Goal: Information Seeking & Learning: Learn about a topic

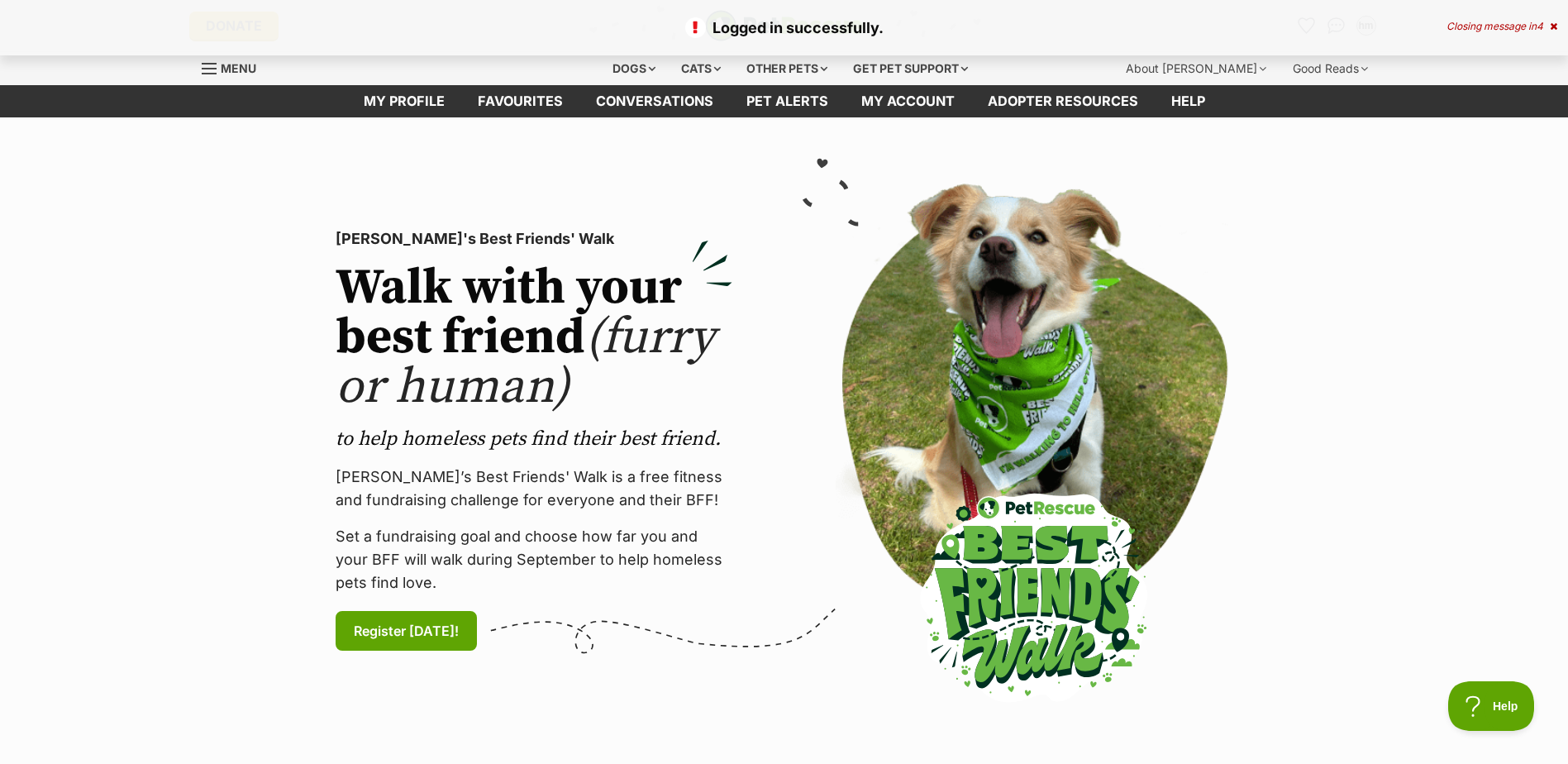
click at [1551, 23] on icon at bounding box center [1553, 26] width 7 height 10
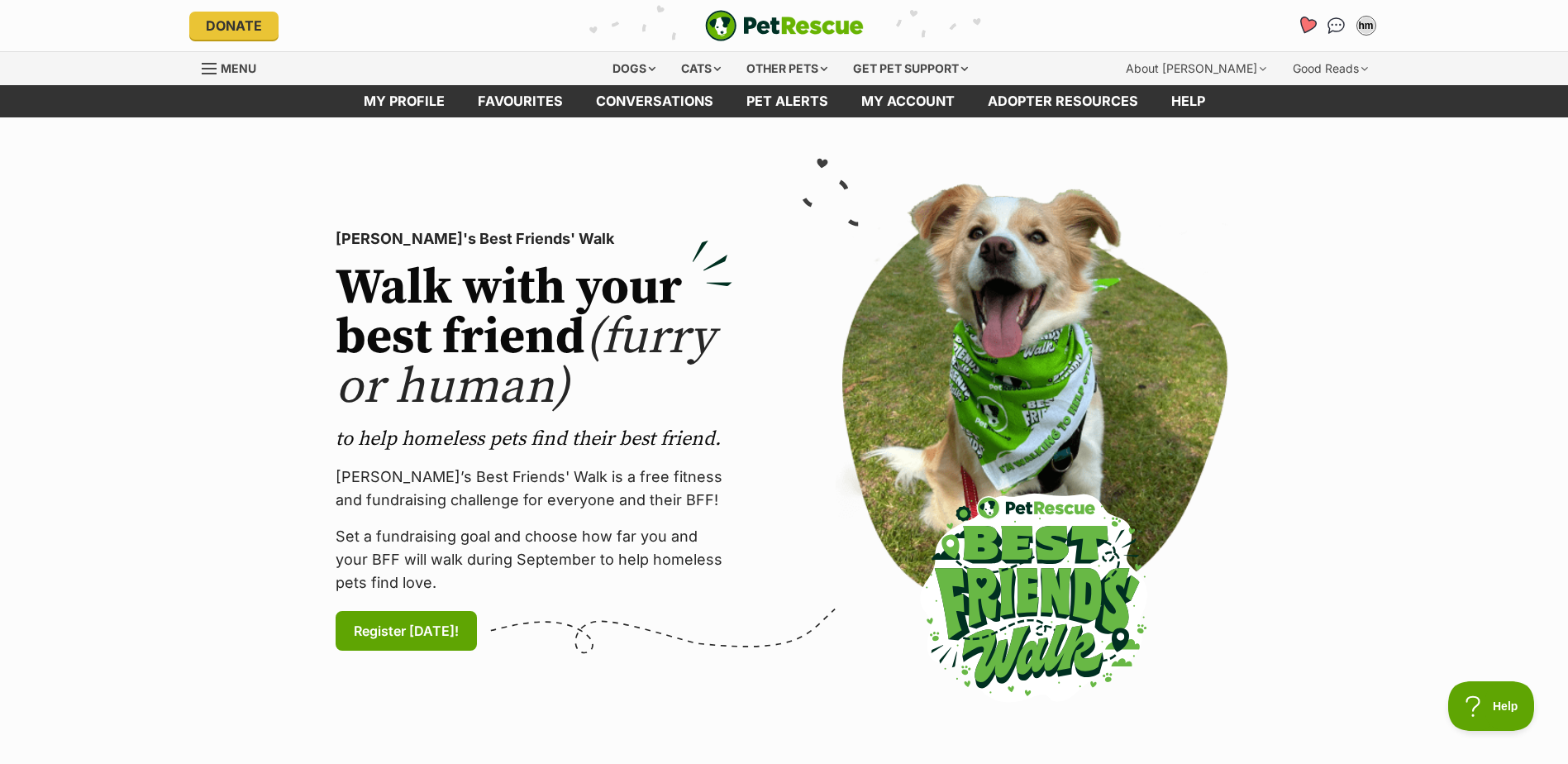
click at [1303, 25] on icon "Favourites" at bounding box center [1306, 25] width 20 height 19
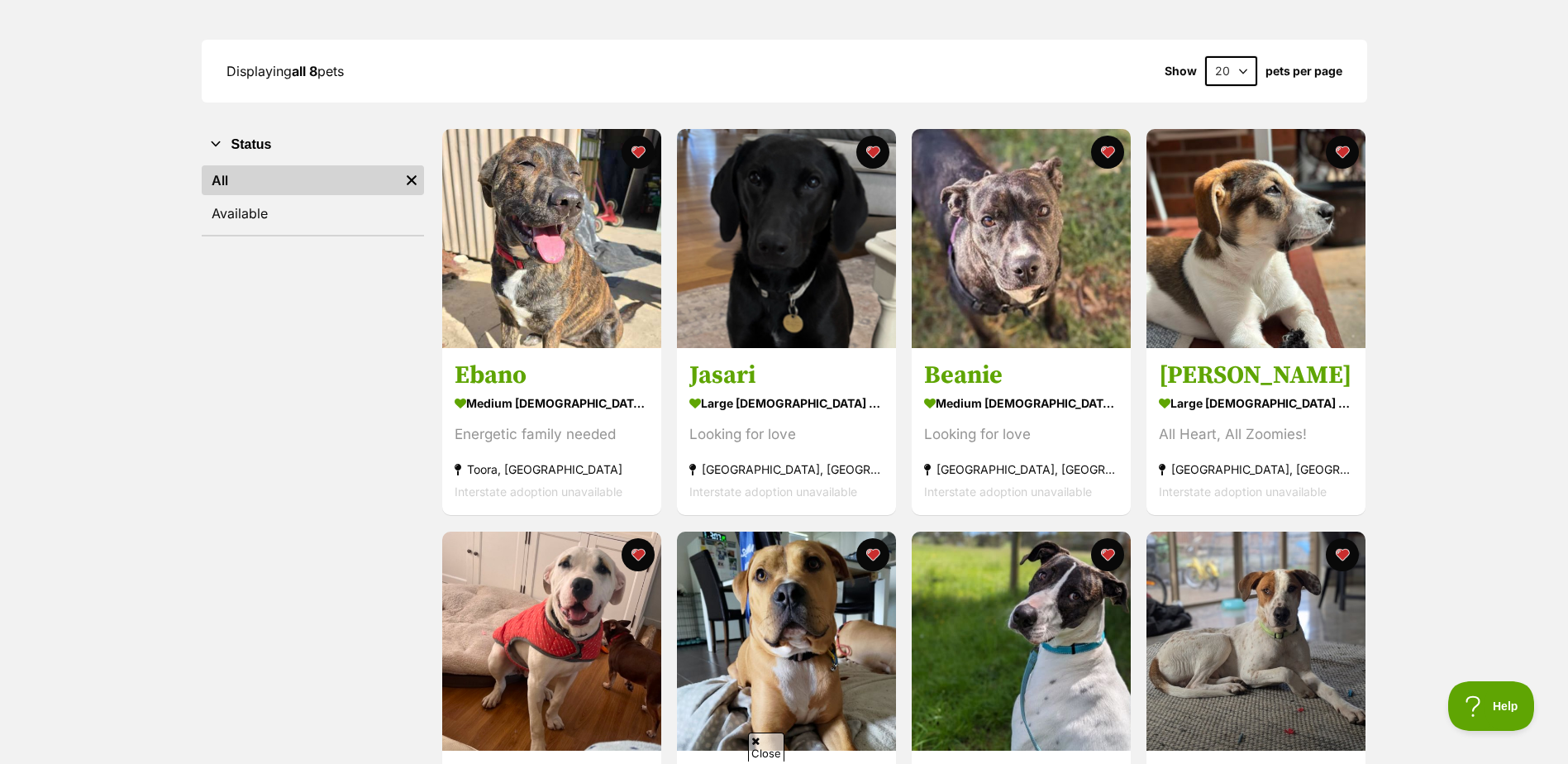
scroll to position [166, 0]
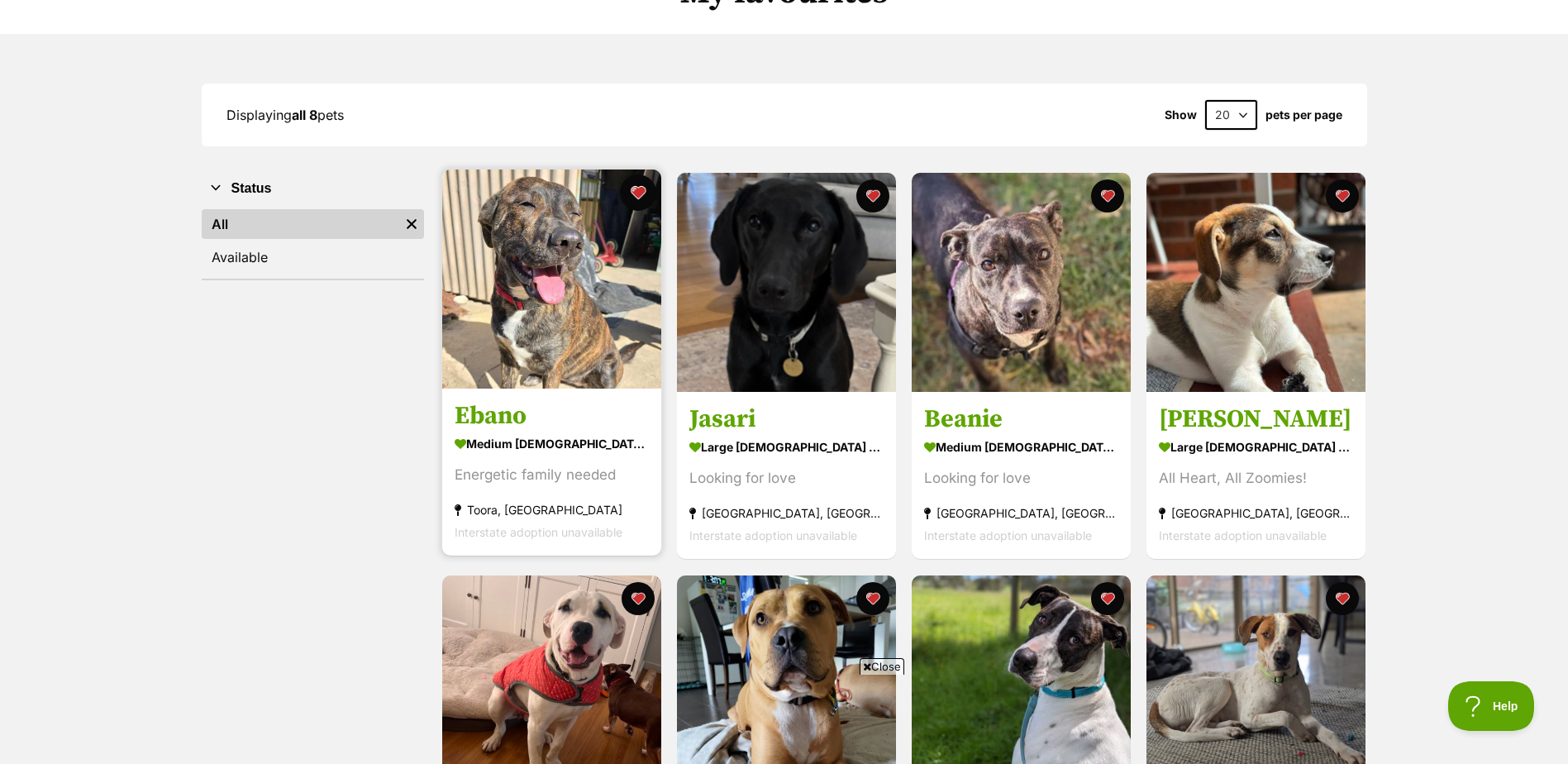
click at [638, 192] on button "favourite" at bounding box center [639, 193] width 37 height 37
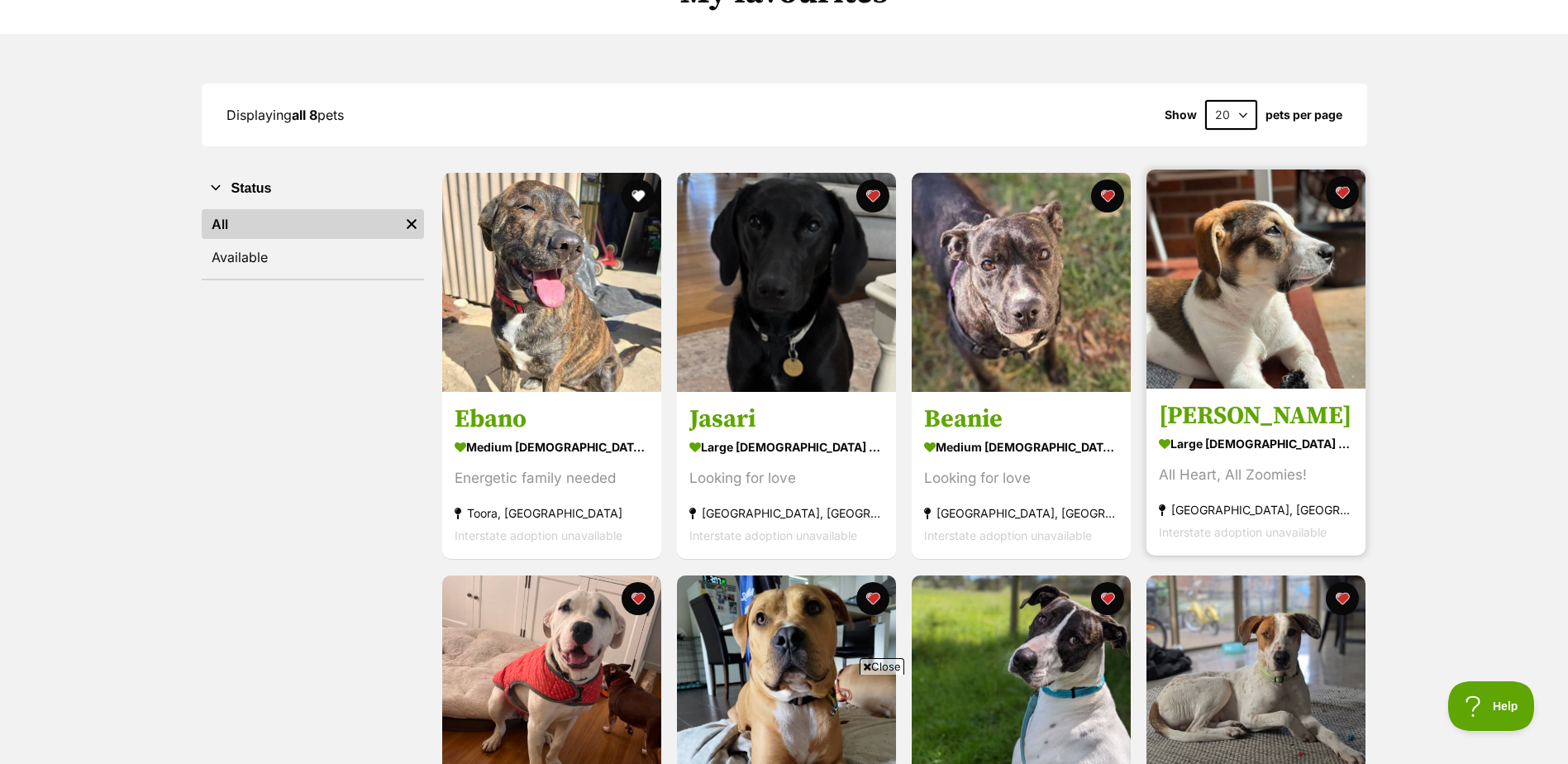
click at [1263, 462] on section "large male Dog All Heart, All Zoomies! Keysborough, VIC Interstate adoption una…" at bounding box center [1256, 488] width 194 height 111
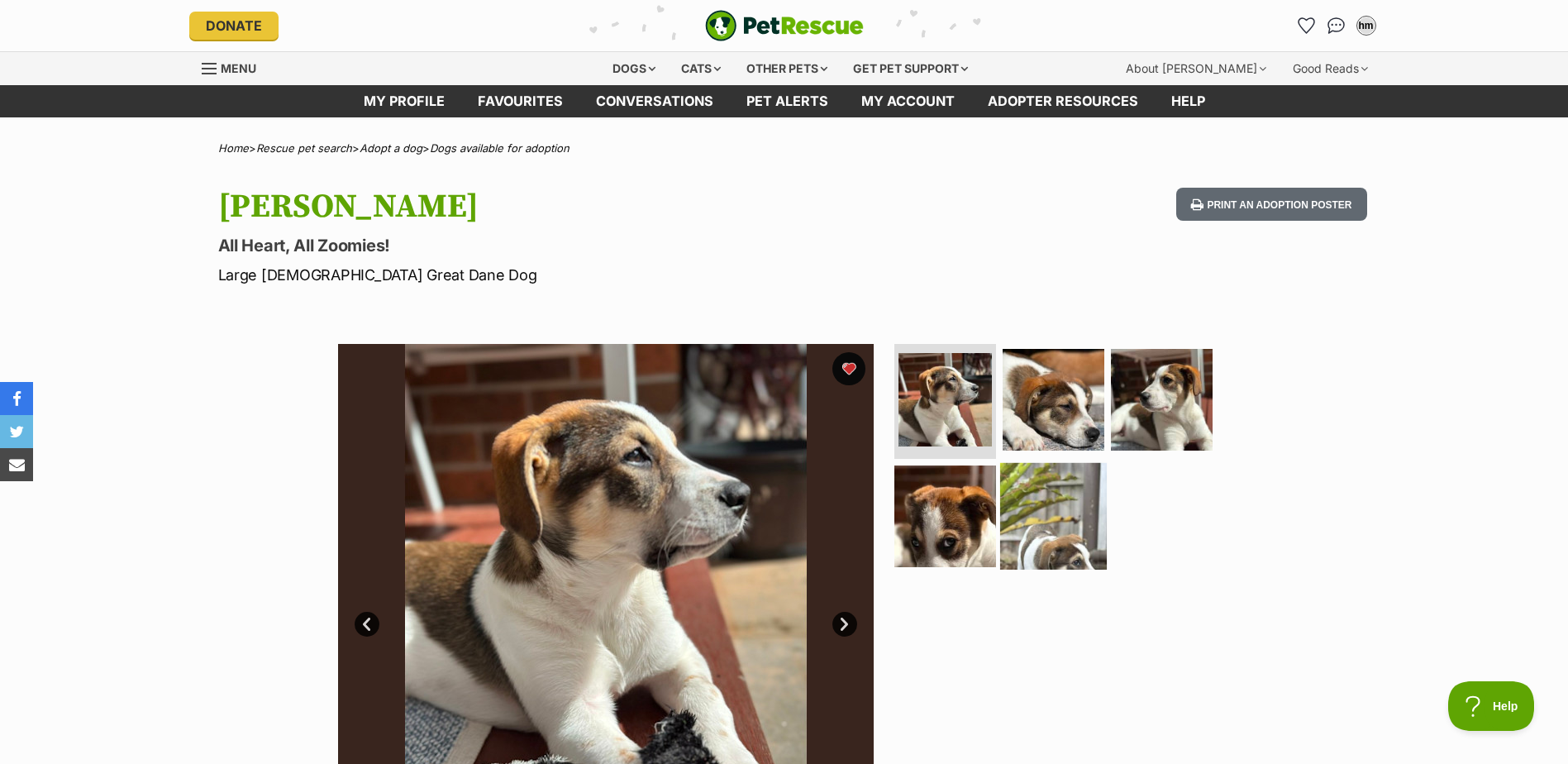
click at [1049, 535] on img at bounding box center [1054, 516] width 107 height 107
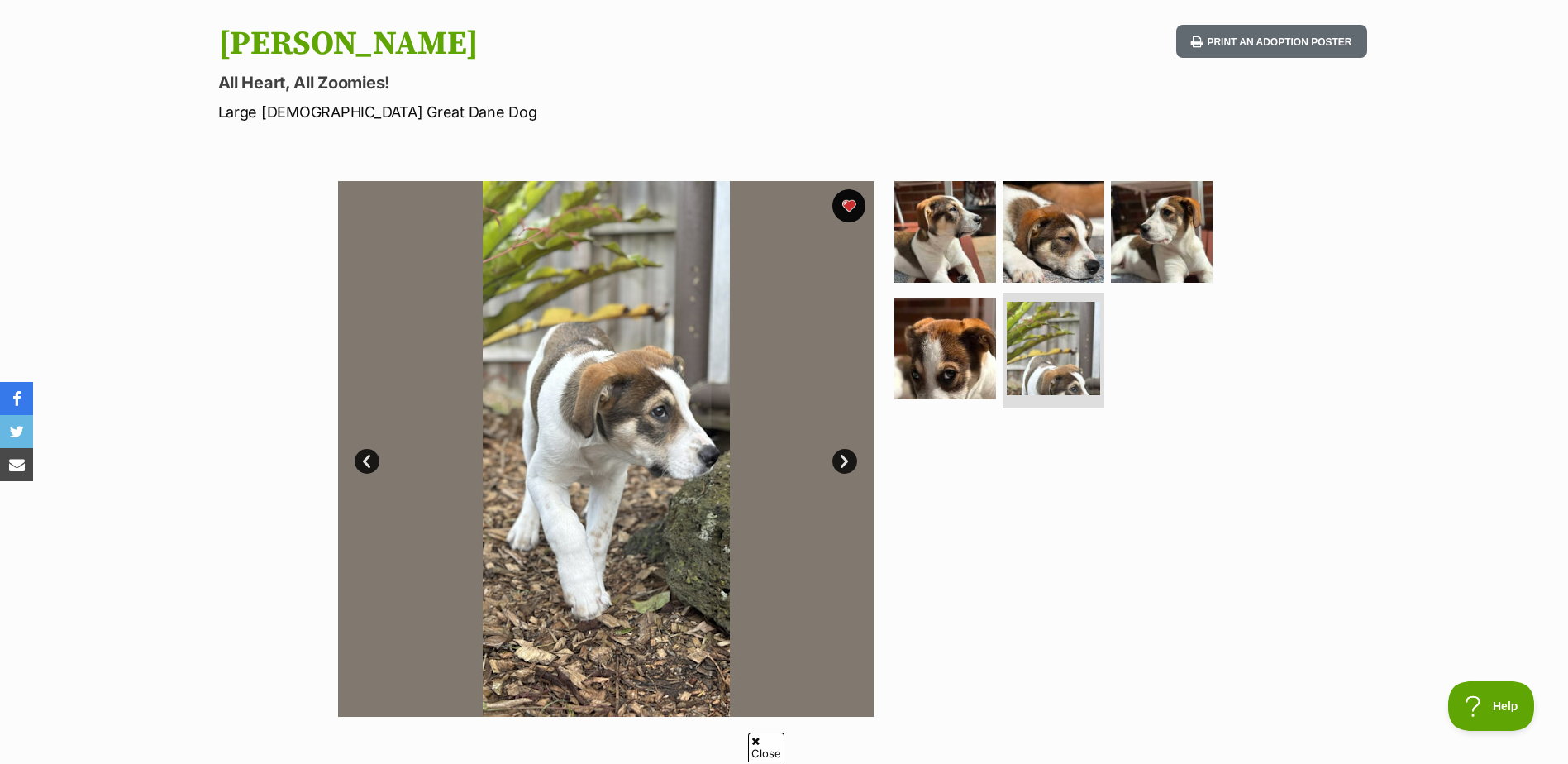
scroll to position [166, 0]
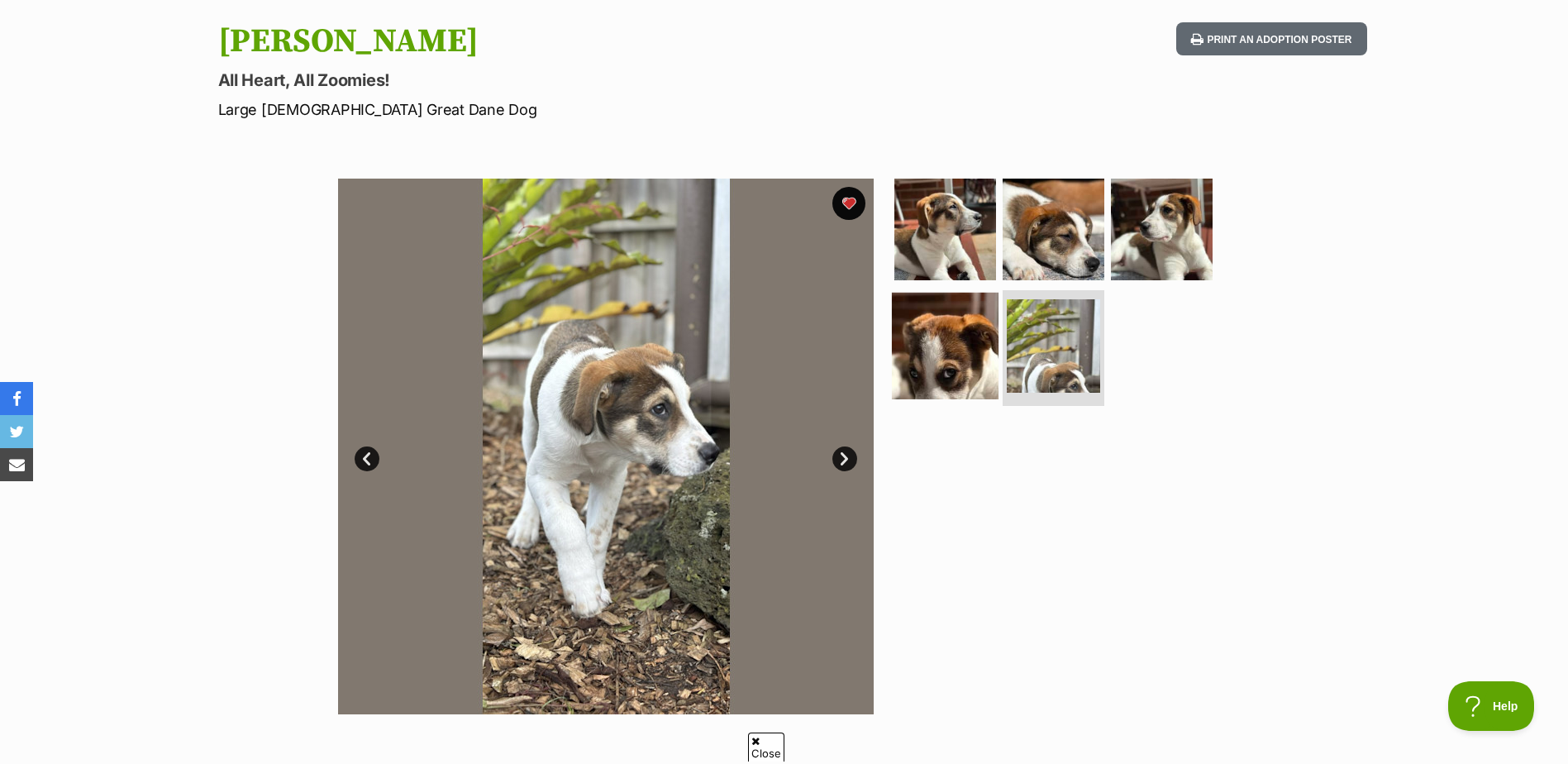
click at [901, 364] on img at bounding box center [945, 346] width 107 height 107
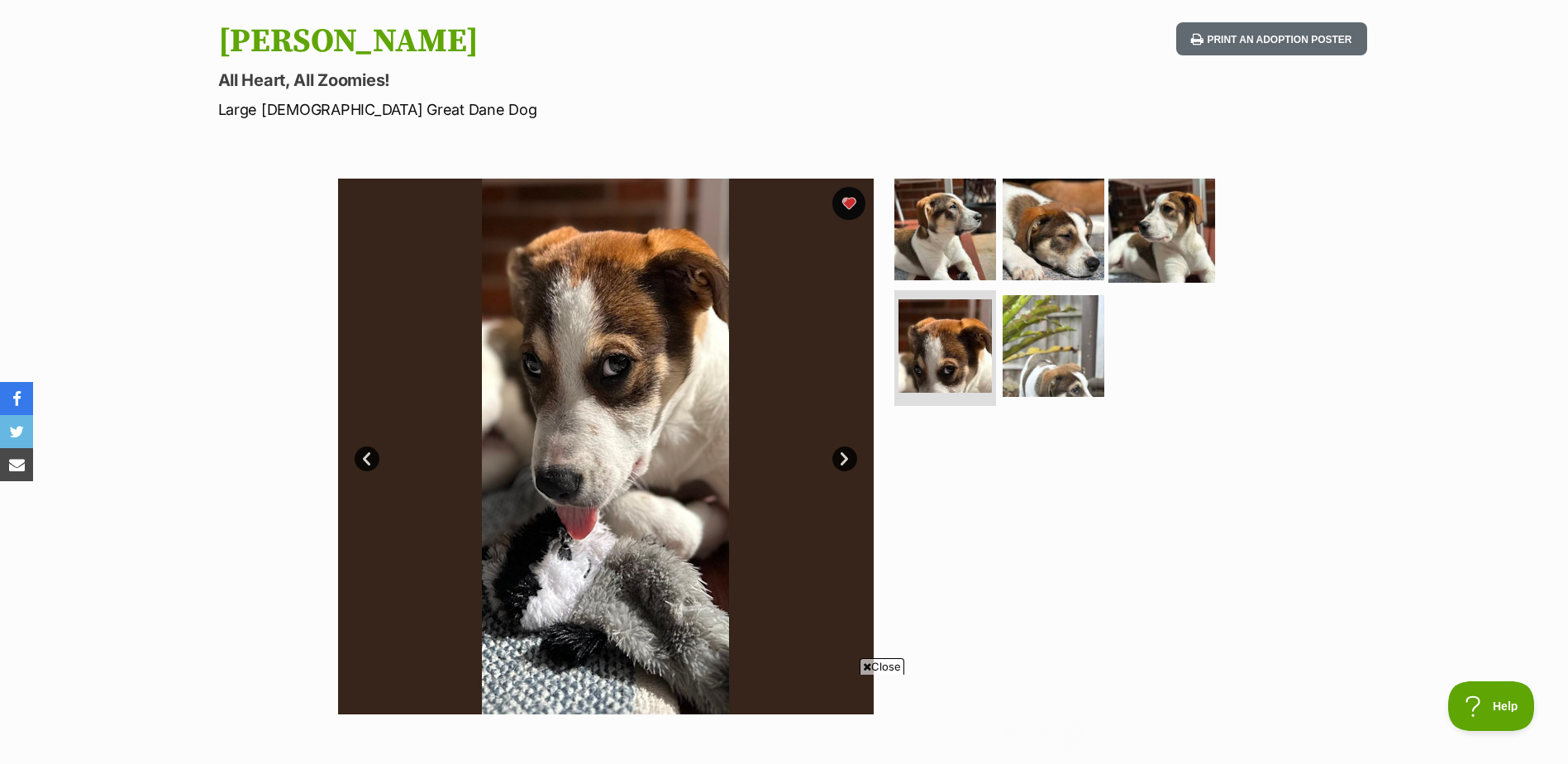
scroll to position [0, 0]
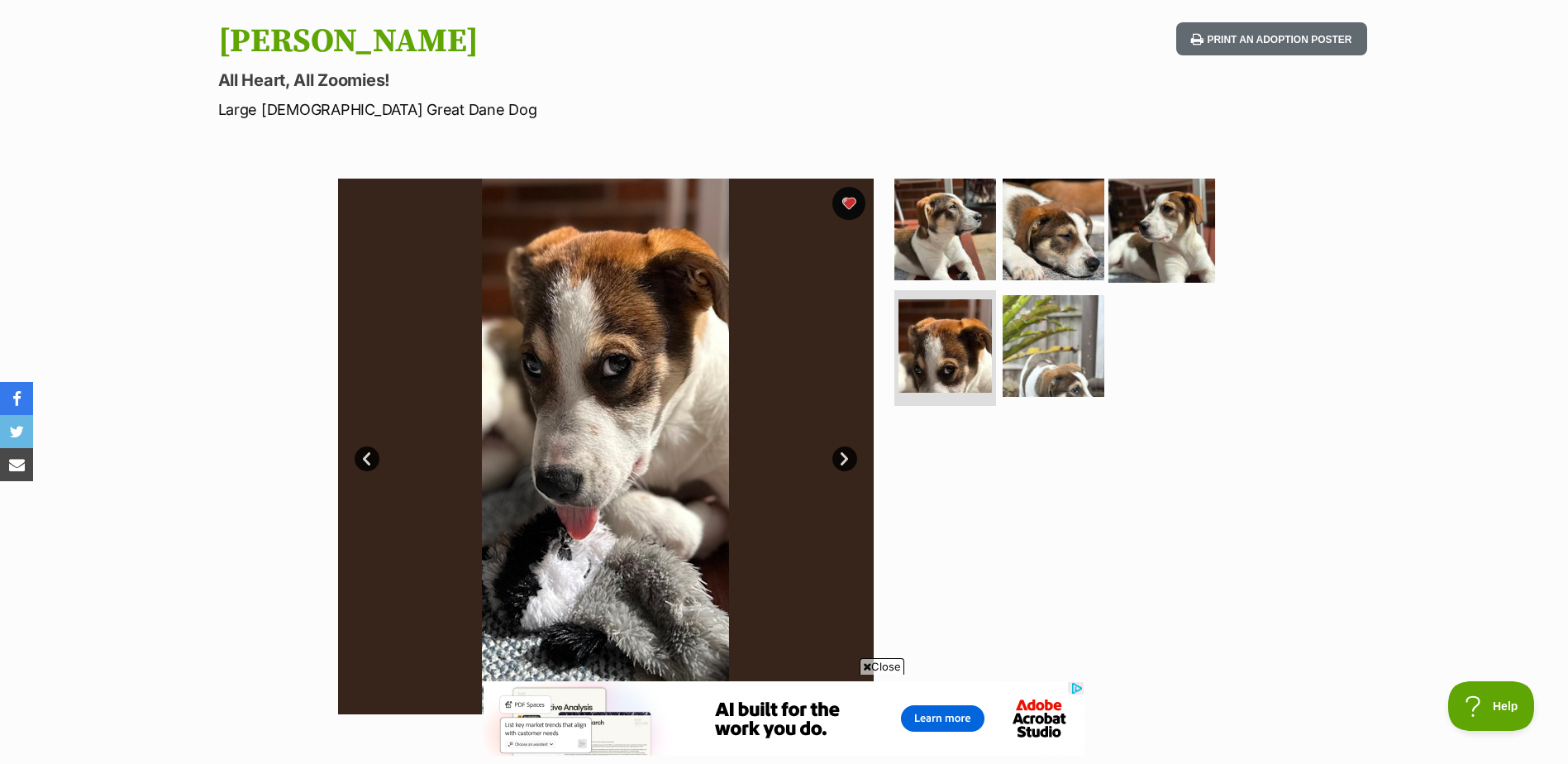
click at [1178, 239] on img at bounding box center [1162, 229] width 107 height 107
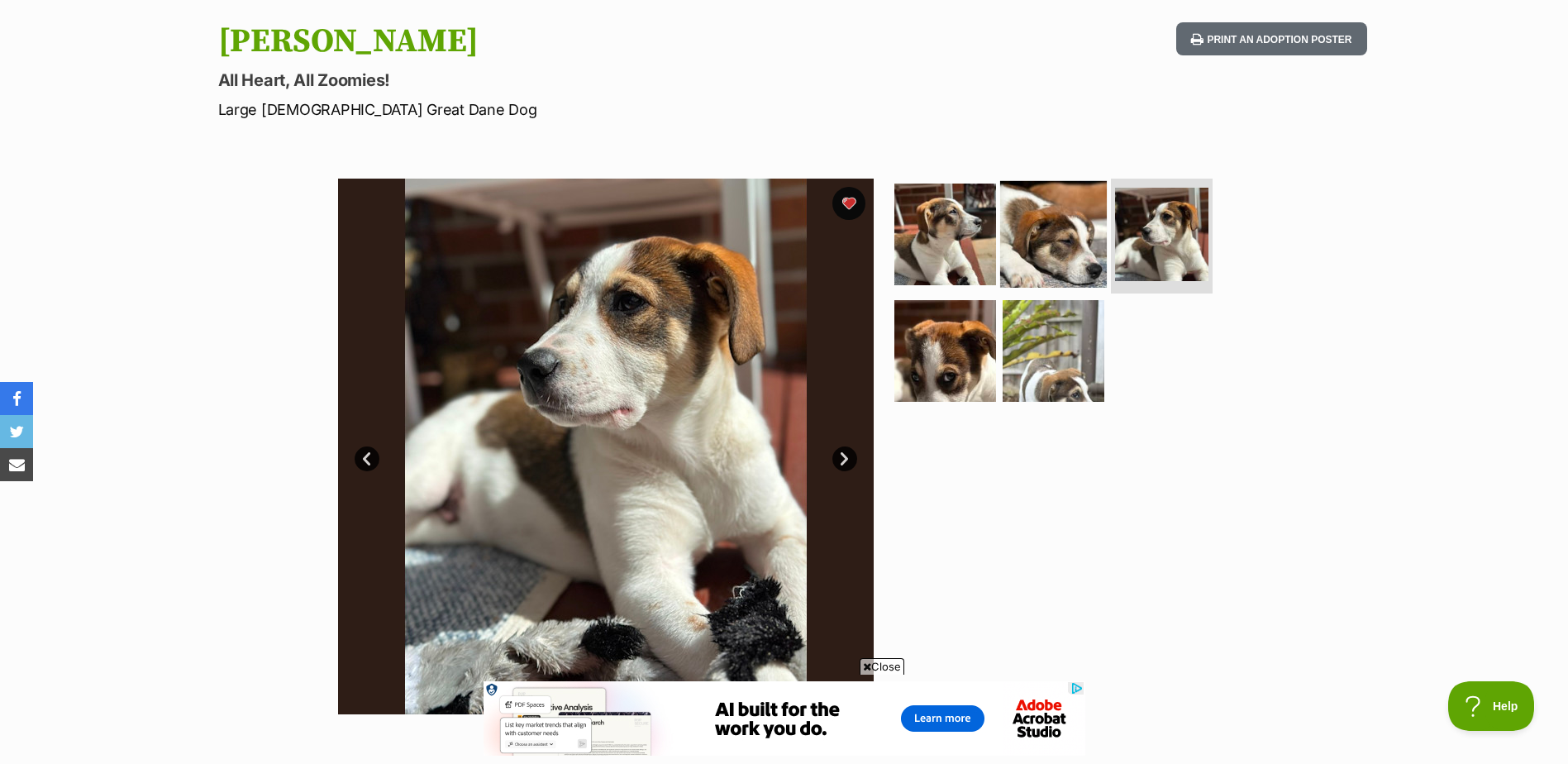
drag, startPoint x: 1066, startPoint y: 245, endPoint x: 1069, endPoint y: 256, distance: 11.4
click at [1065, 245] on img at bounding box center [1054, 234] width 107 height 107
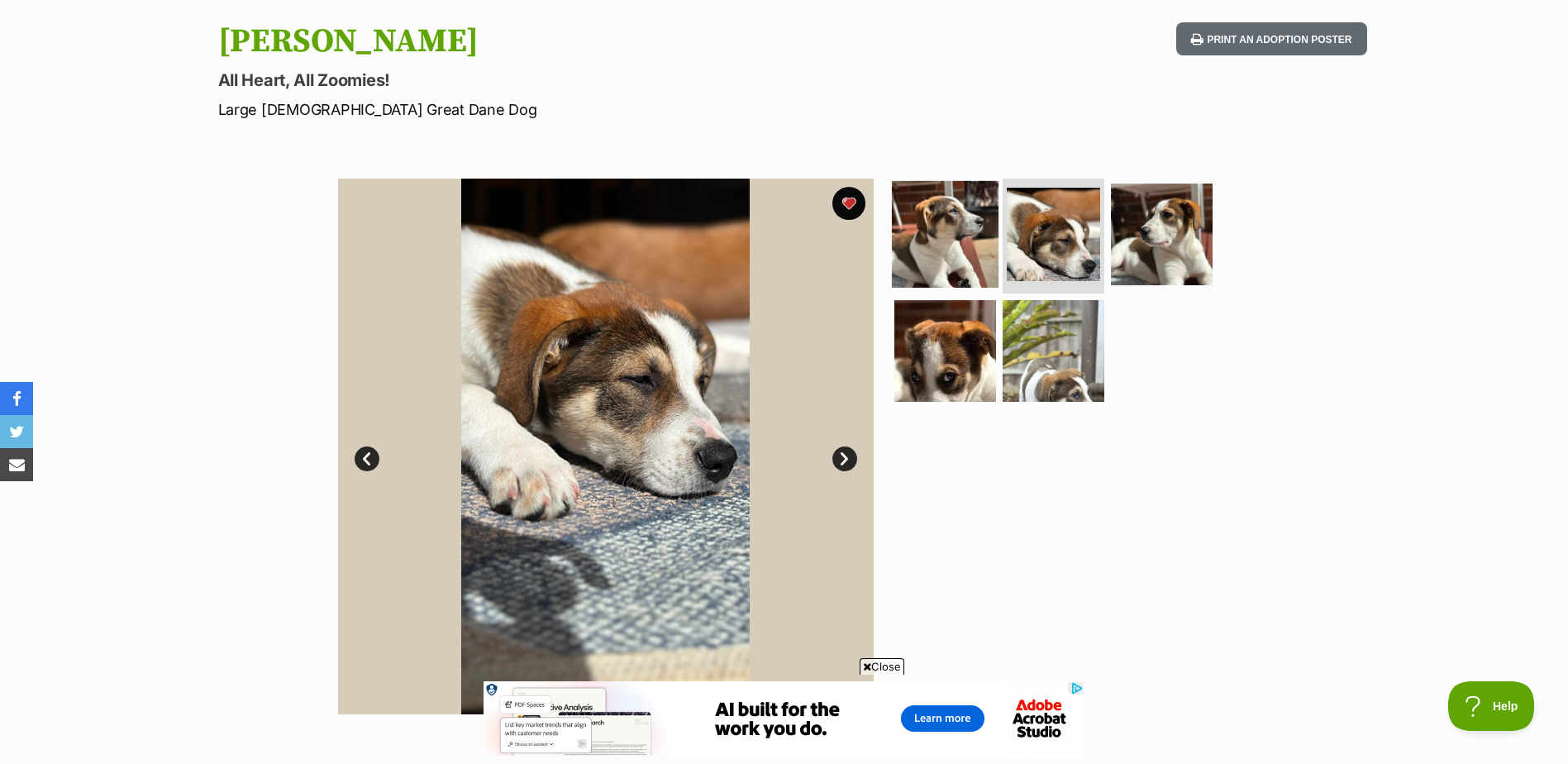
click at [942, 233] on img at bounding box center [945, 234] width 107 height 107
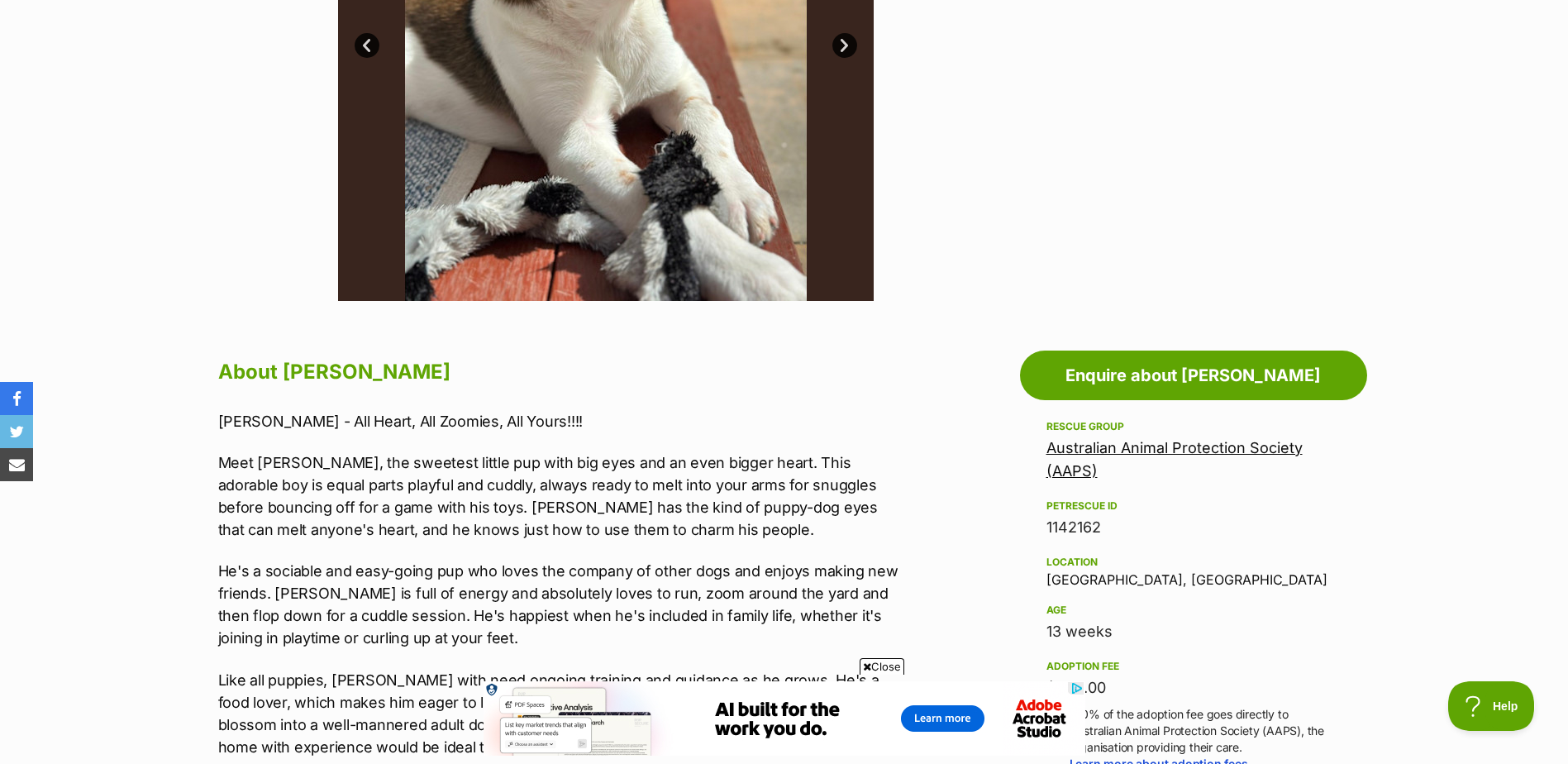
scroll to position [82, 0]
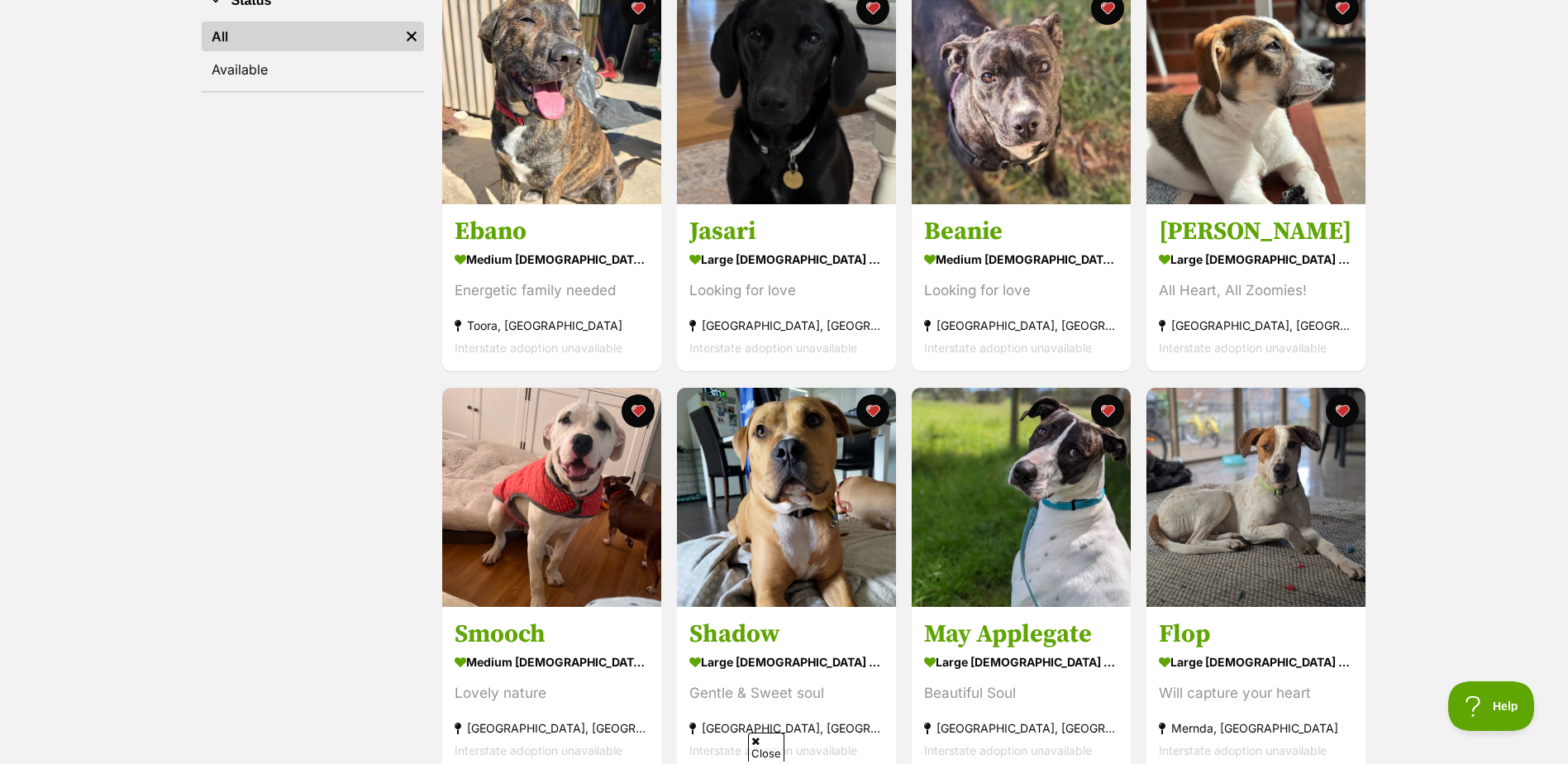
scroll to position [477, 0]
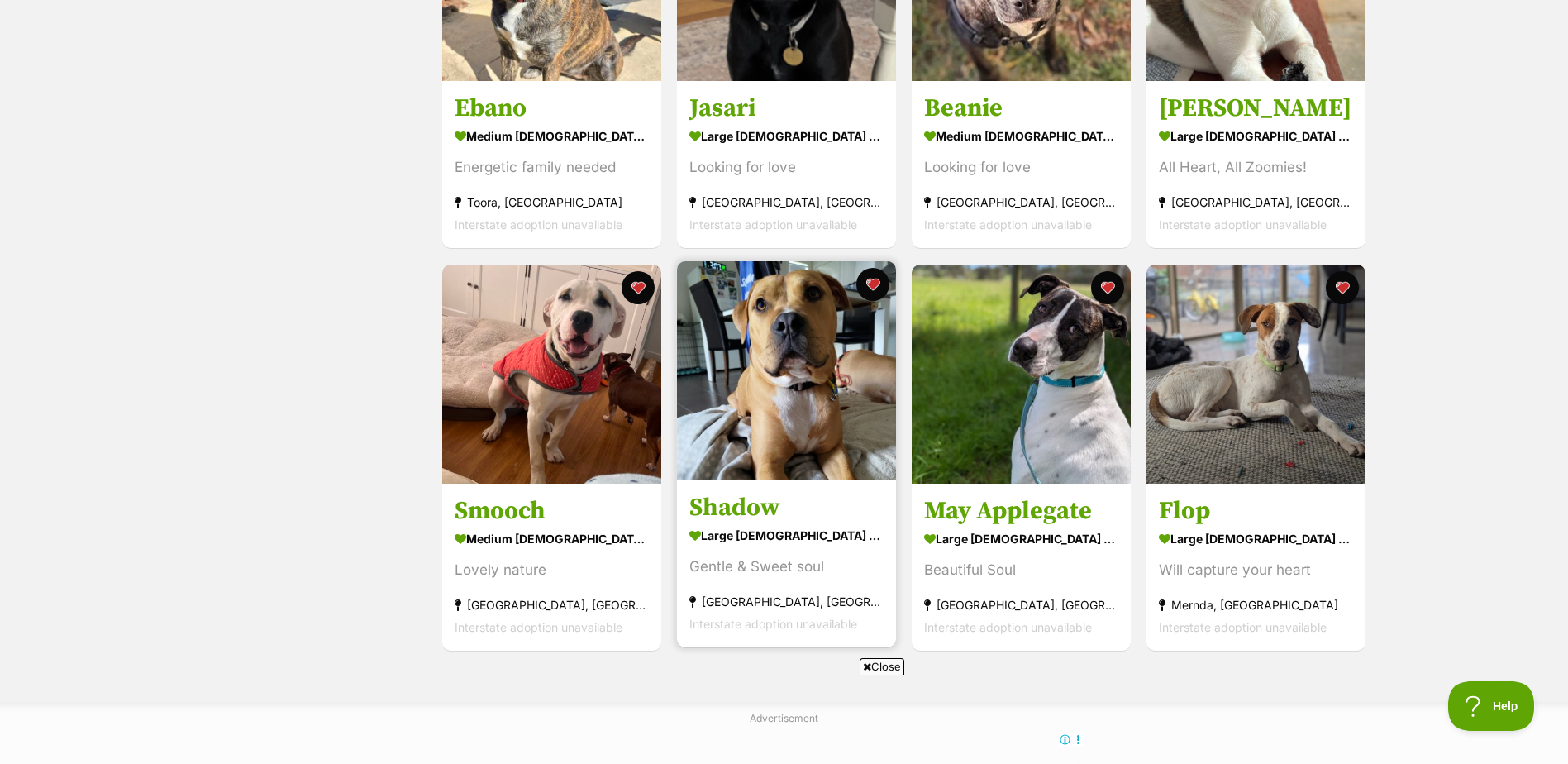
click at [777, 548] on section "large male Dog Gentle & Sweet soul Melbourne, VIC Interstate adoption unavailab…" at bounding box center [787, 578] width 194 height 111
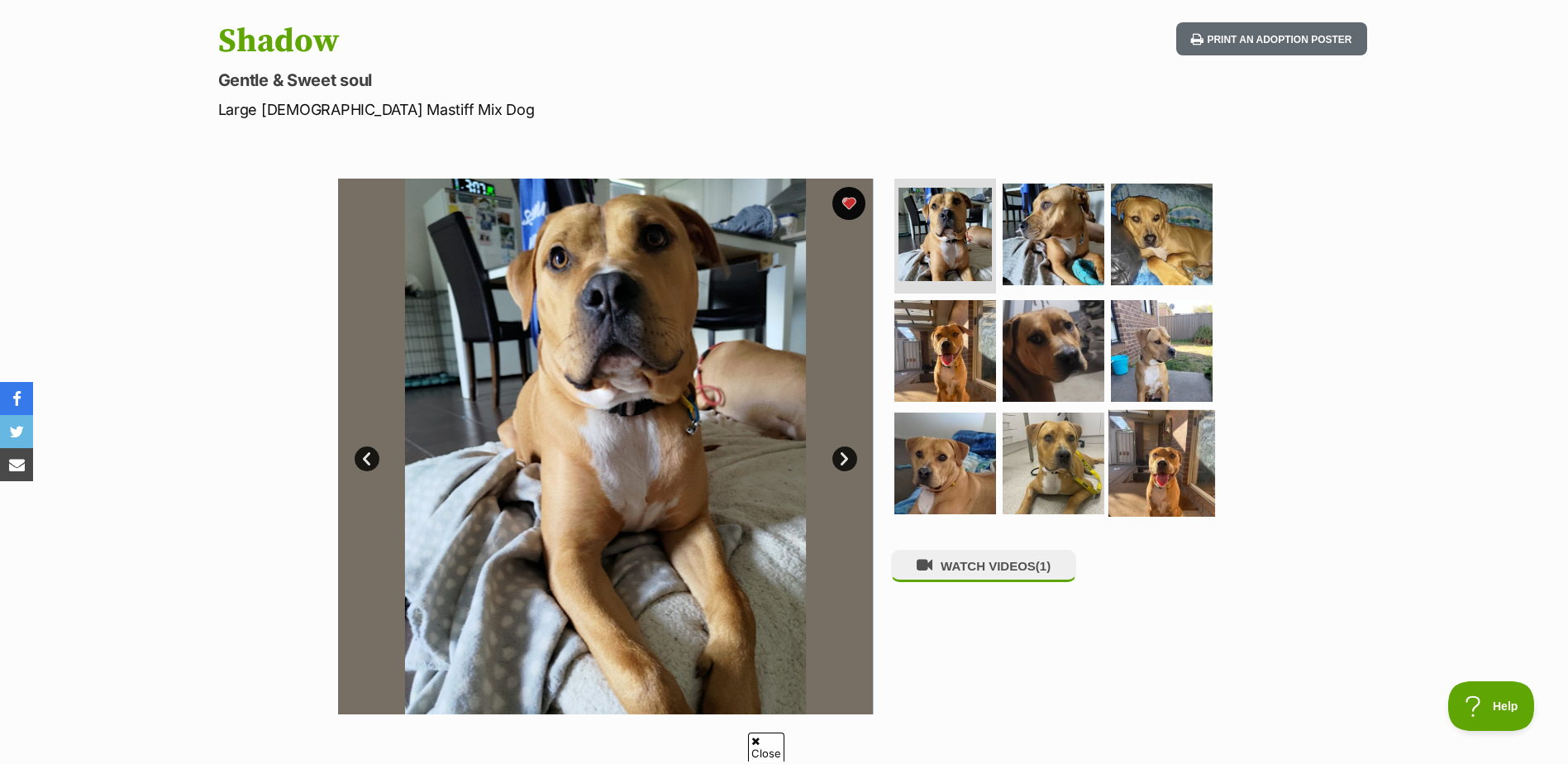
click at [1190, 471] on img at bounding box center [1162, 463] width 107 height 107
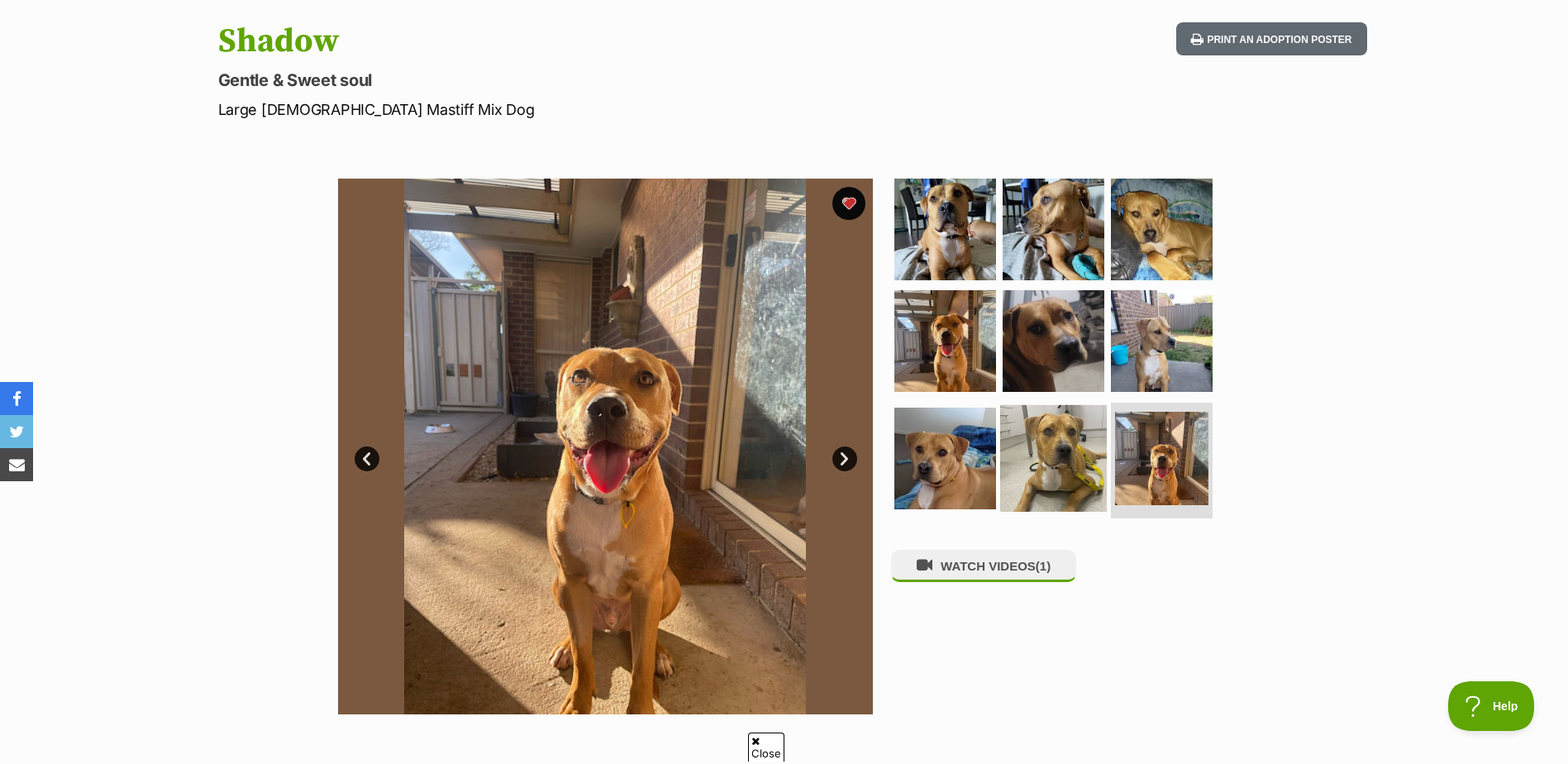
click at [1049, 468] on img at bounding box center [1054, 458] width 107 height 107
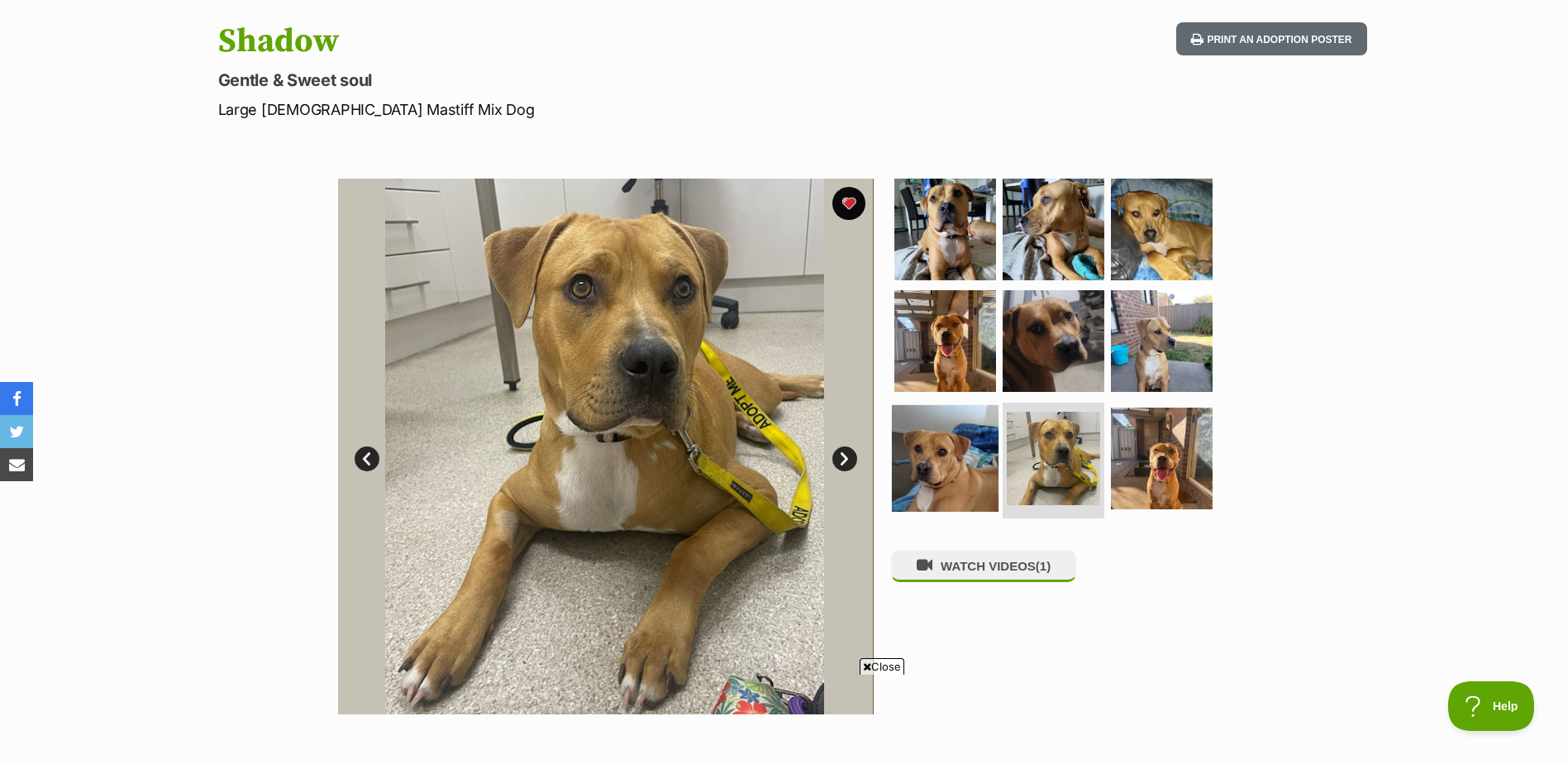
click at [936, 444] on img at bounding box center [945, 458] width 107 height 107
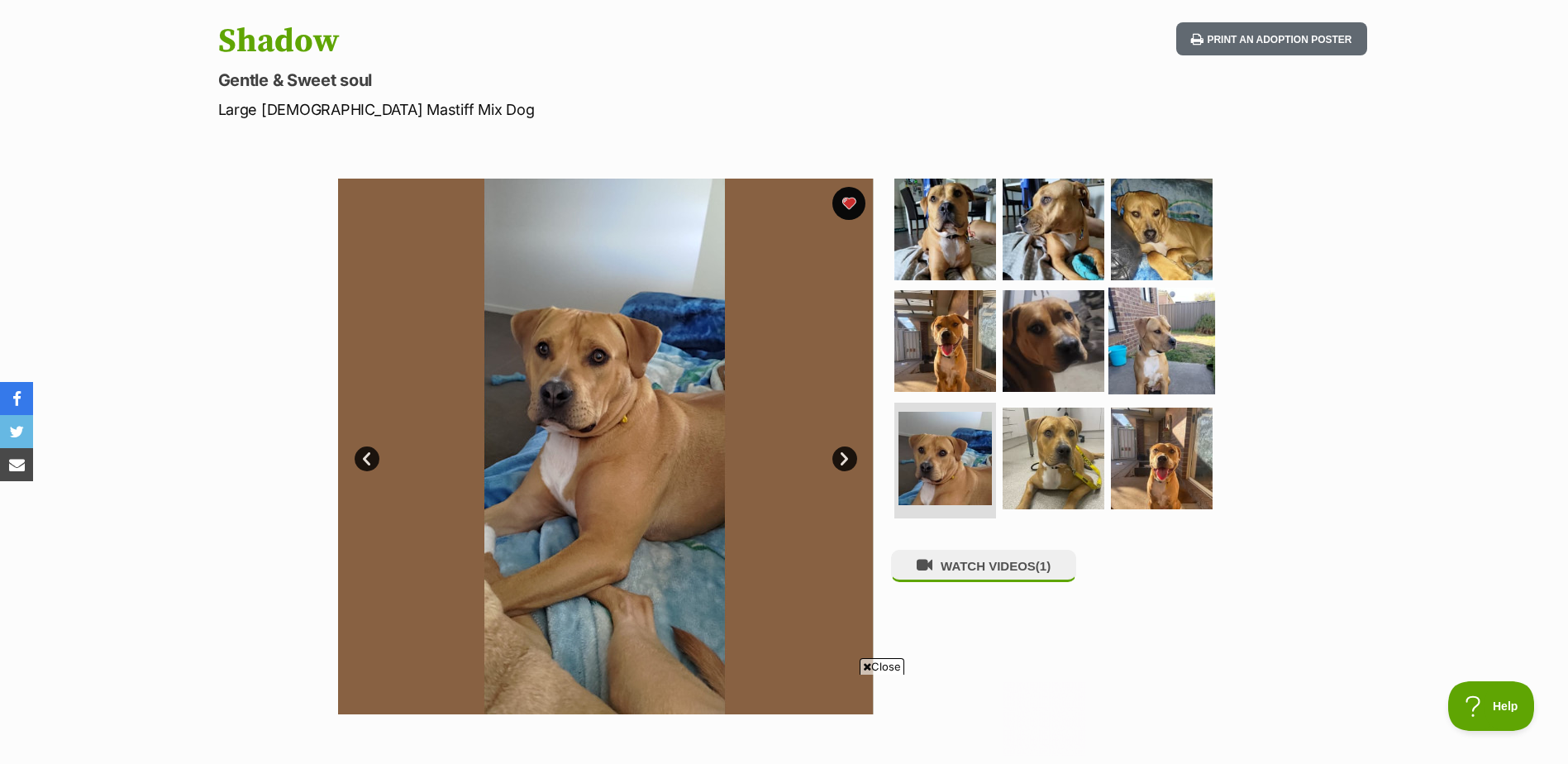
click at [1164, 352] on img at bounding box center [1162, 341] width 107 height 107
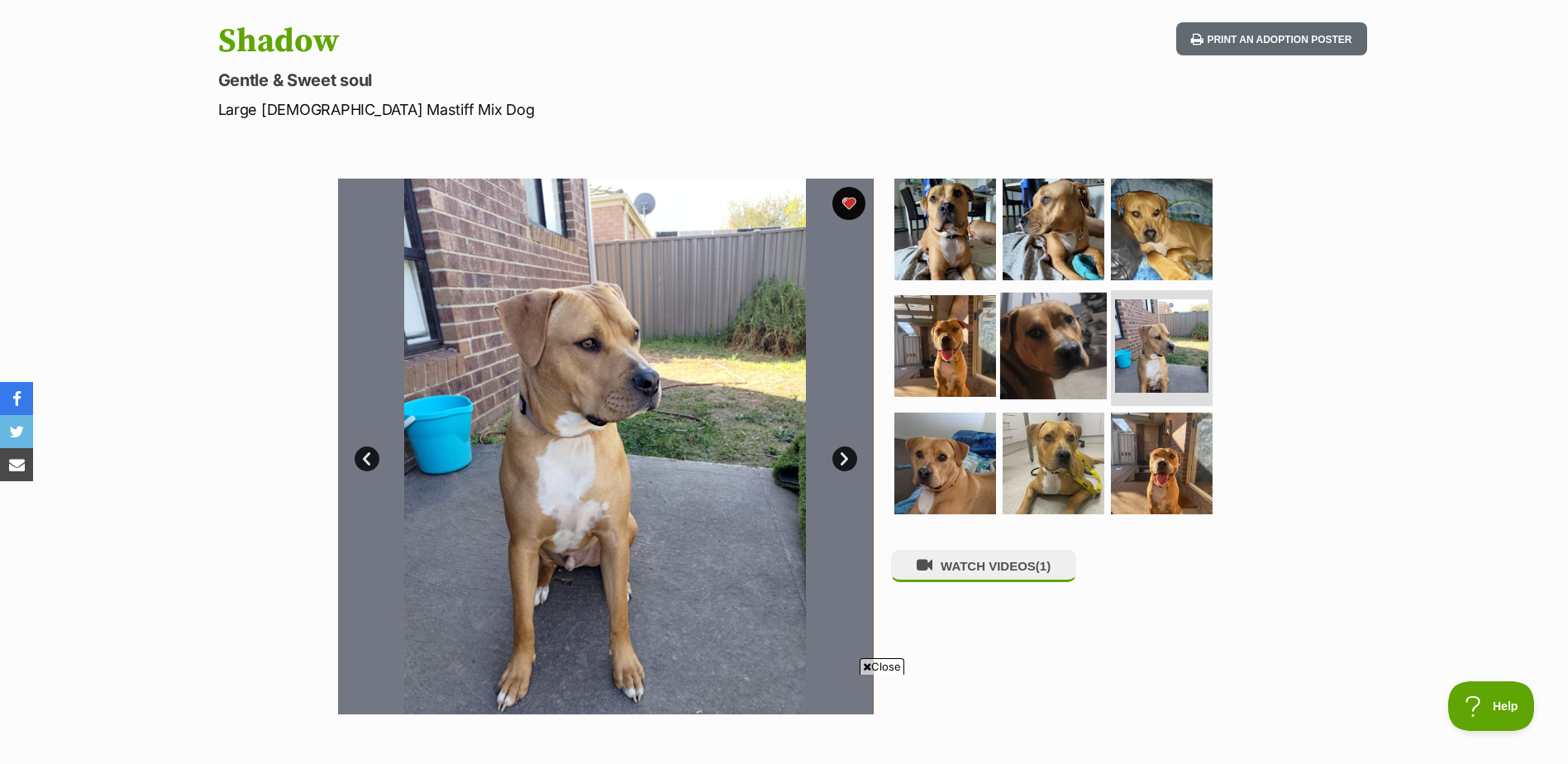
click at [1077, 338] on img at bounding box center [1054, 346] width 107 height 107
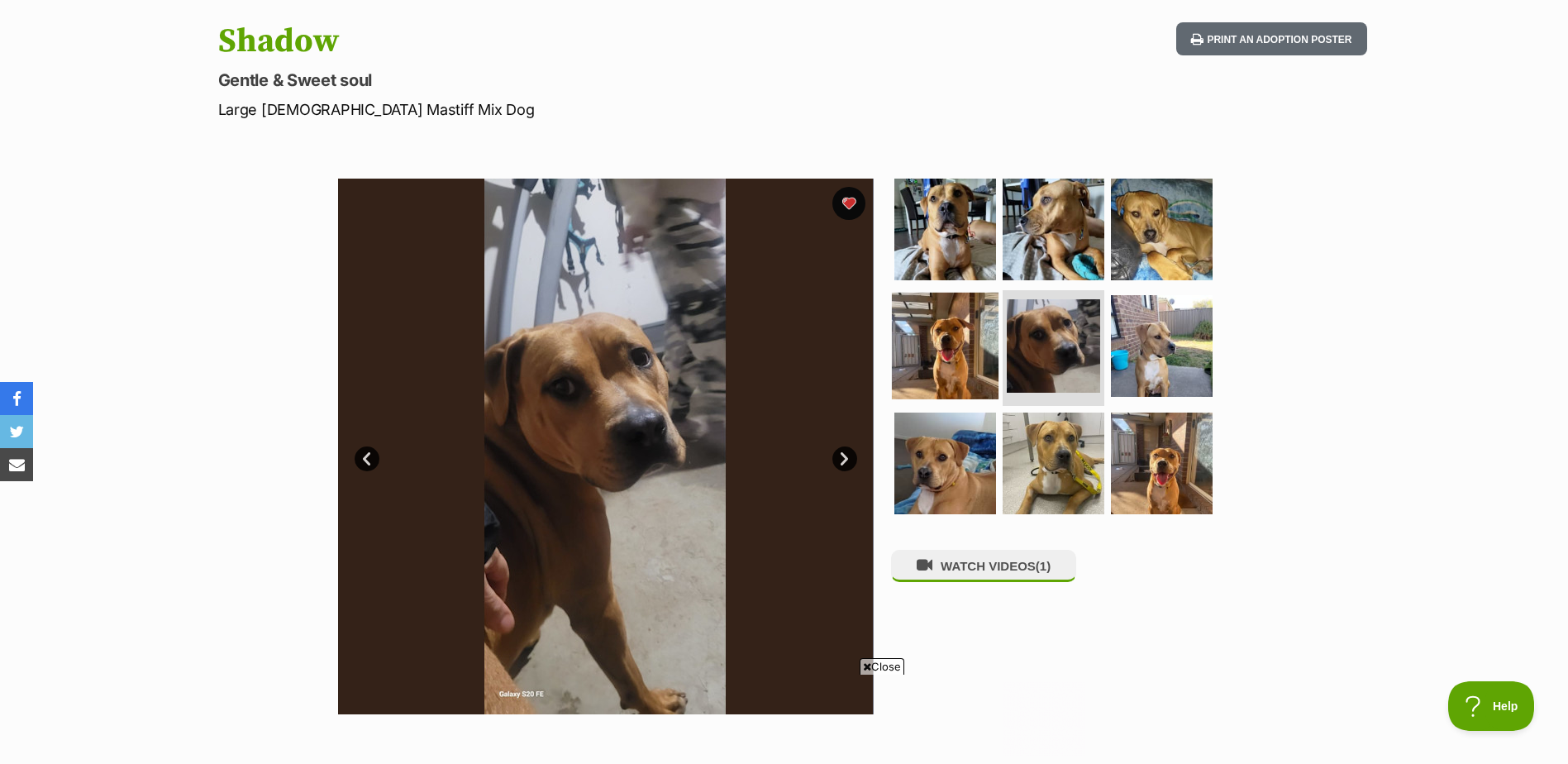
click at [918, 340] on img at bounding box center [945, 346] width 107 height 107
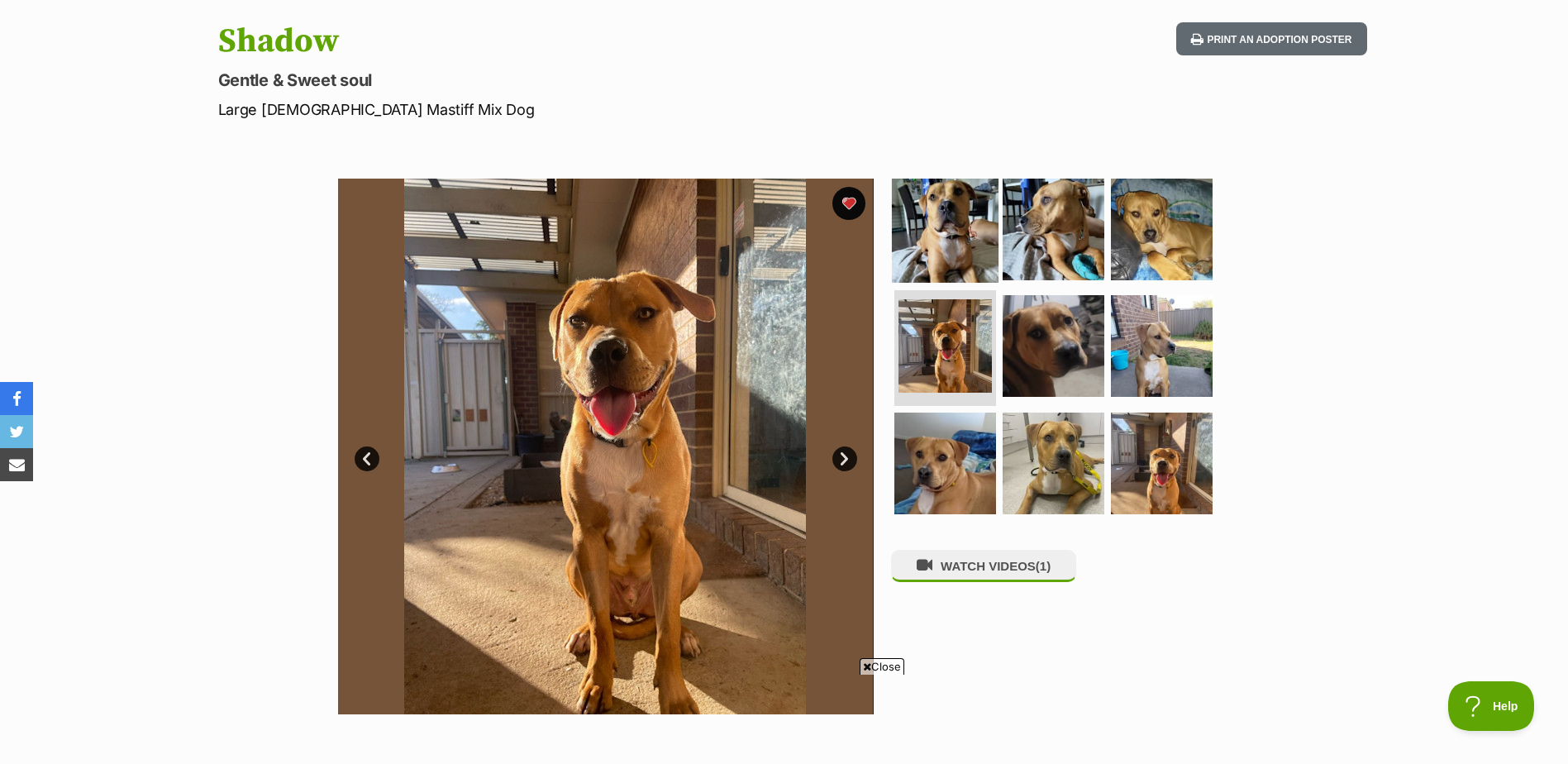
click at [898, 223] on img at bounding box center [945, 229] width 107 height 107
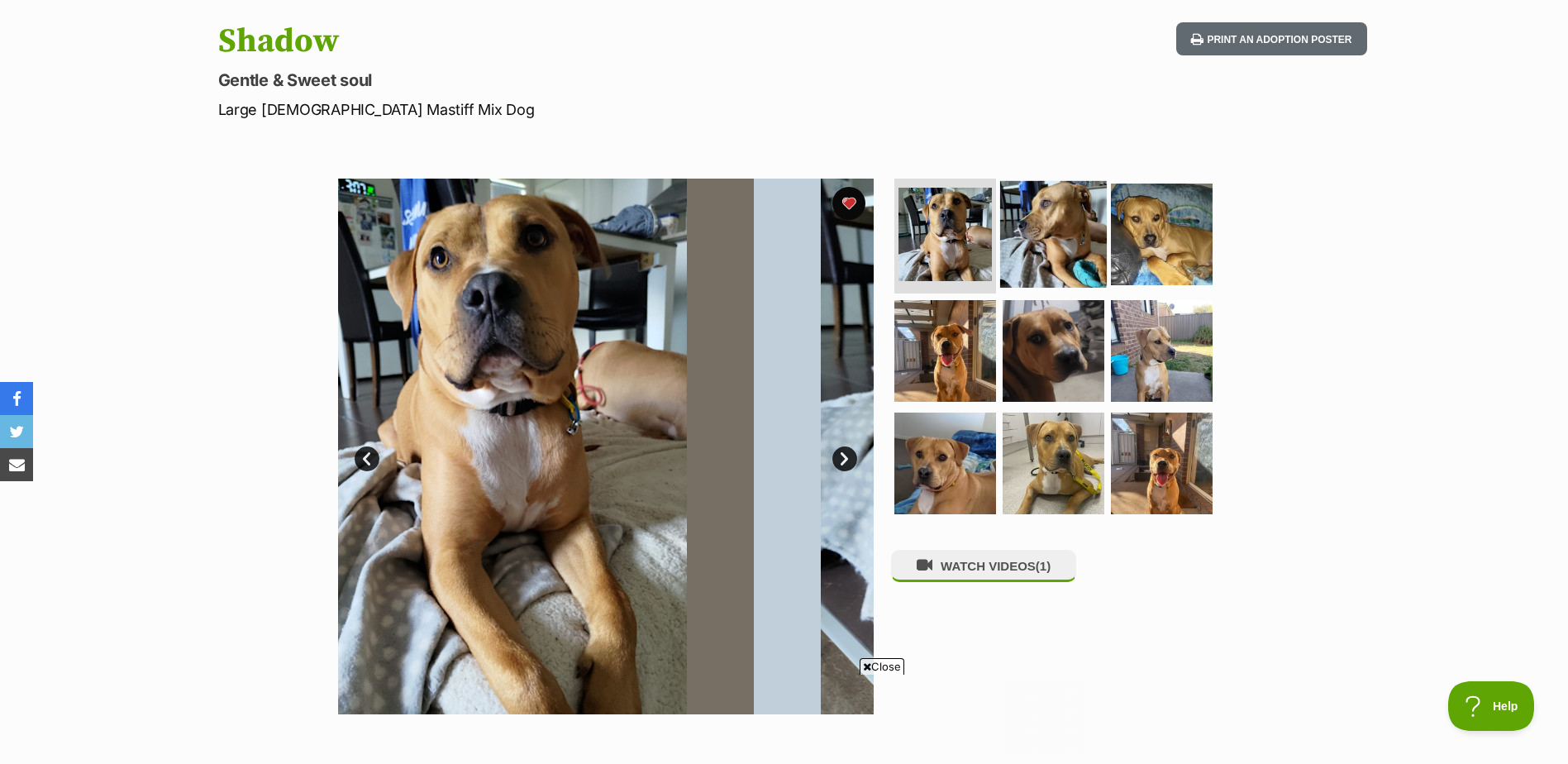
click at [1045, 230] on img at bounding box center [1054, 234] width 107 height 107
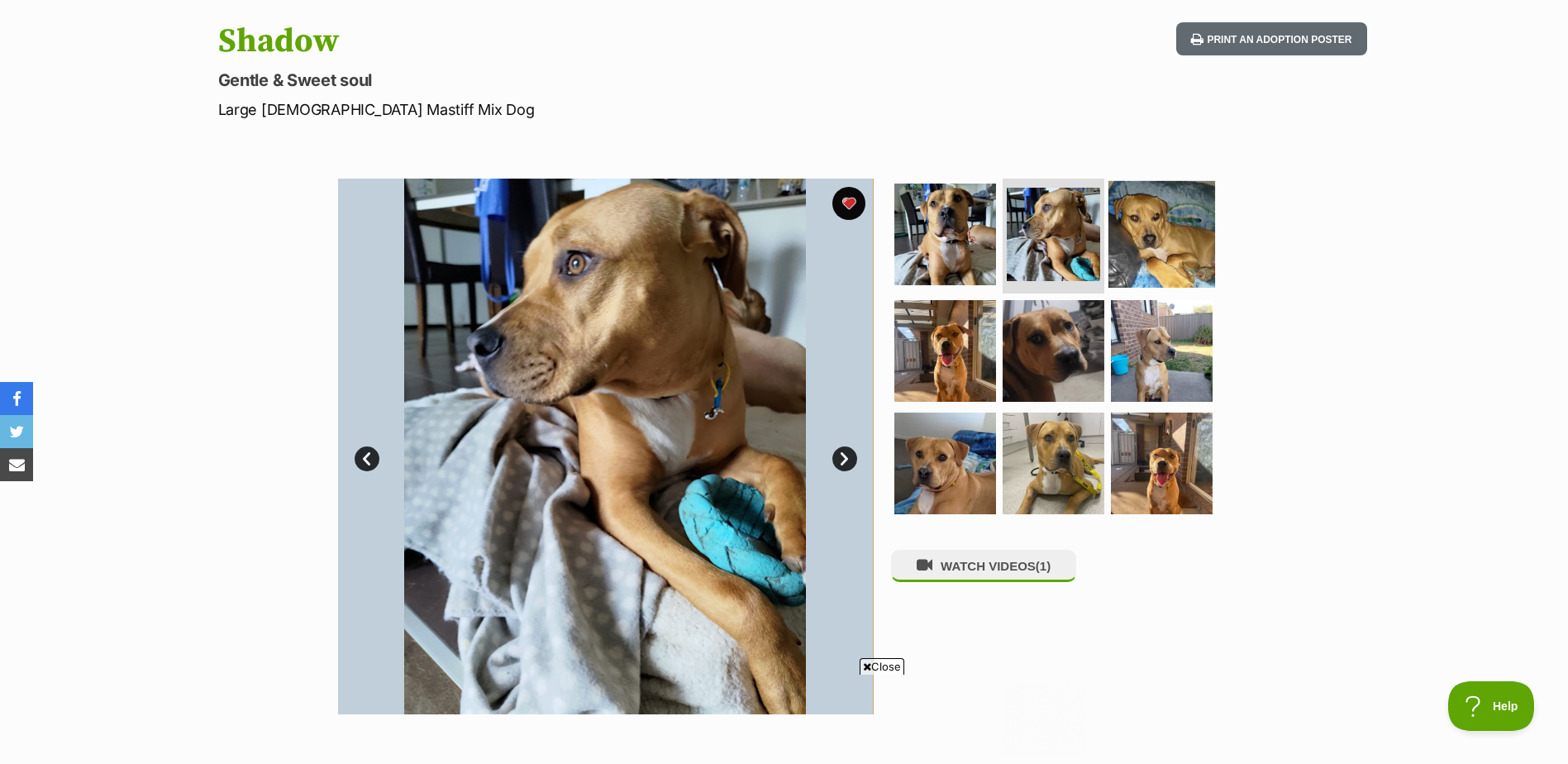
click at [1182, 220] on img at bounding box center [1162, 234] width 107 height 107
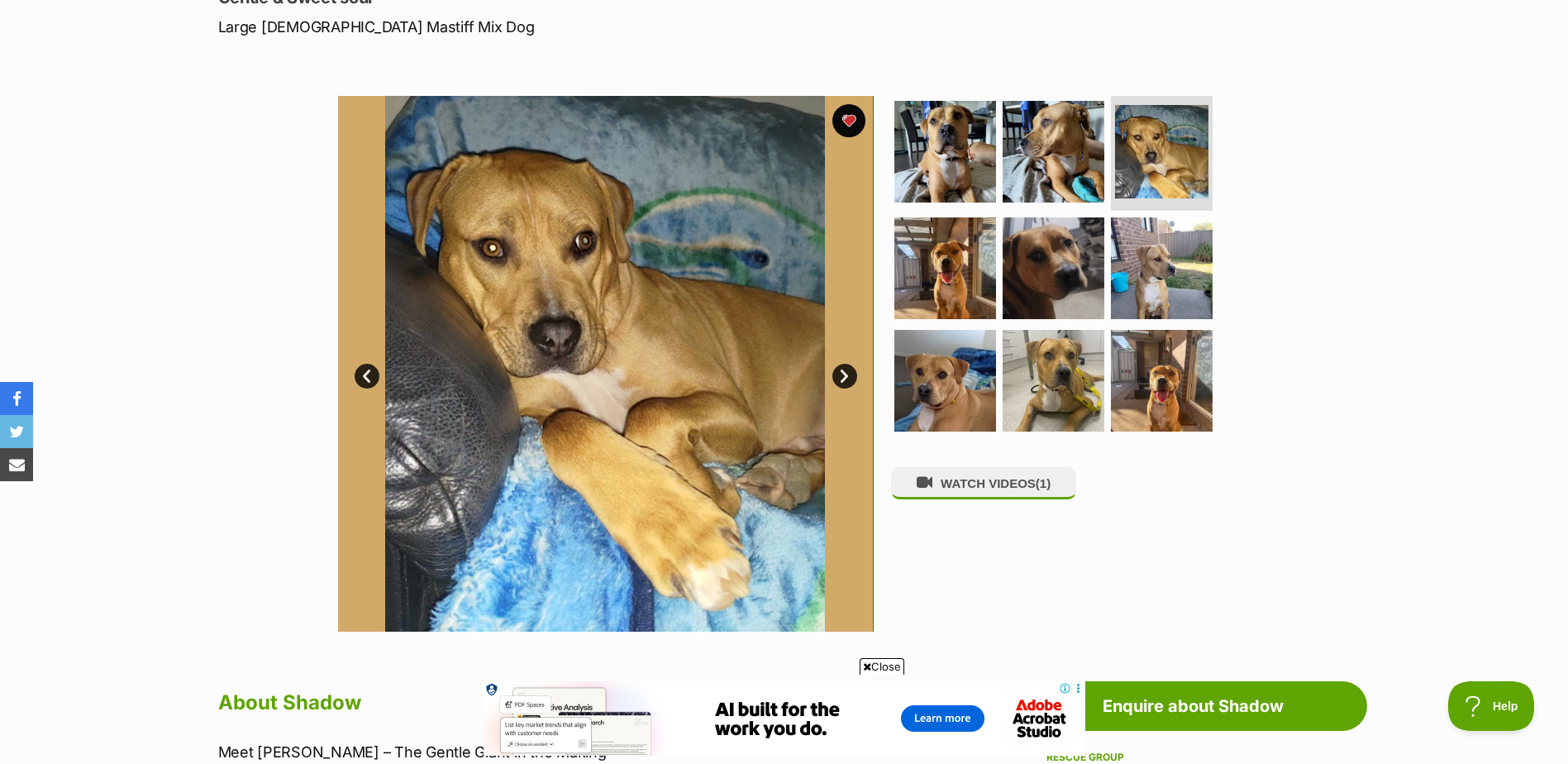
click at [838, 372] on link "Next" at bounding box center [844, 376] width 25 height 25
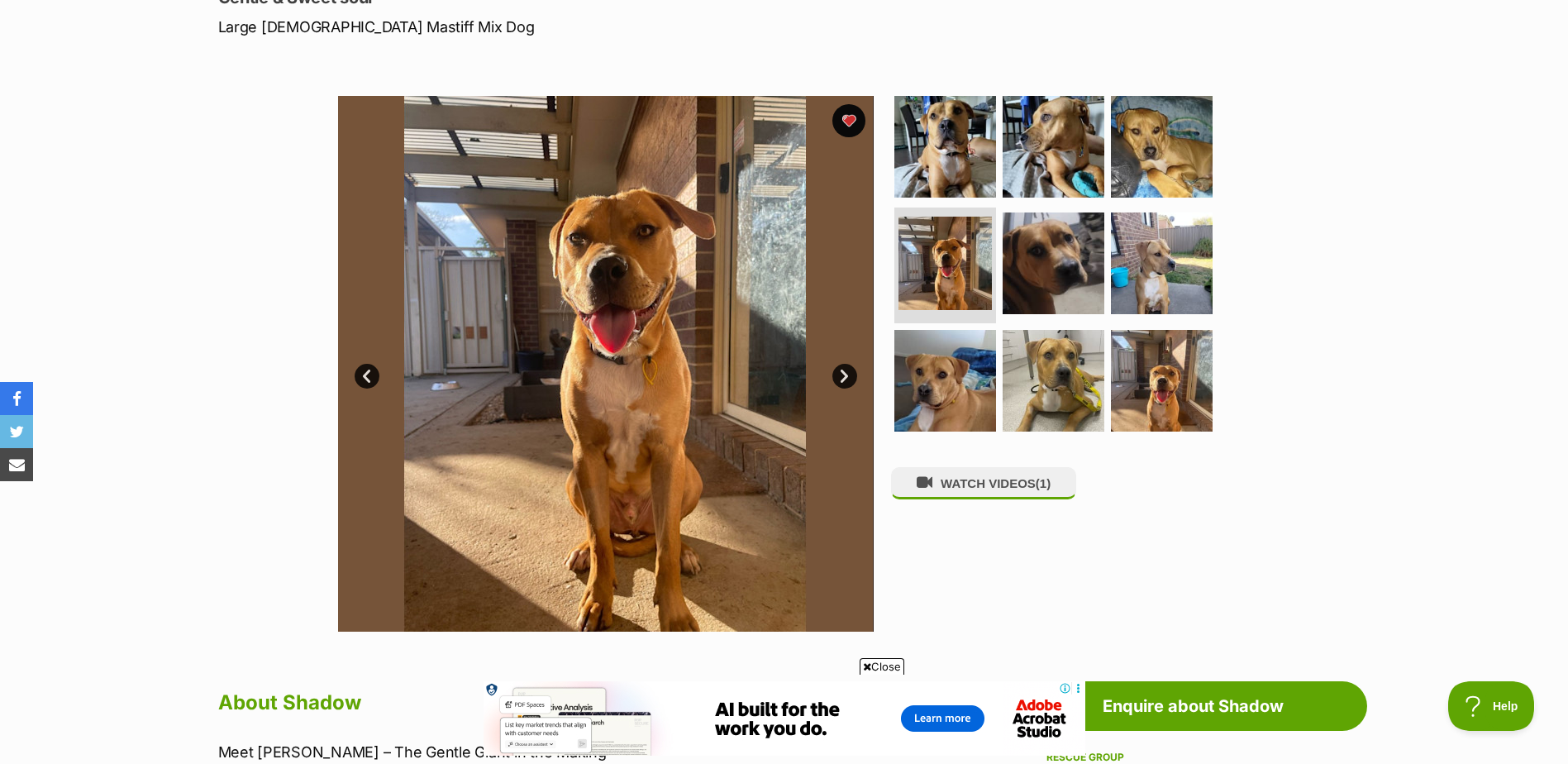
click at [839, 372] on link "Next" at bounding box center [844, 376] width 25 height 25
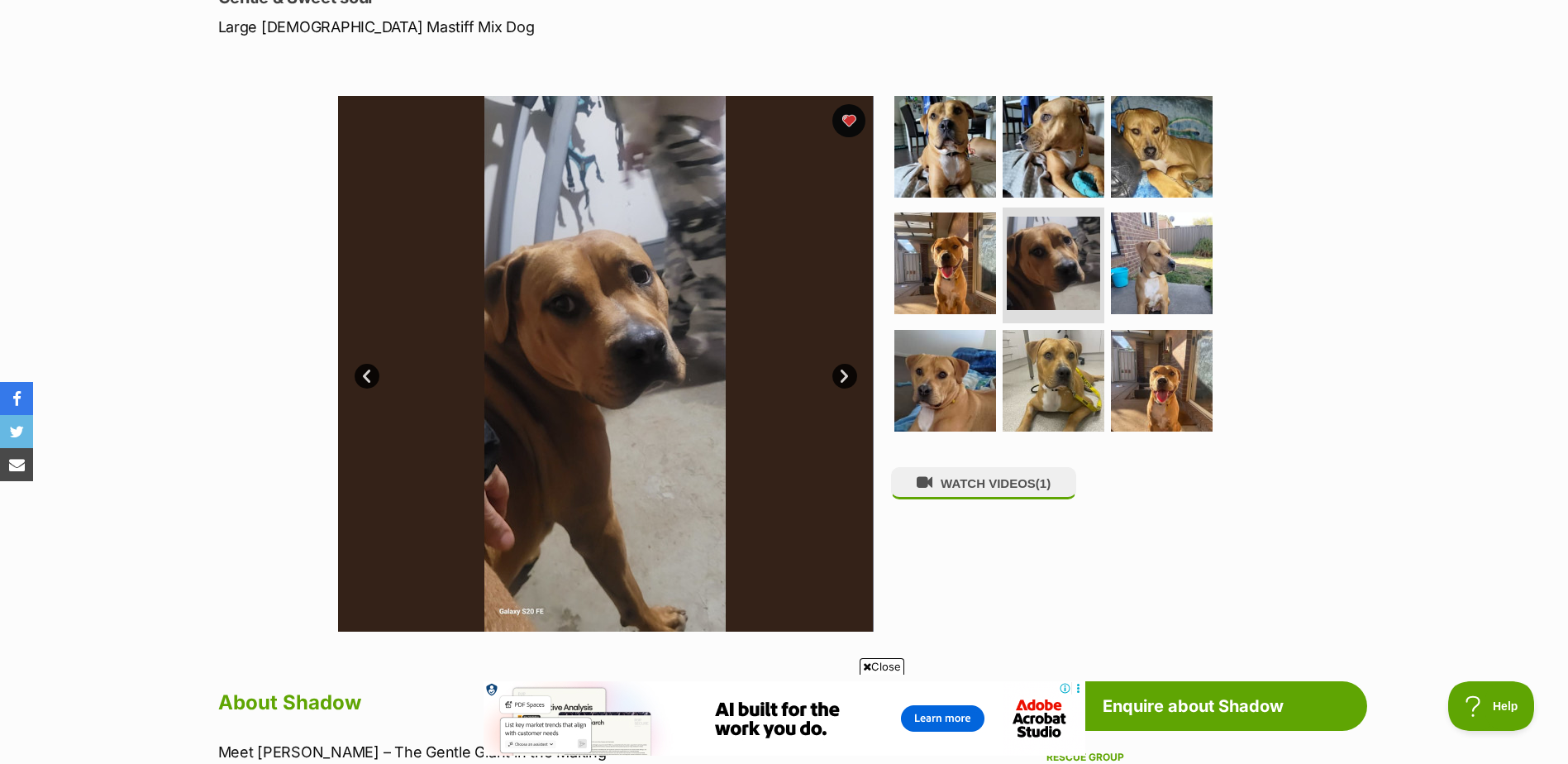
click at [839, 372] on link "Next" at bounding box center [844, 376] width 25 height 25
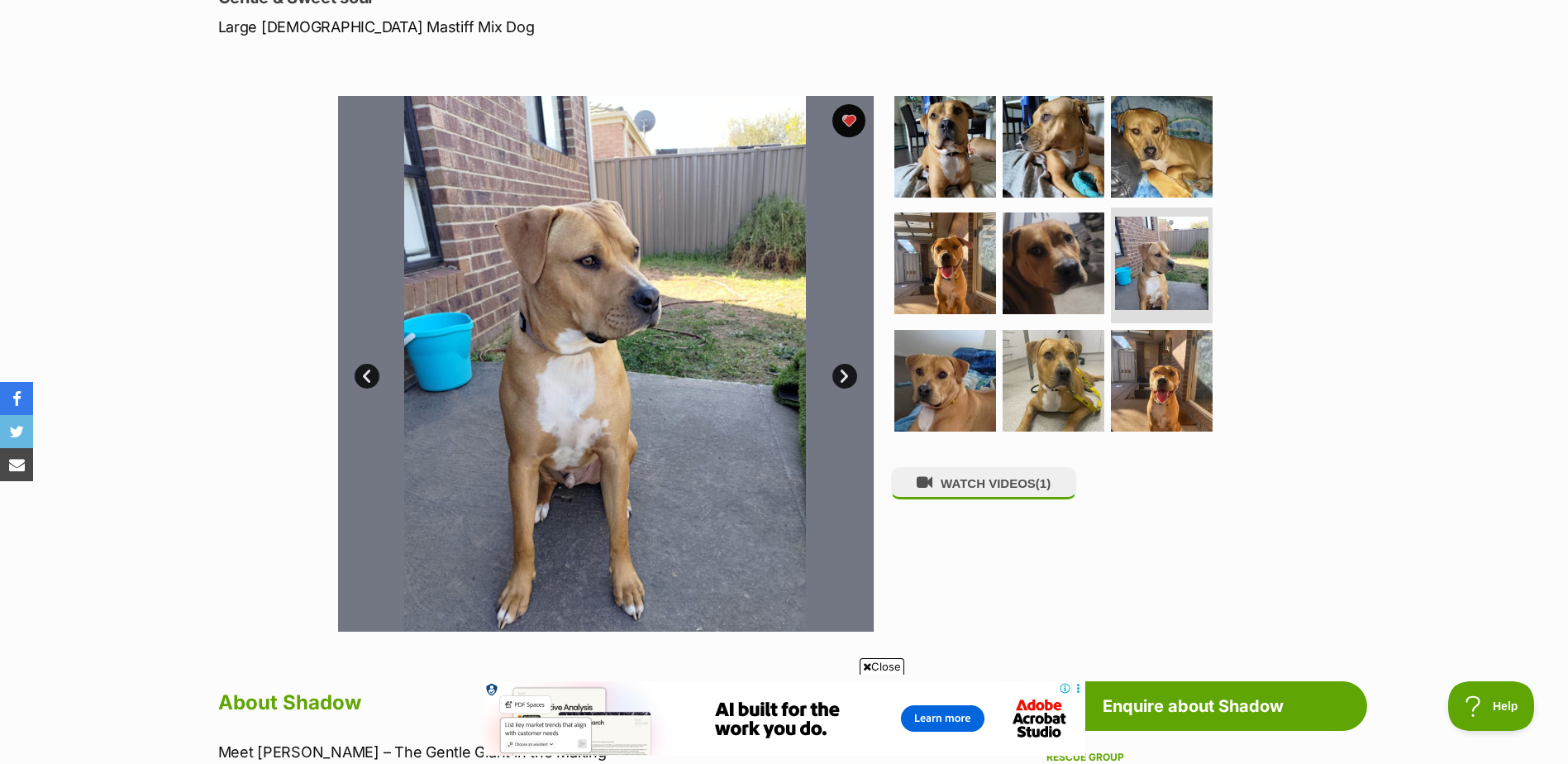
click at [840, 379] on link "Next" at bounding box center [844, 376] width 25 height 25
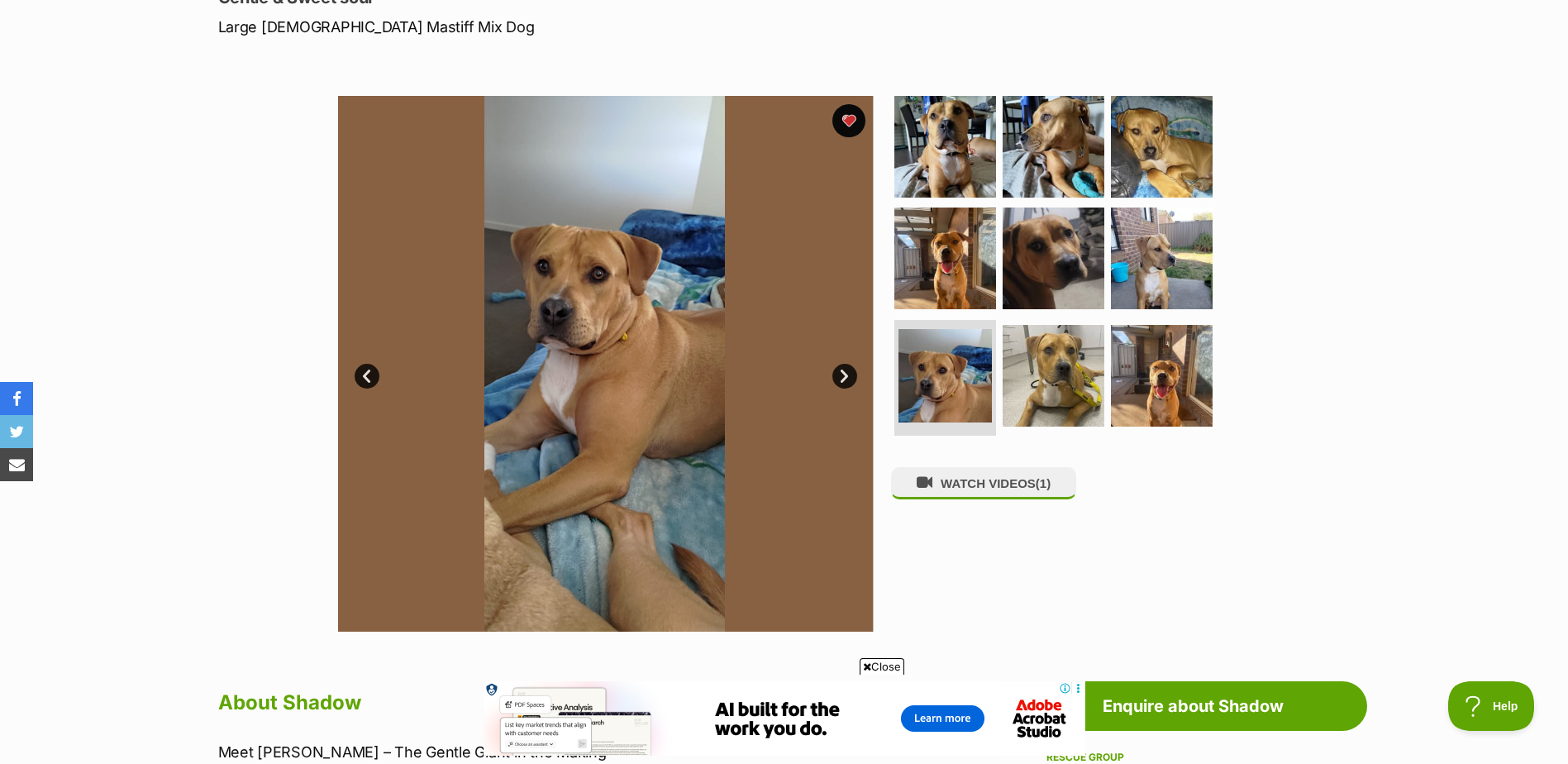
click at [840, 379] on link "Next" at bounding box center [844, 376] width 25 height 25
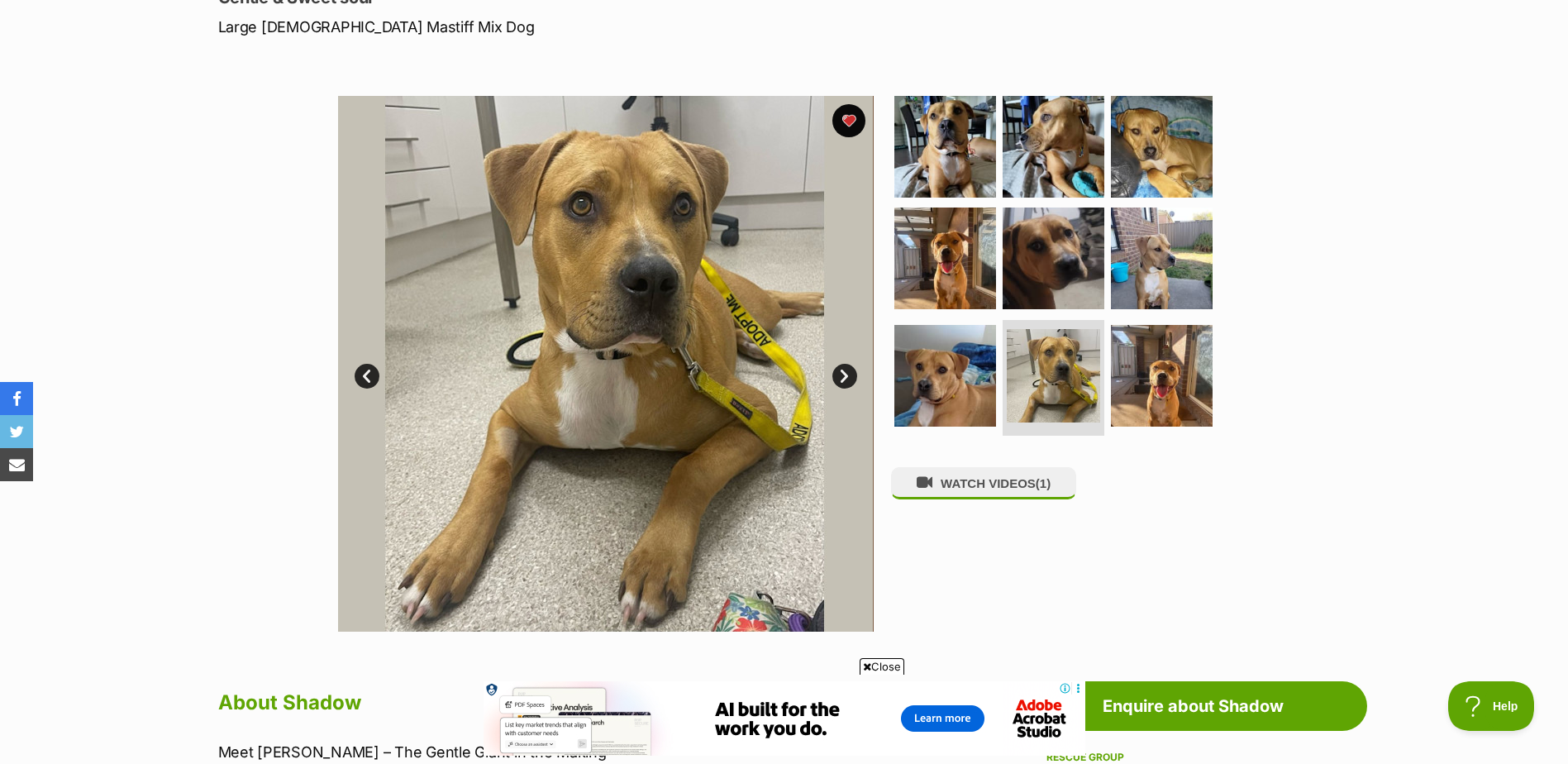
click at [840, 379] on link "Next" at bounding box center [844, 376] width 25 height 25
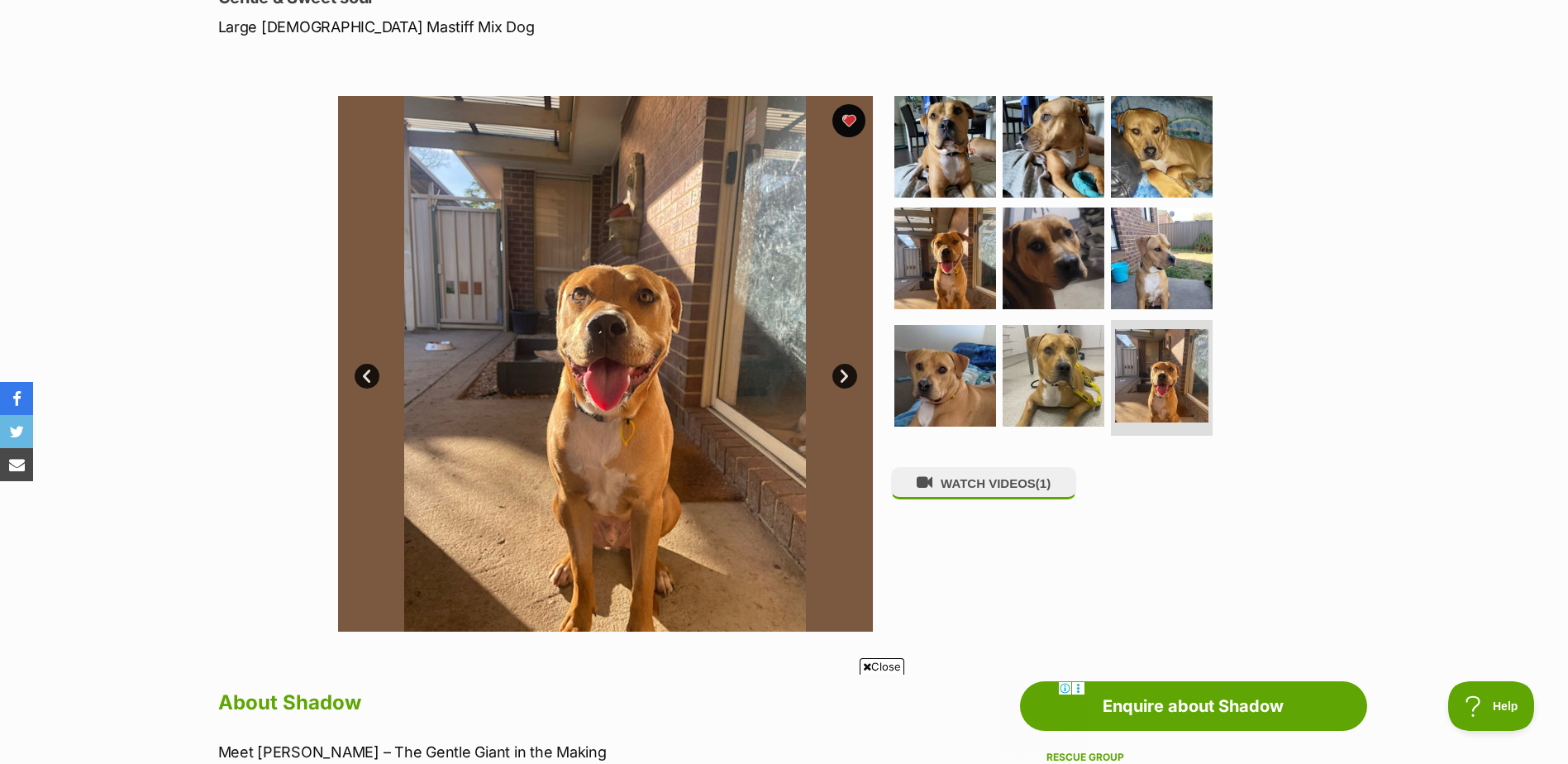
click at [840, 379] on link "Next" at bounding box center [844, 376] width 25 height 25
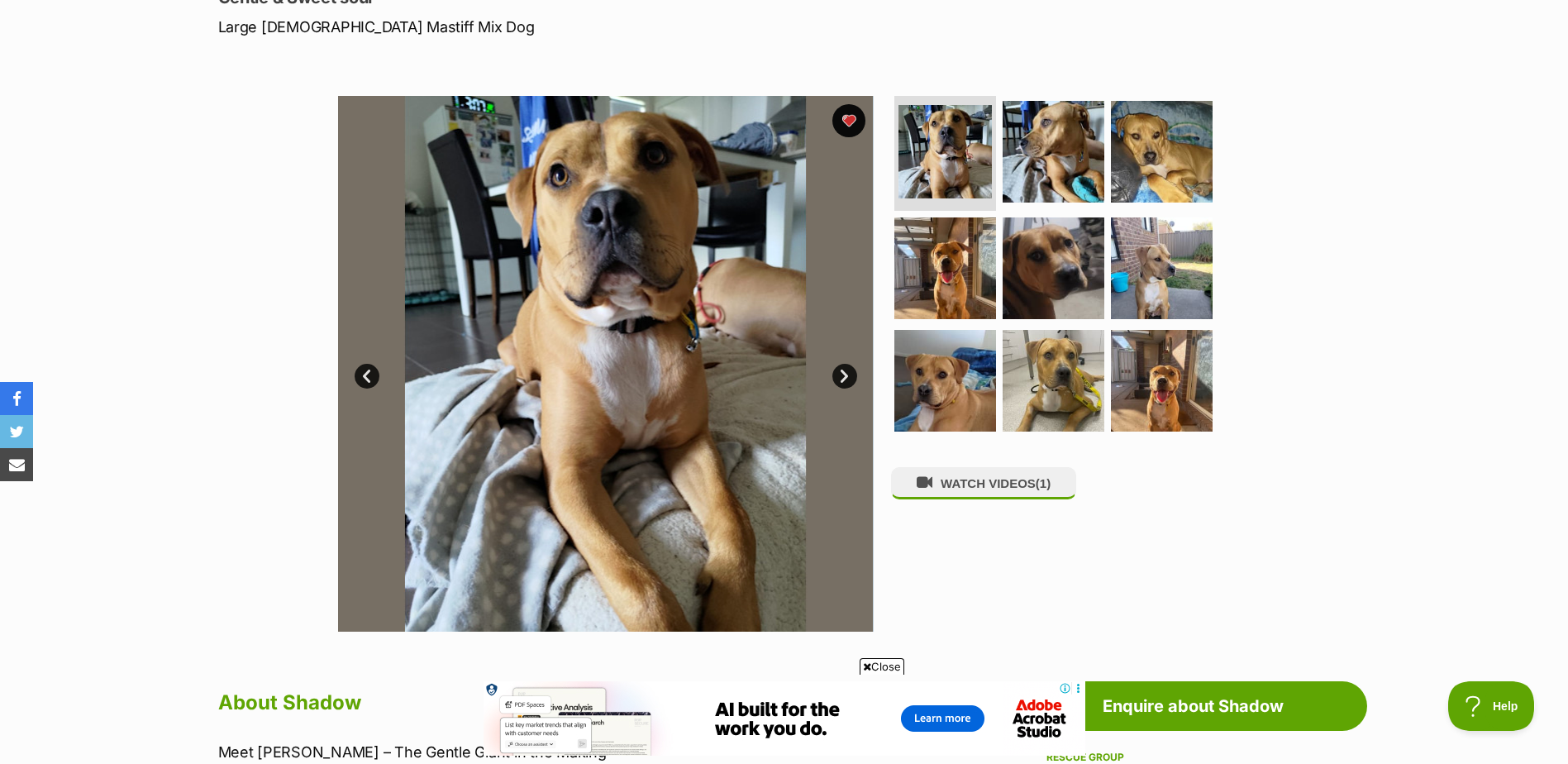
click at [840, 379] on link "Next" at bounding box center [844, 376] width 25 height 25
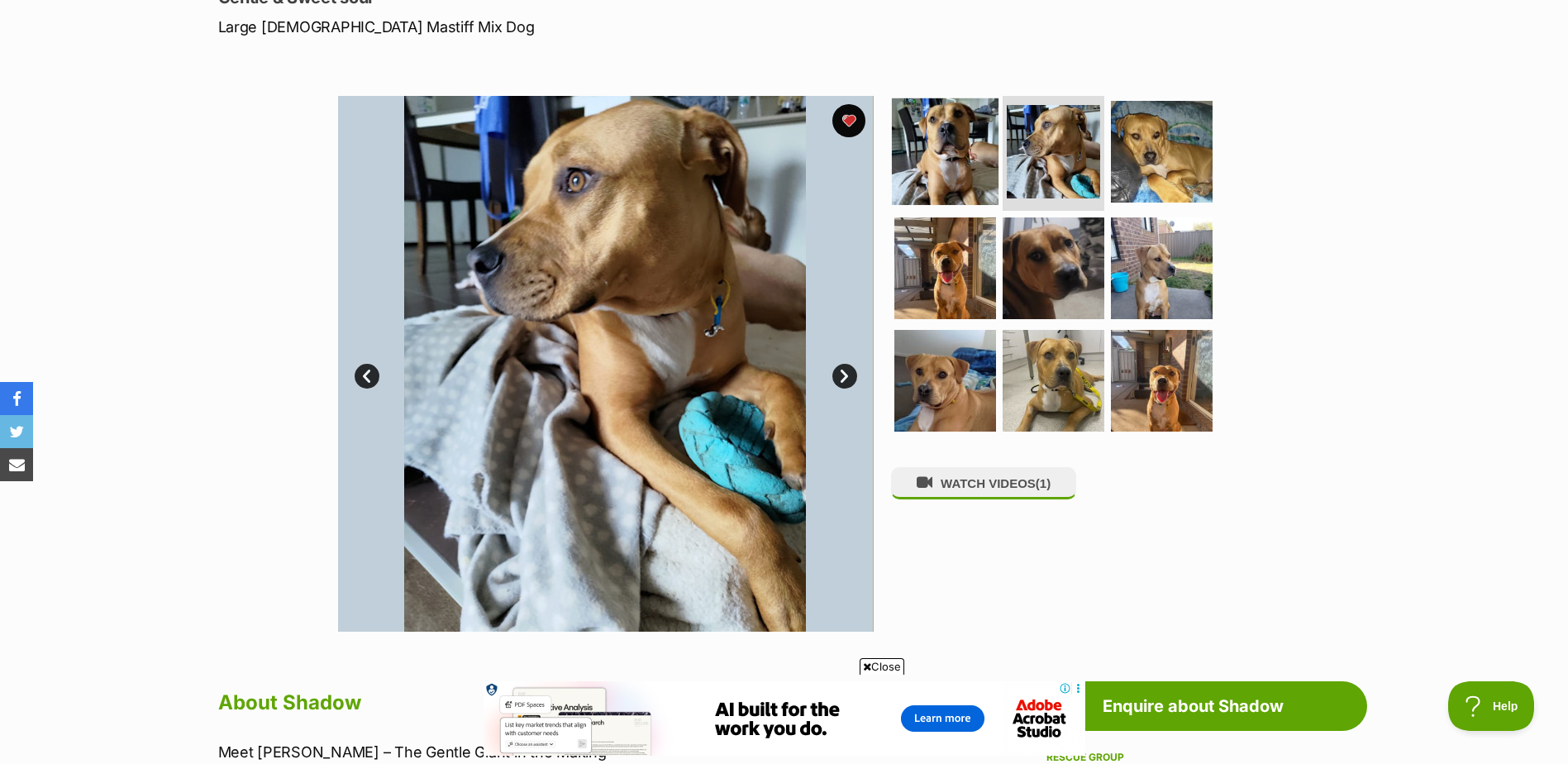
click at [945, 155] on img at bounding box center [945, 151] width 107 height 107
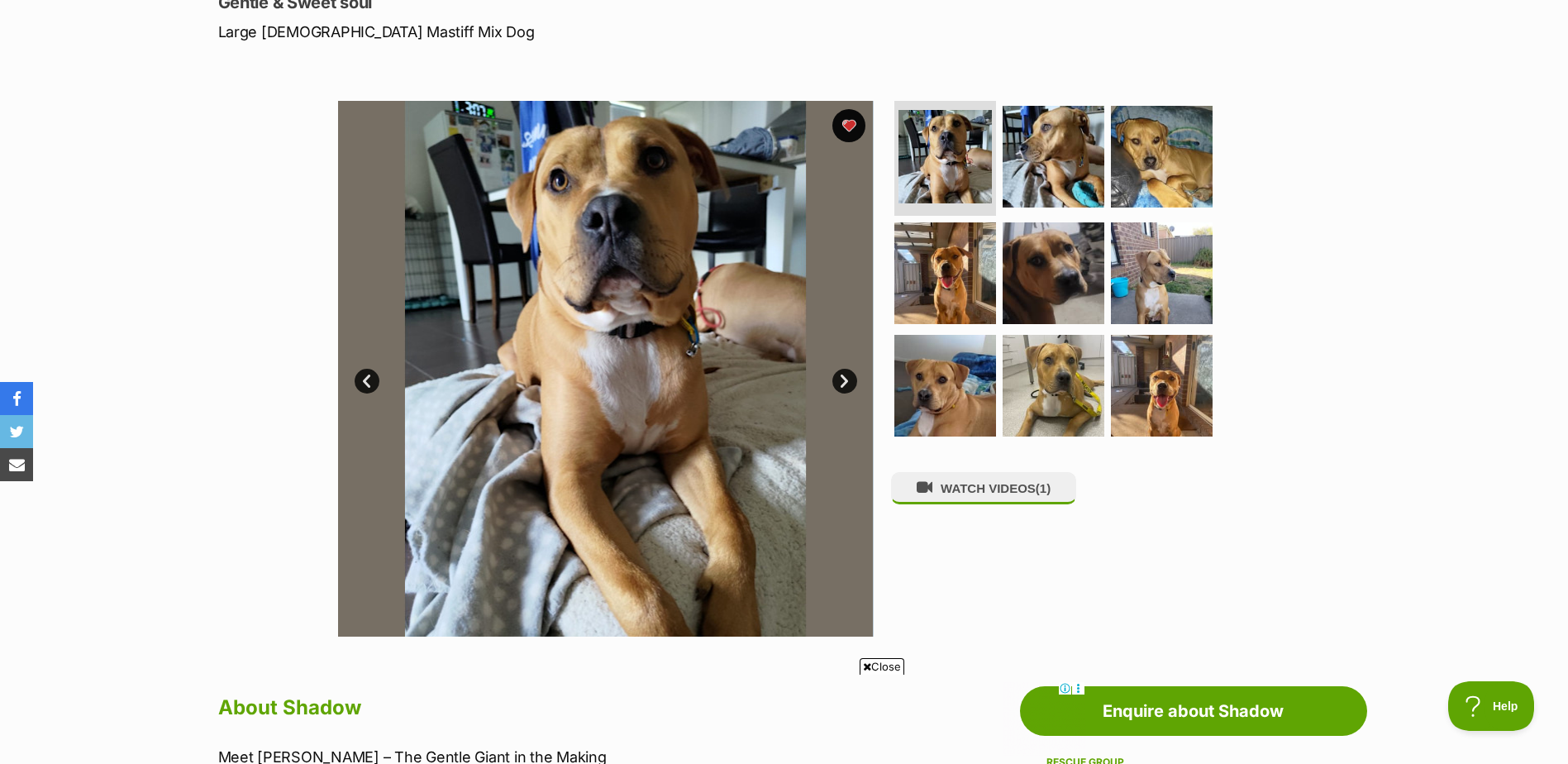
scroll to position [248, 0]
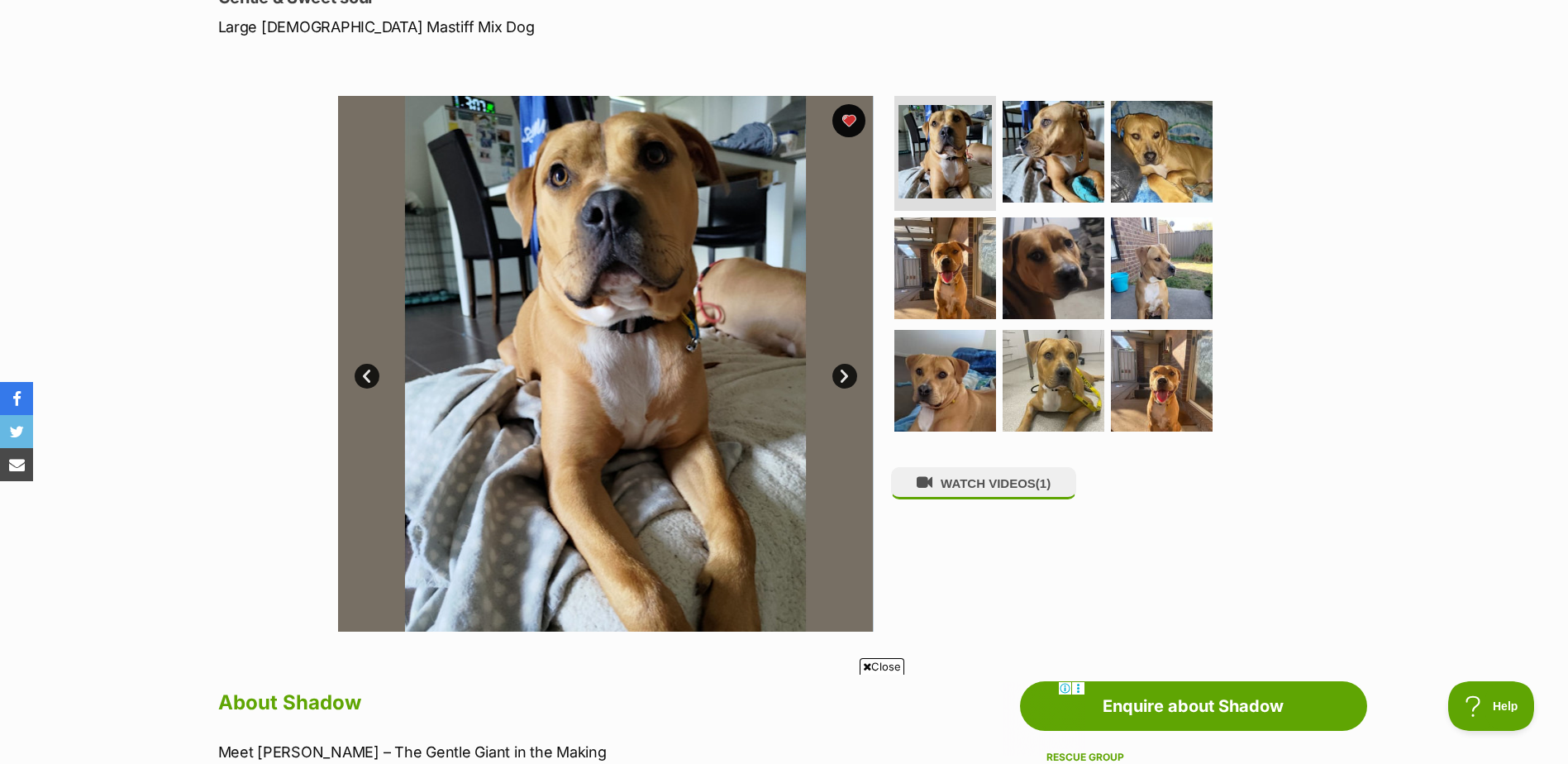
click at [851, 378] on link "Next" at bounding box center [844, 376] width 25 height 25
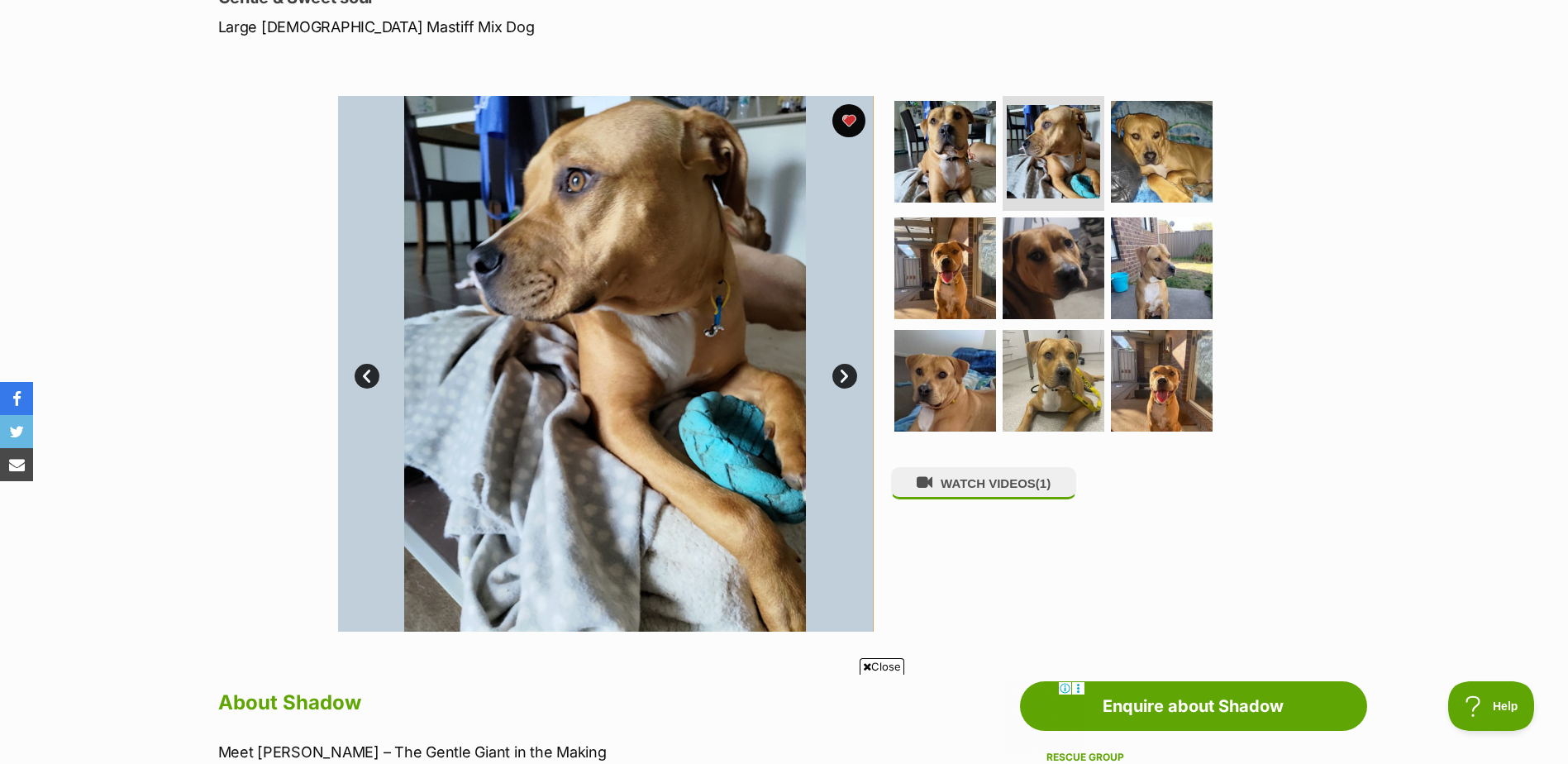
click at [851, 378] on link "Next" at bounding box center [844, 376] width 25 height 25
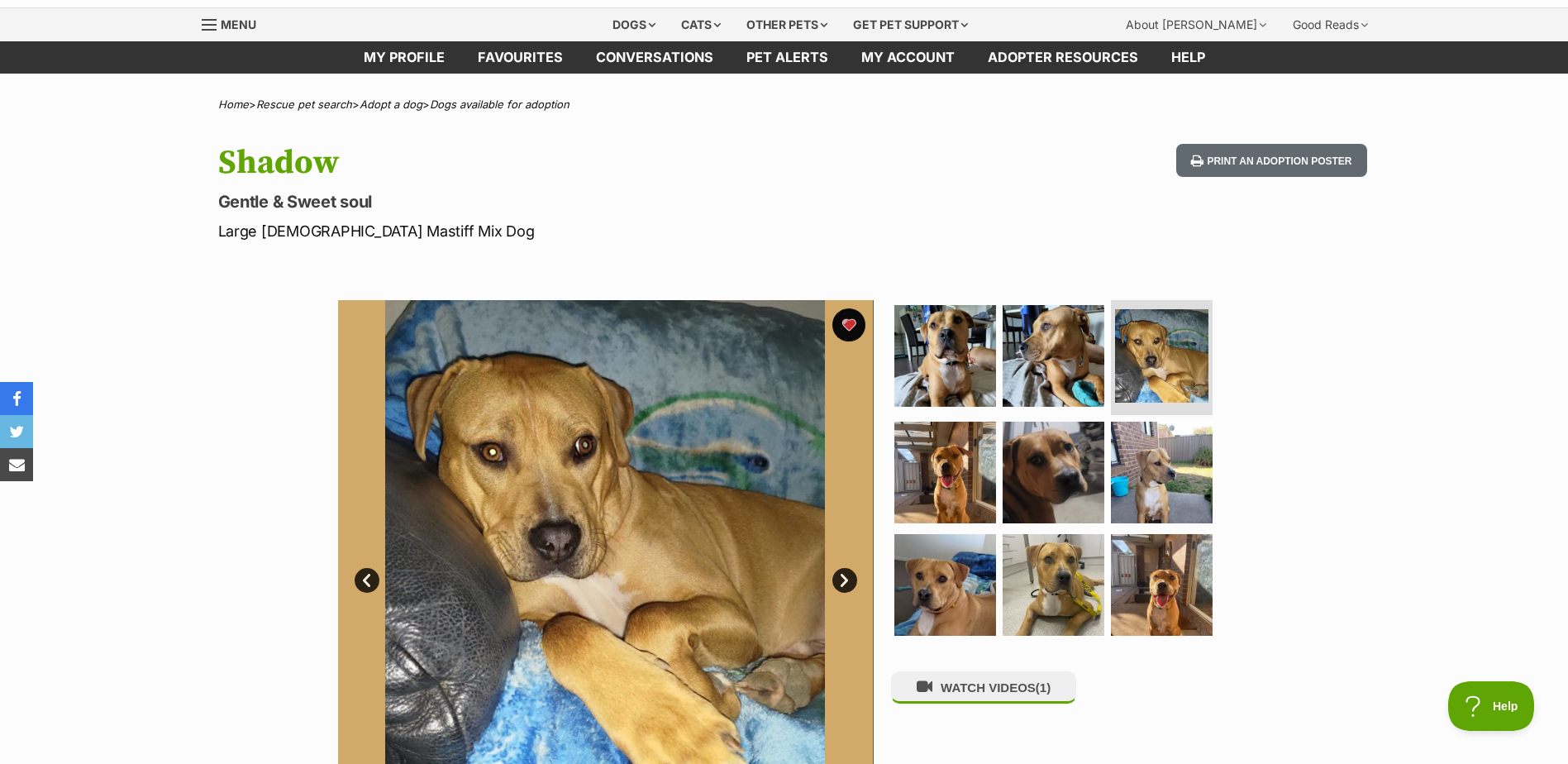
scroll to position [0, 0]
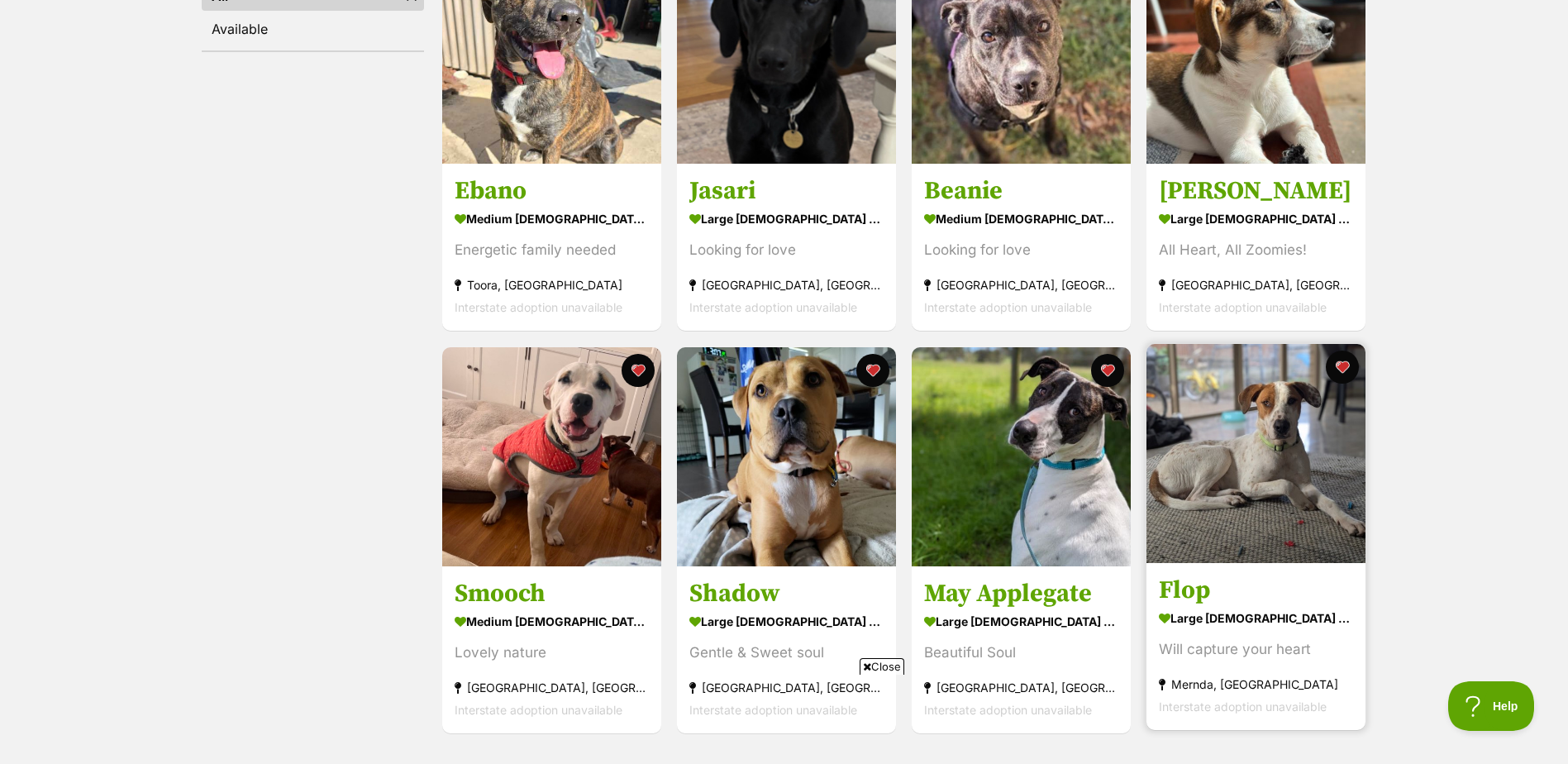
click at [1169, 589] on h3 "Flop" at bounding box center [1256, 591] width 194 height 32
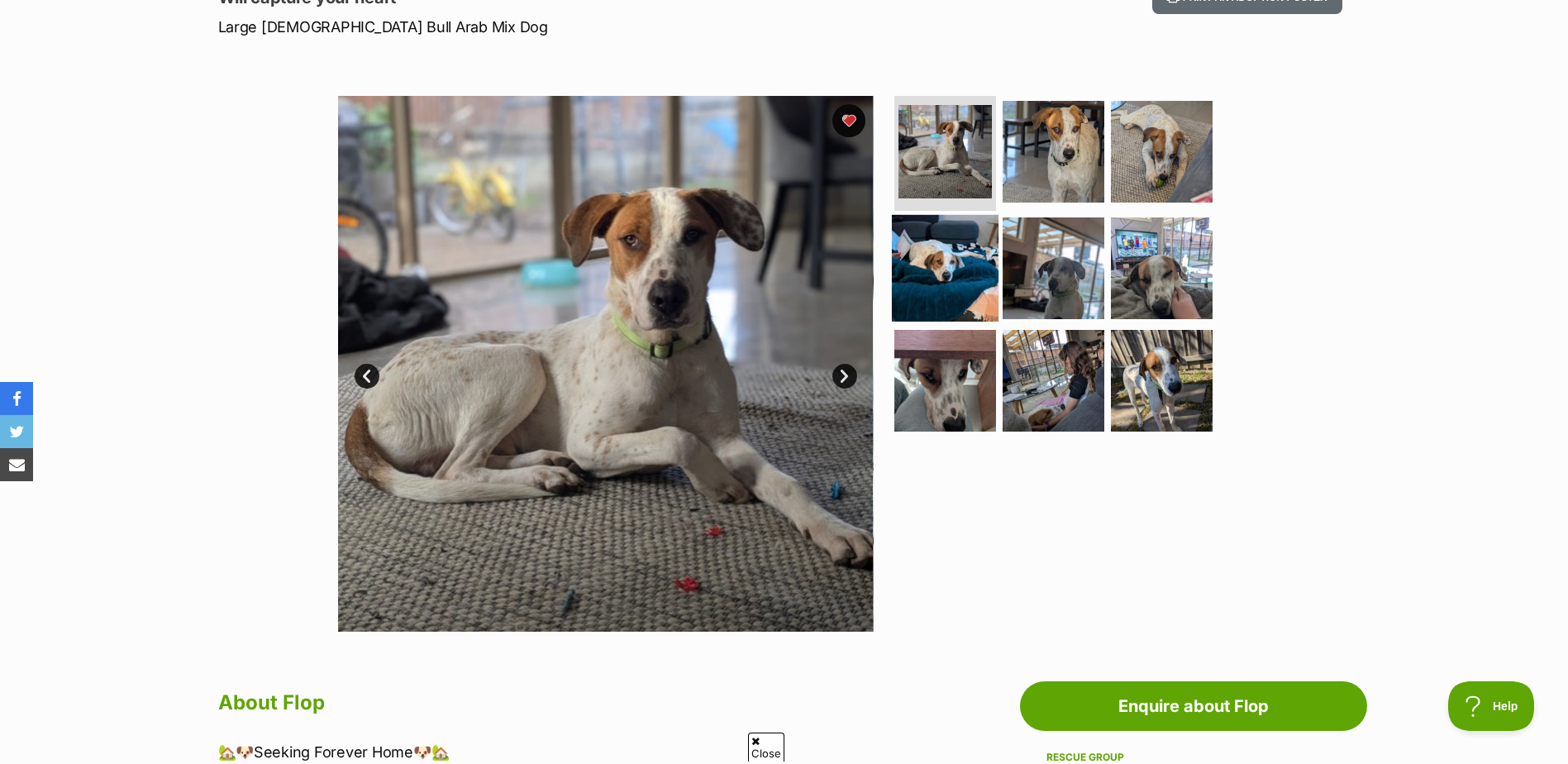
click at [976, 297] on img at bounding box center [945, 268] width 107 height 107
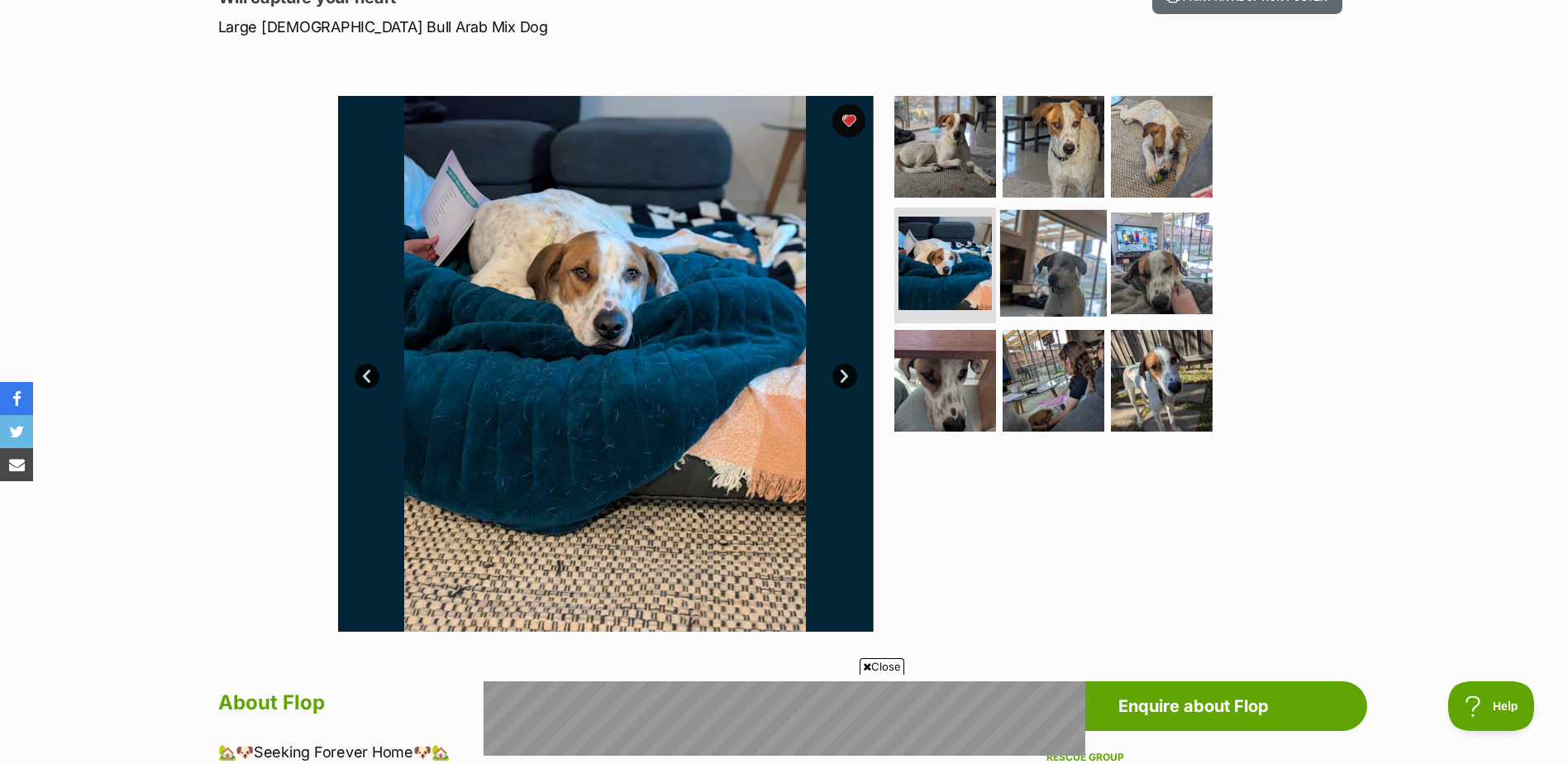
click at [1070, 265] on img at bounding box center [1054, 264] width 107 height 107
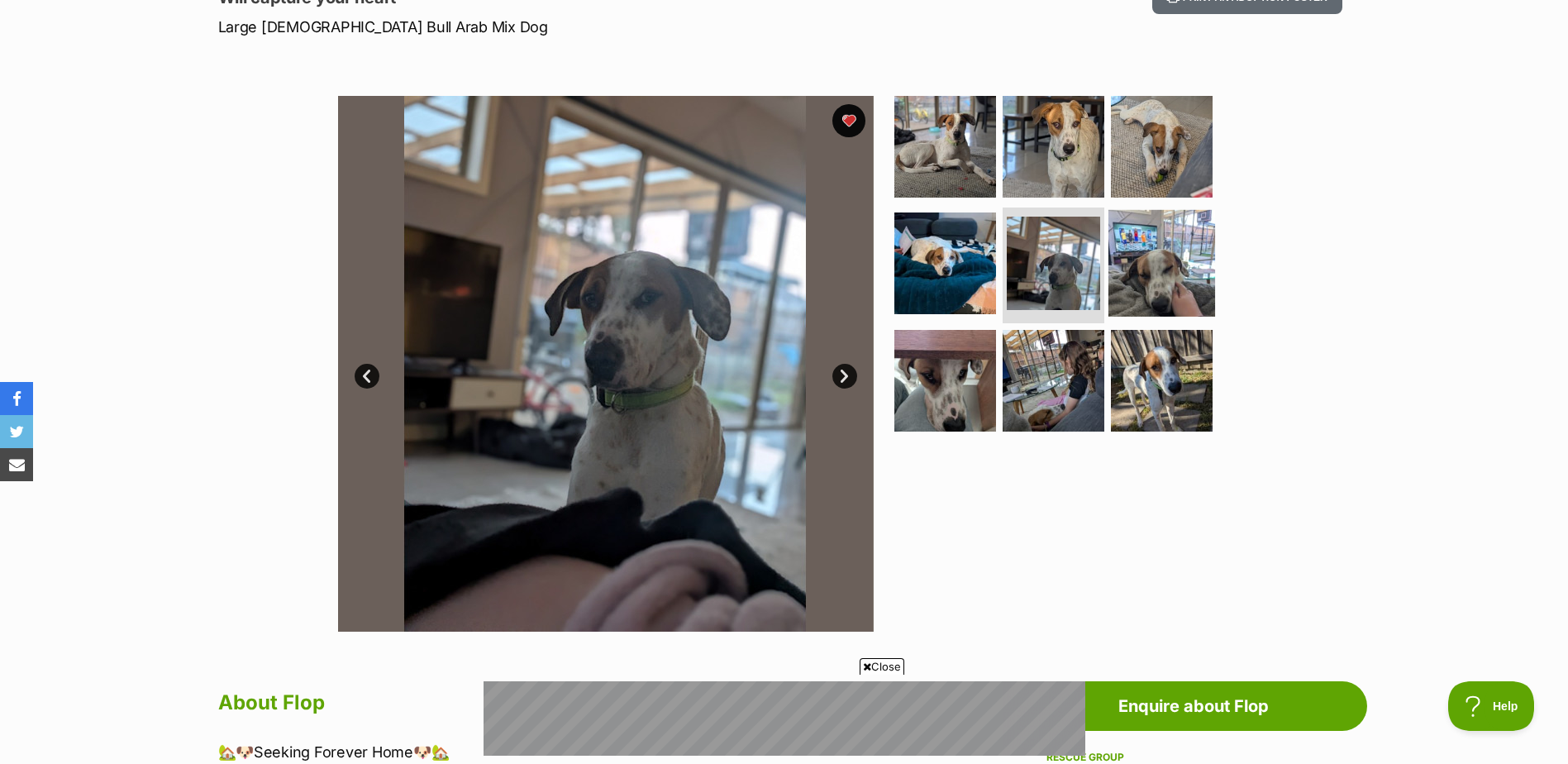
click at [1194, 285] on img at bounding box center [1162, 264] width 107 height 107
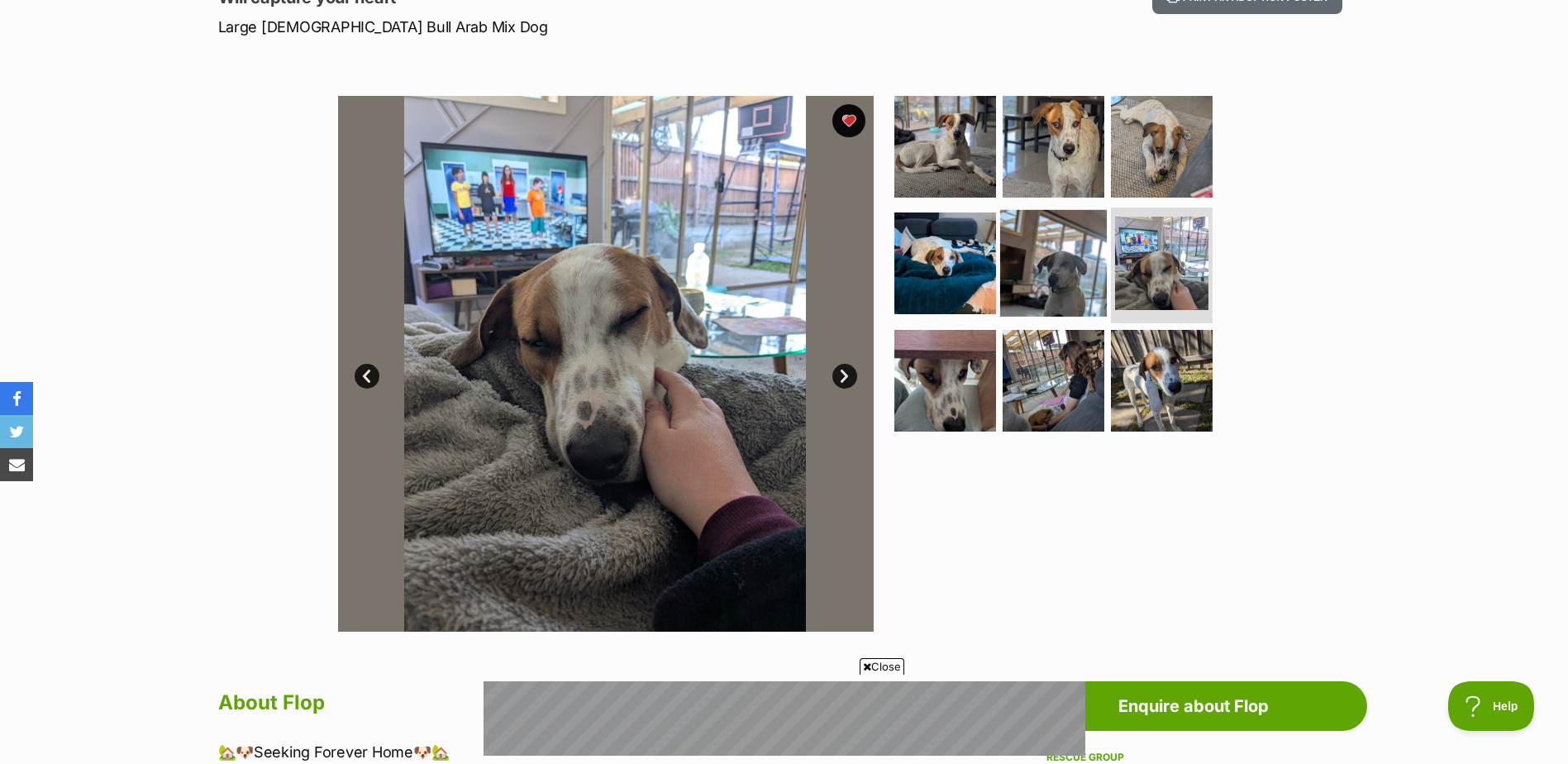
click at [1042, 272] on img at bounding box center [1054, 264] width 107 height 107
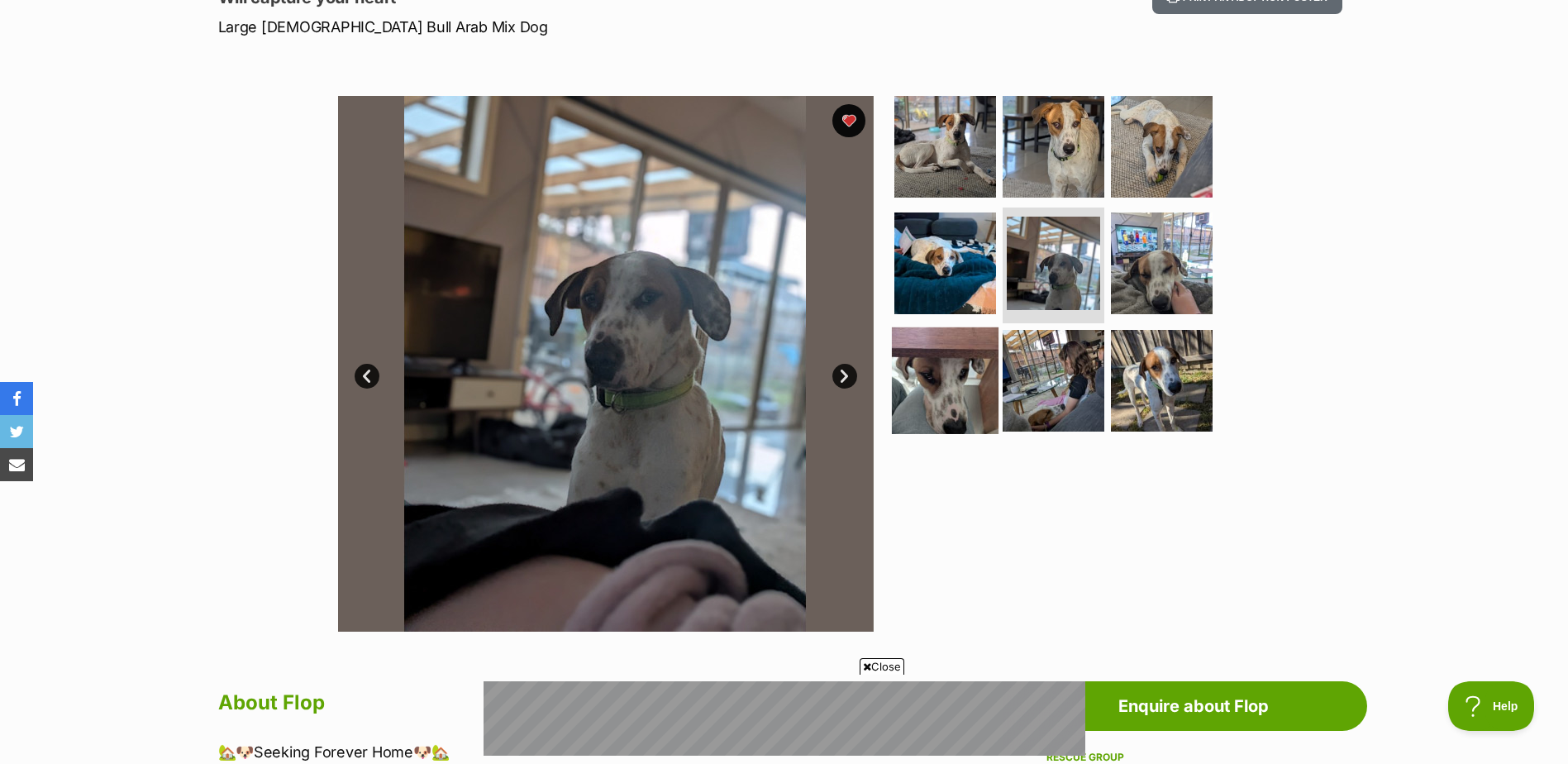
click at [975, 390] on img at bounding box center [945, 381] width 107 height 107
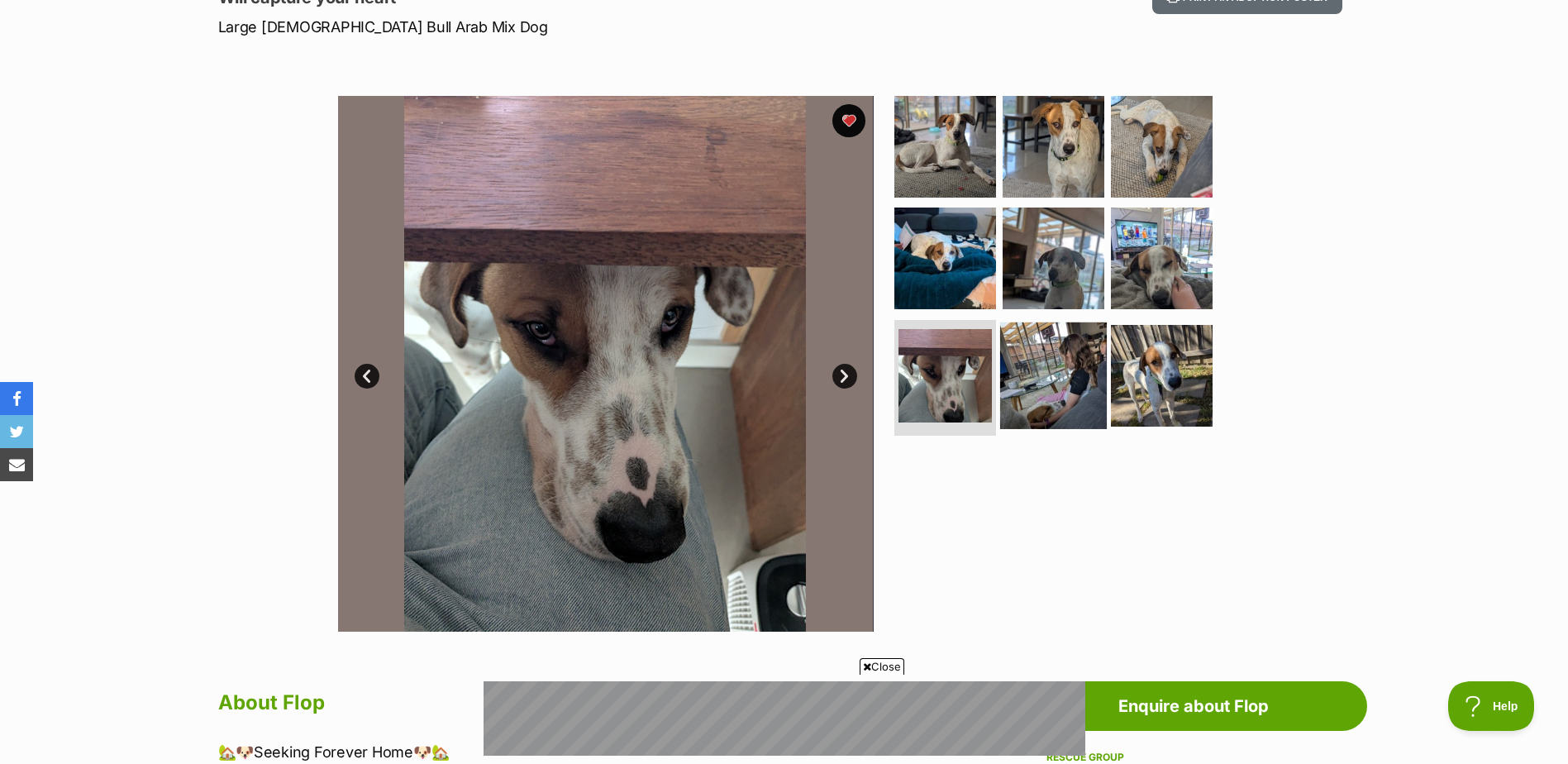
click at [1061, 403] on img at bounding box center [1054, 376] width 107 height 107
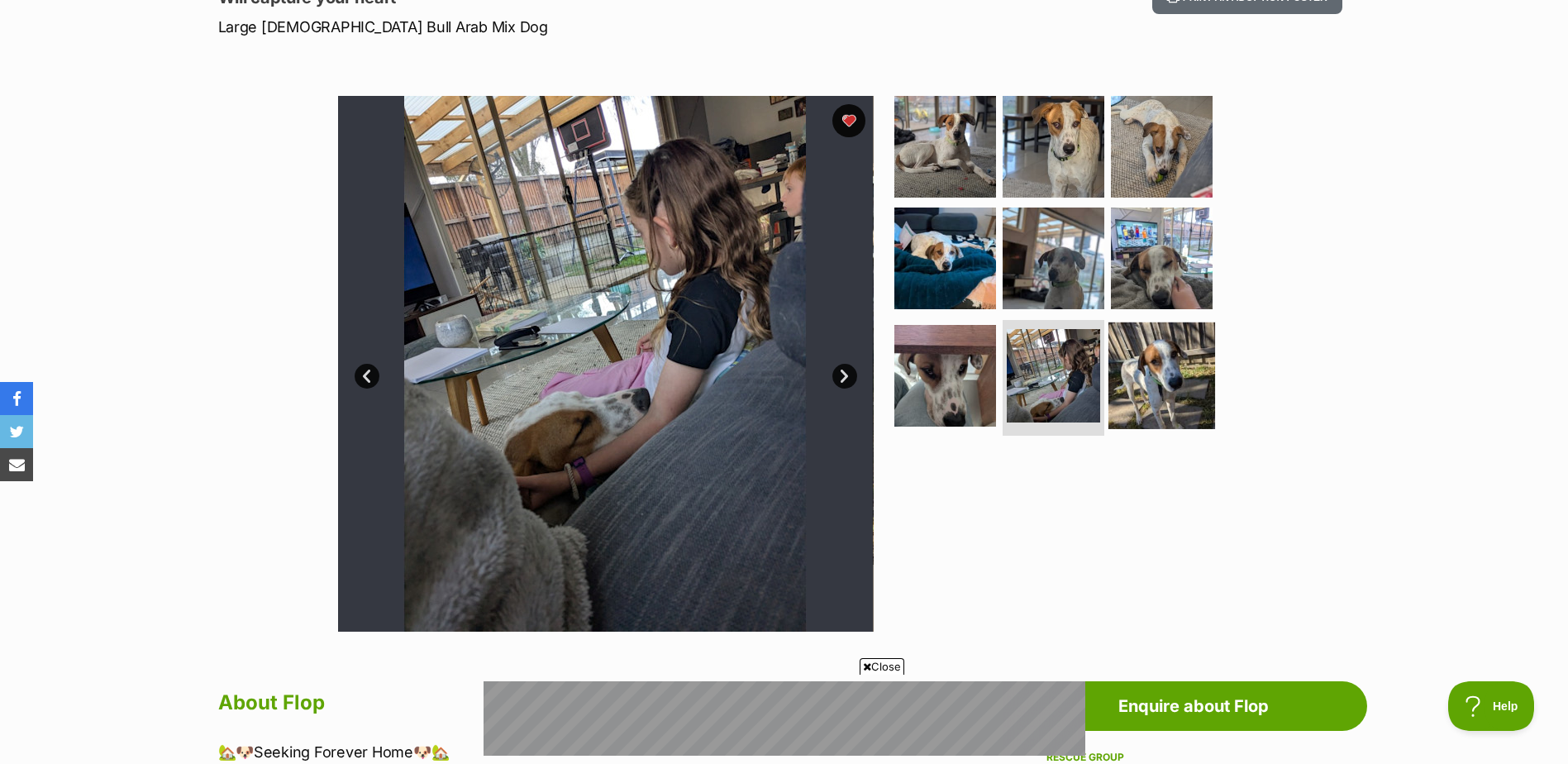
click at [1171, 377] on img at bounding box center [1162, 376] width 107 height 107
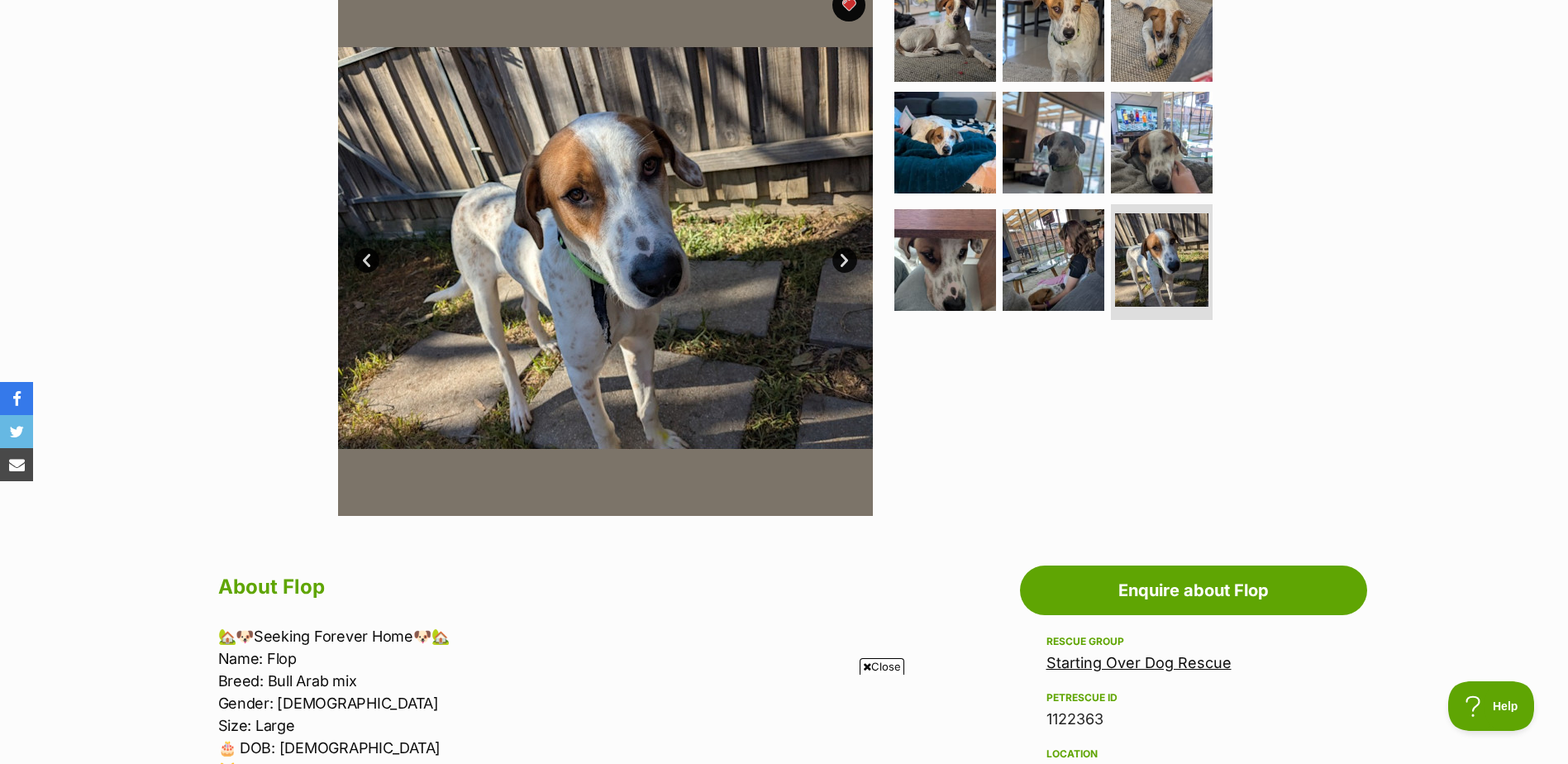
scroll to position [166, 0]
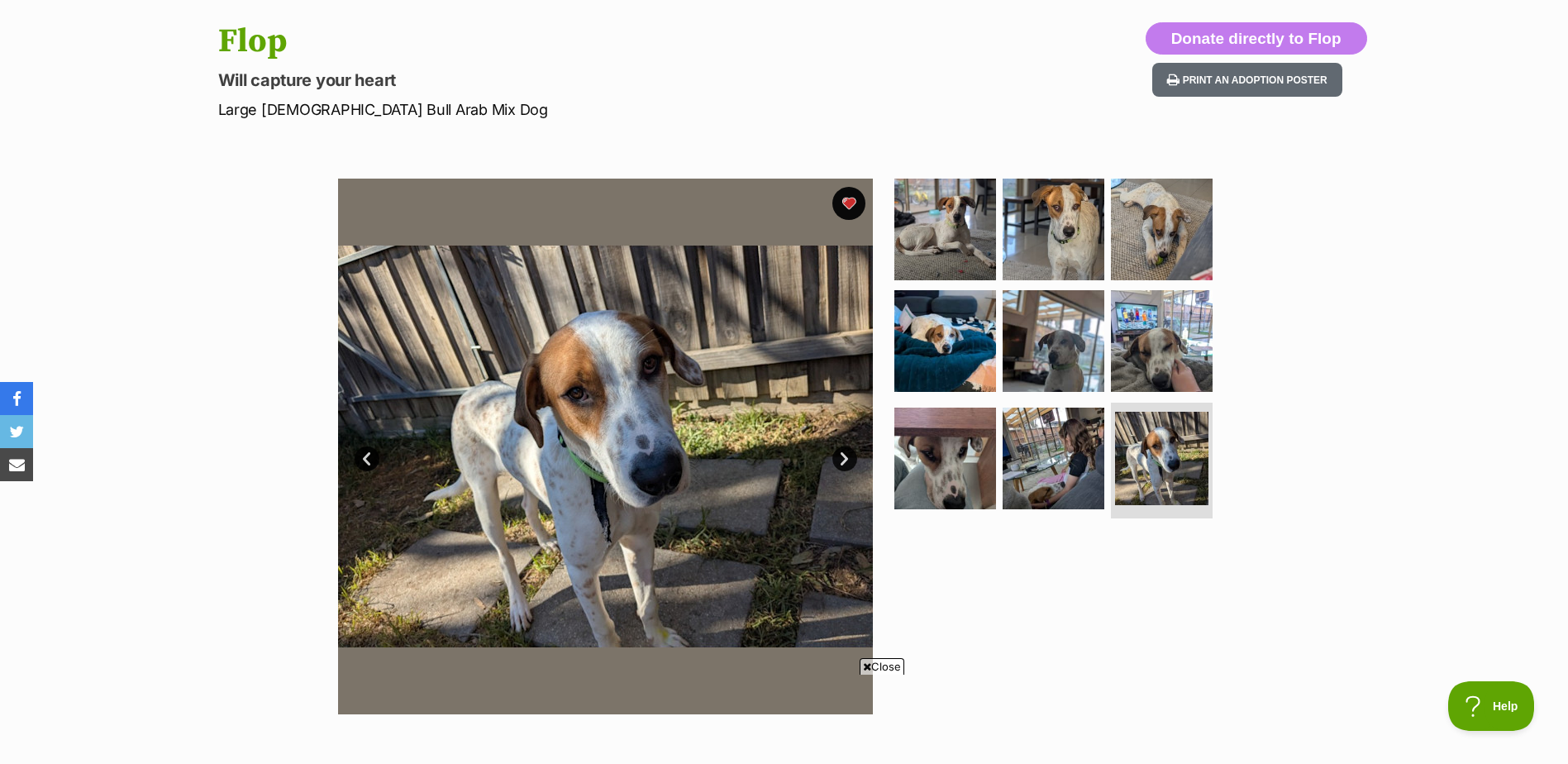
click at [845, 454] on link "Next" at bounding box center [844, 459] width 25 height 25
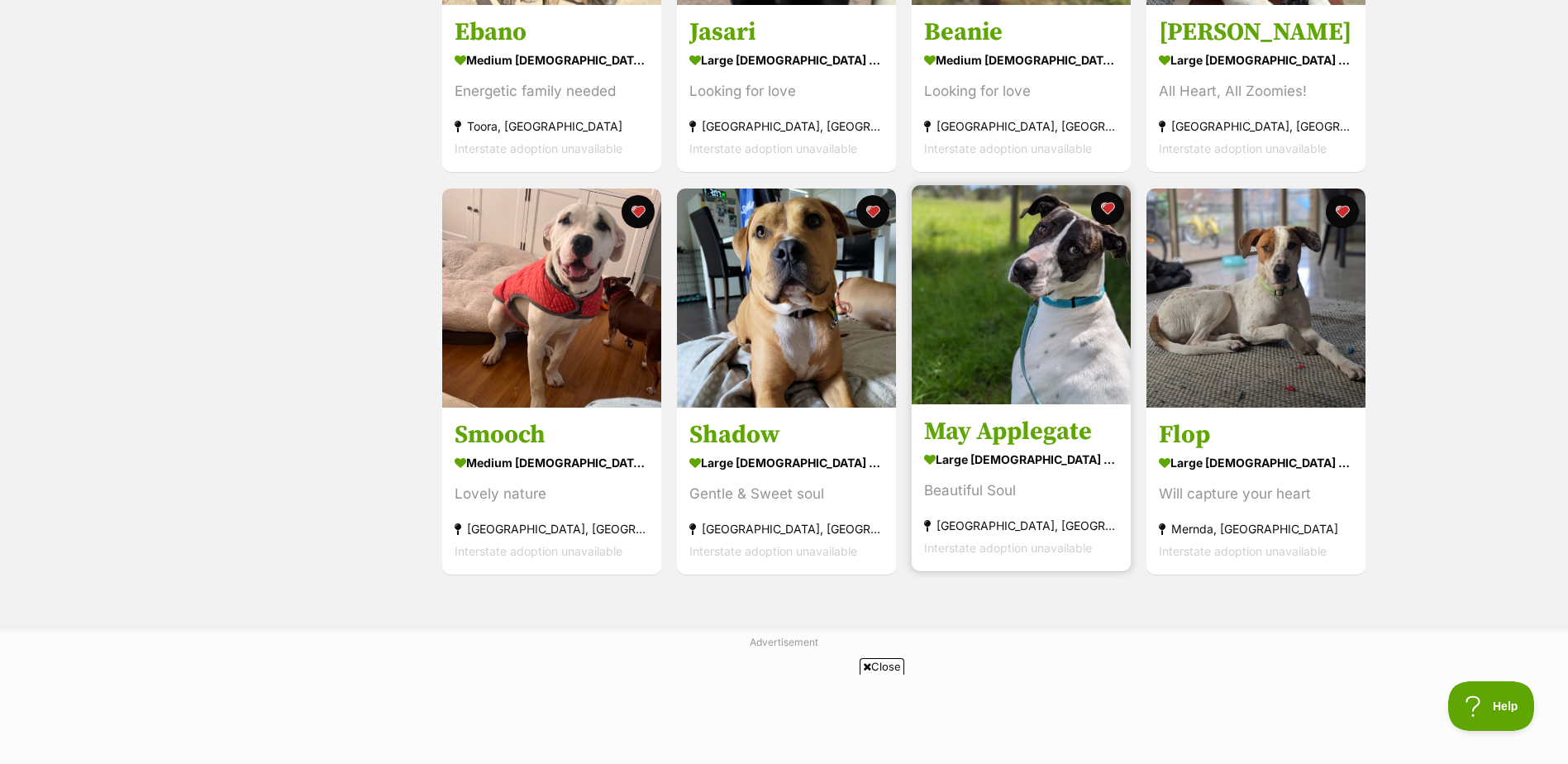
click at [1039, 440] on h3 "May Applegate" at bounding box center [1021, 432] width 194 height 32
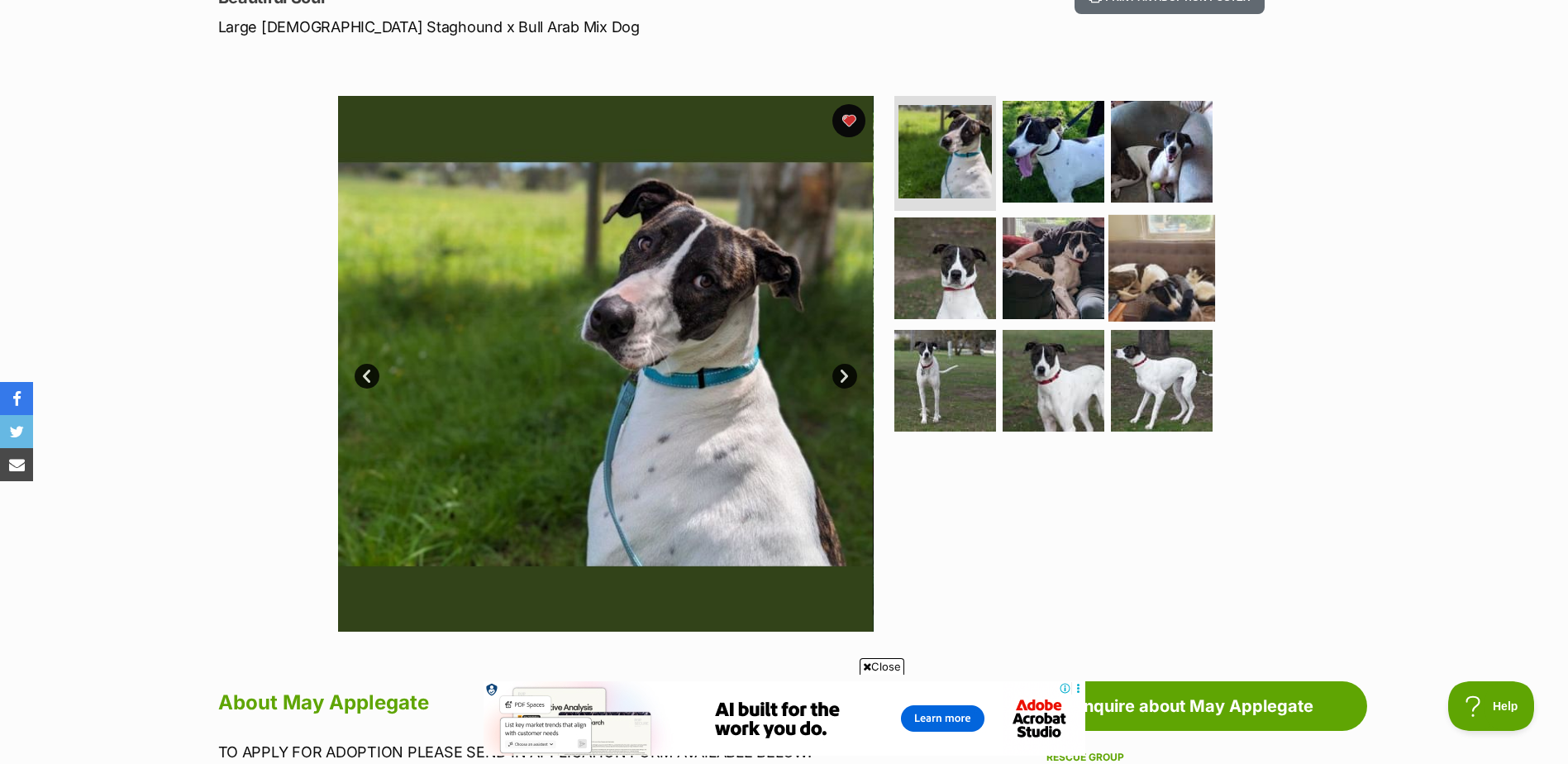
click at [1166, 276] on img at bounding box center [1162, 268] width 107 height 107
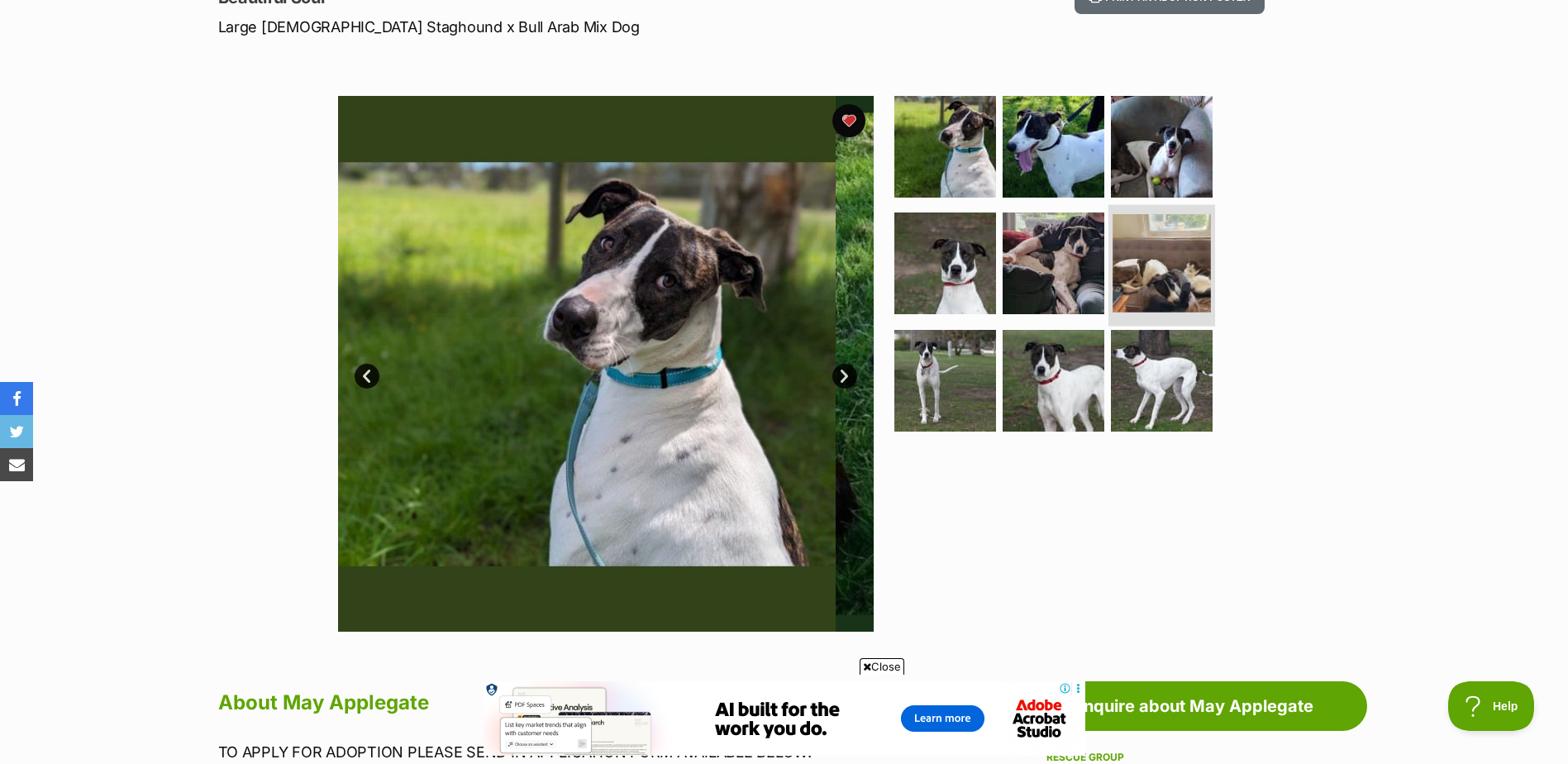
click at [1162, 279] on img at bounding box center [1162, 263] width 98 height 98
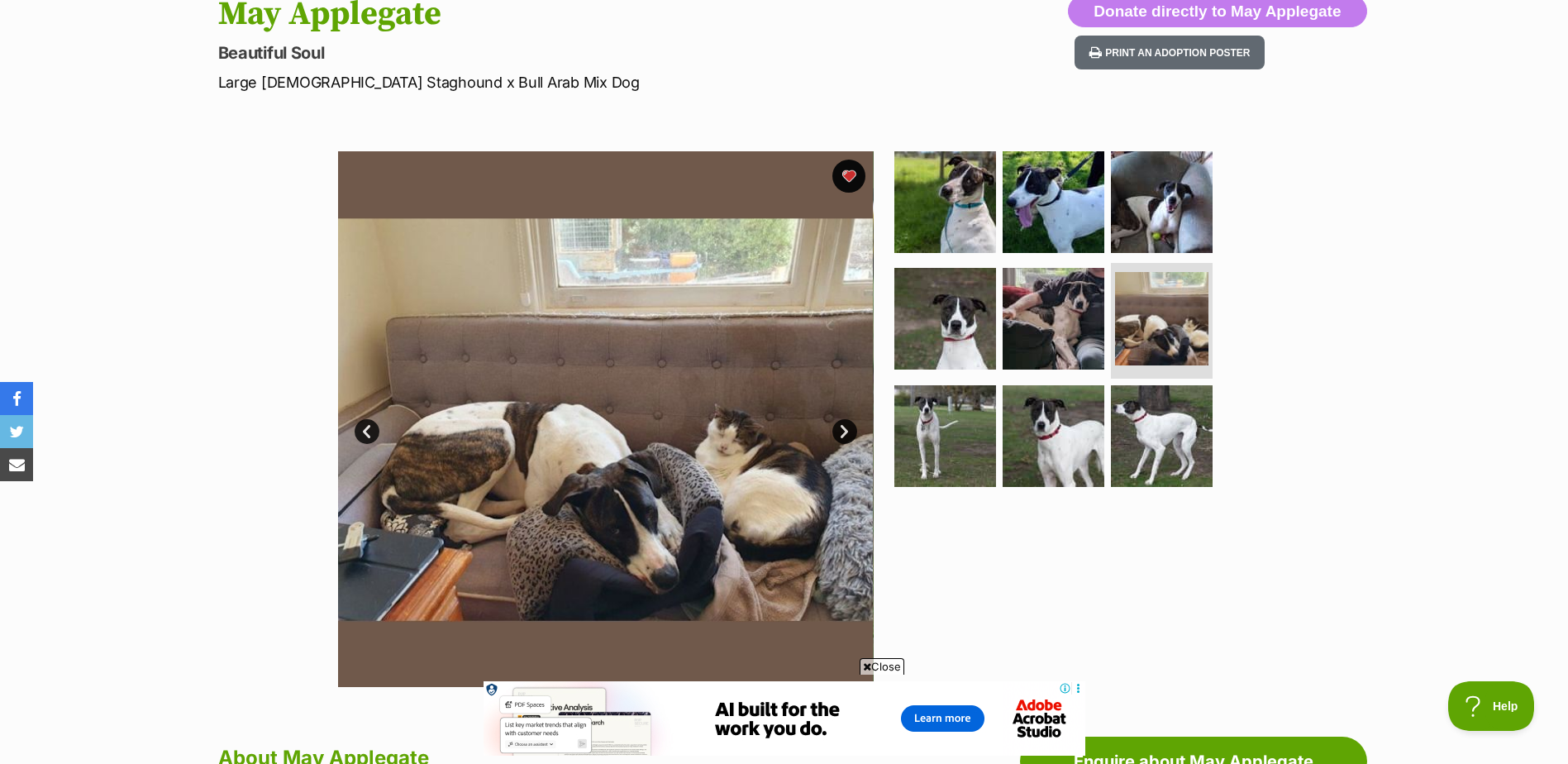
scroll to position [166, 0]
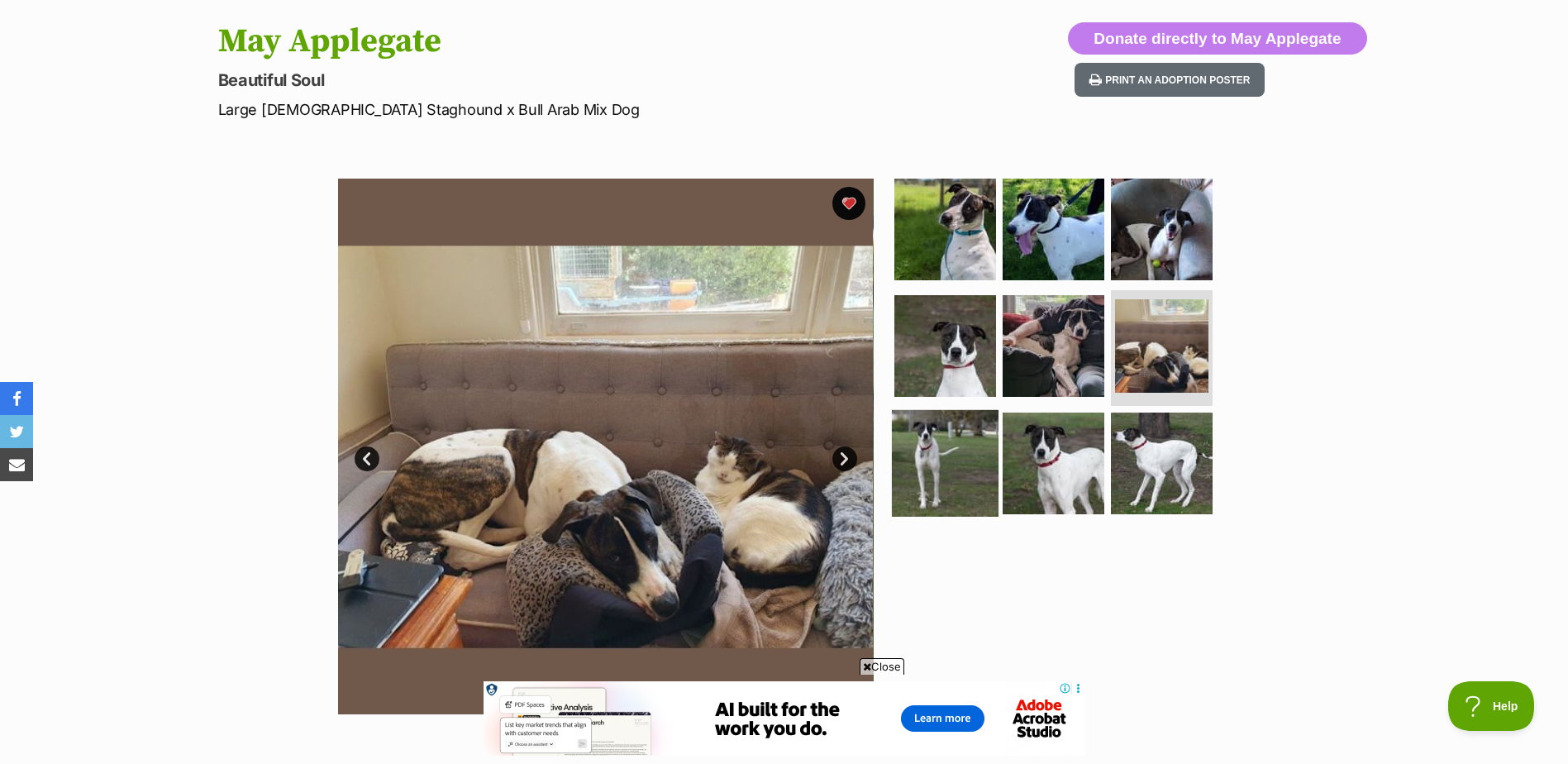
click at [976, 474] on img at bounding box center [945, 463] width 107 height 107
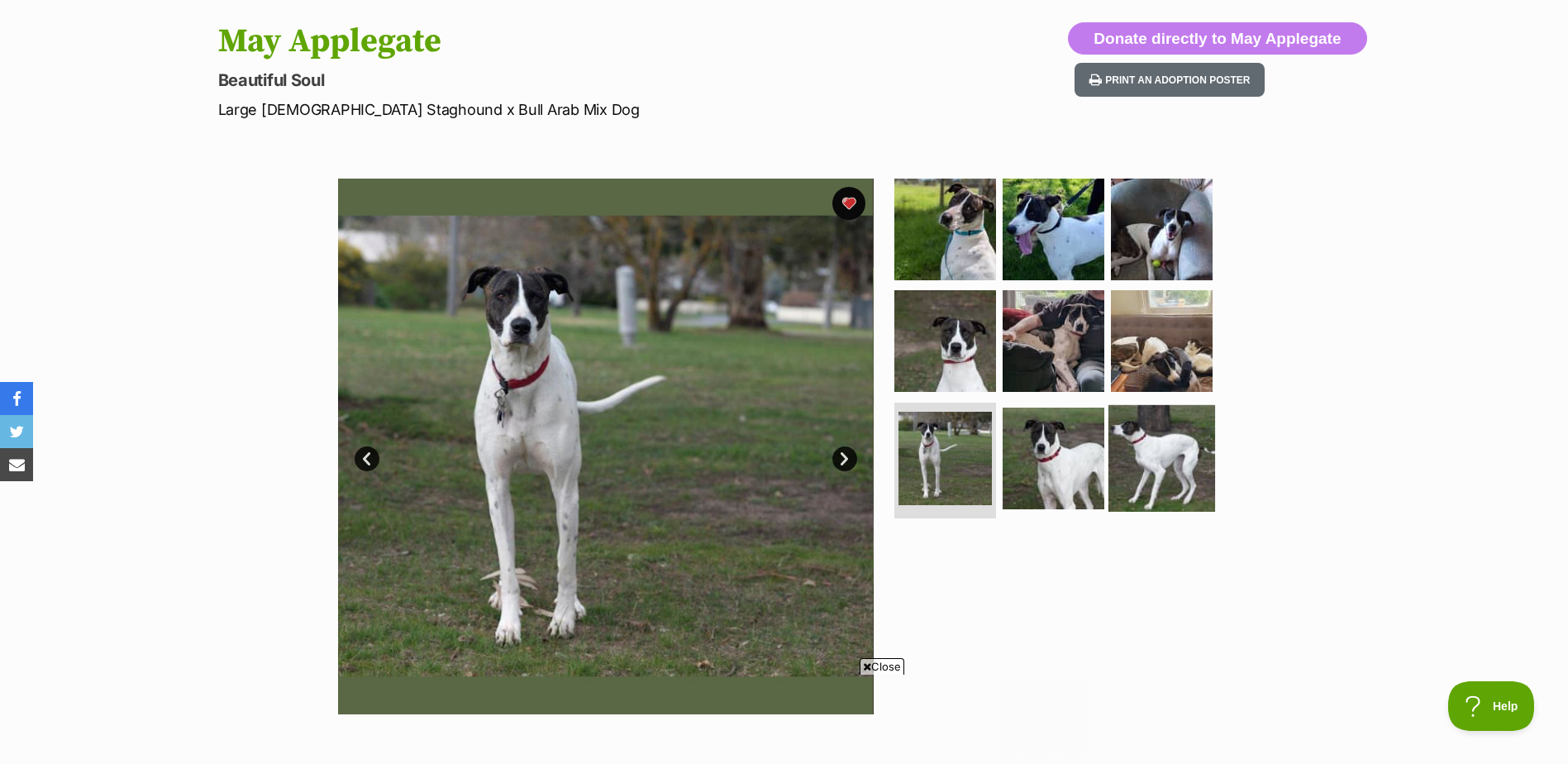
scroll to position [0, 0]
click at [1156, 435] on img at bounding box center [1162, 458] width 107 height 107
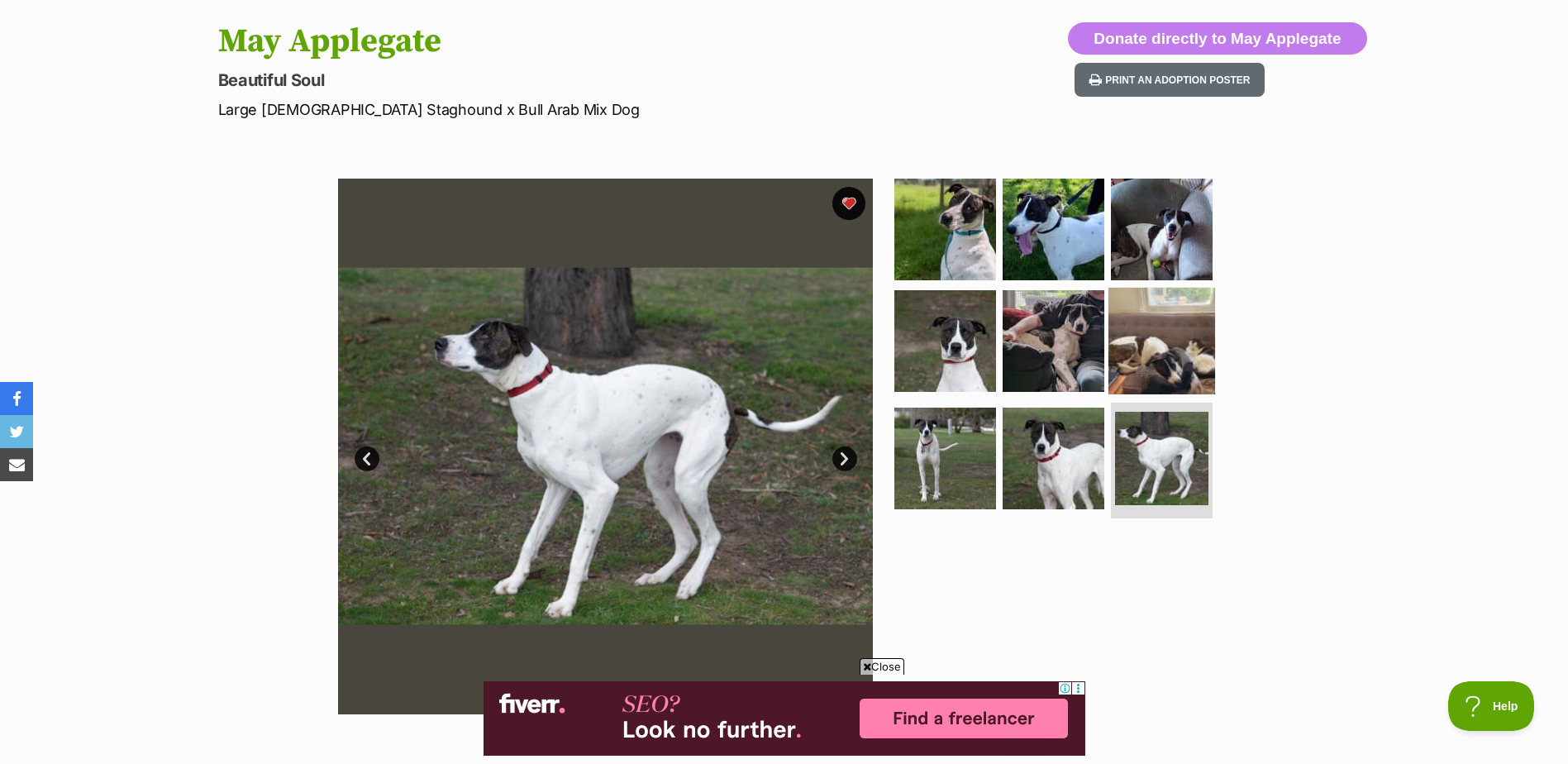
click at [1165, 357] on img at bounding box center [1162, 341] width 107 height 107
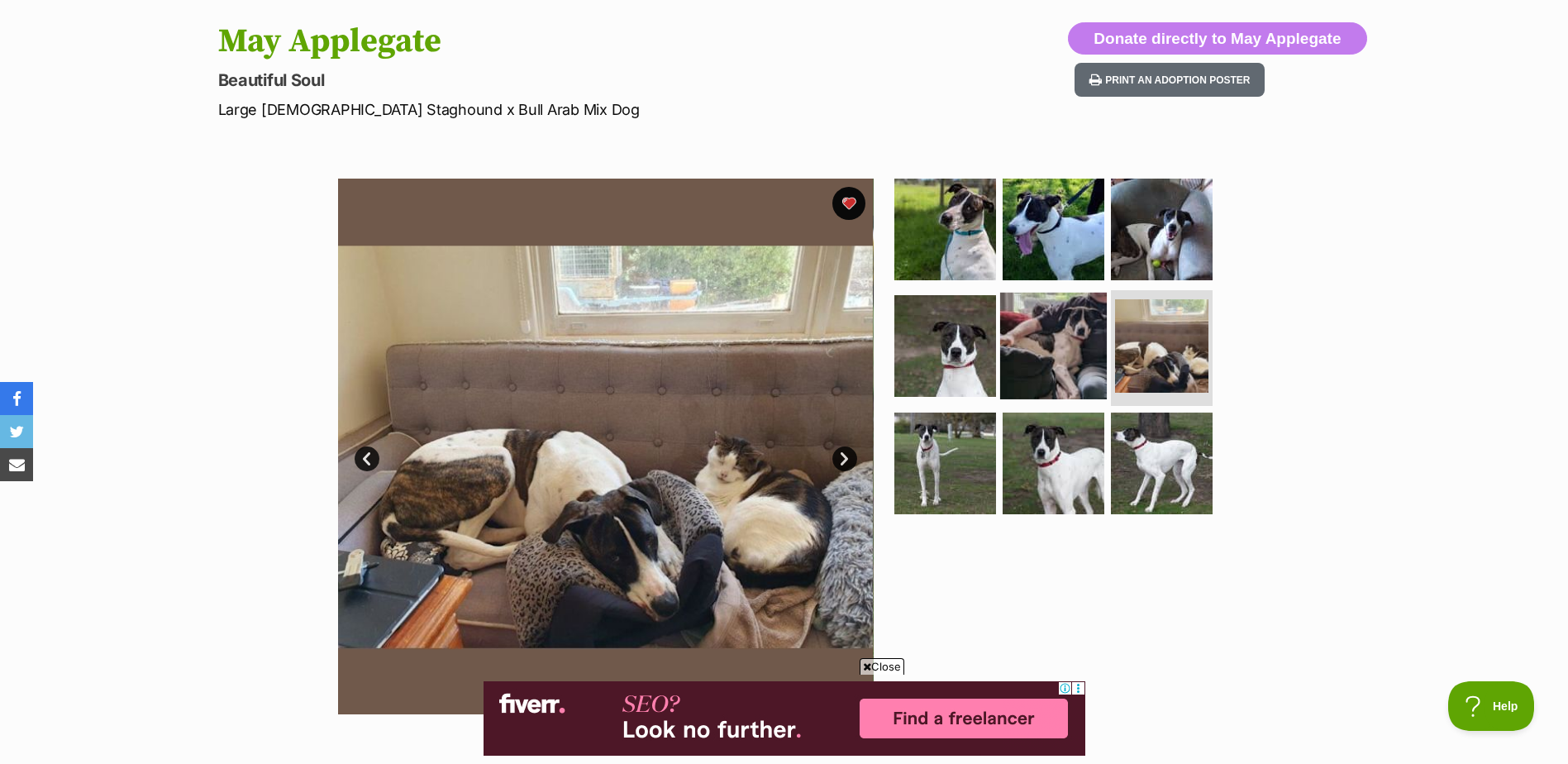
click at [1056, 344] on img at bounding box center [1054, 346] width 107 height 107
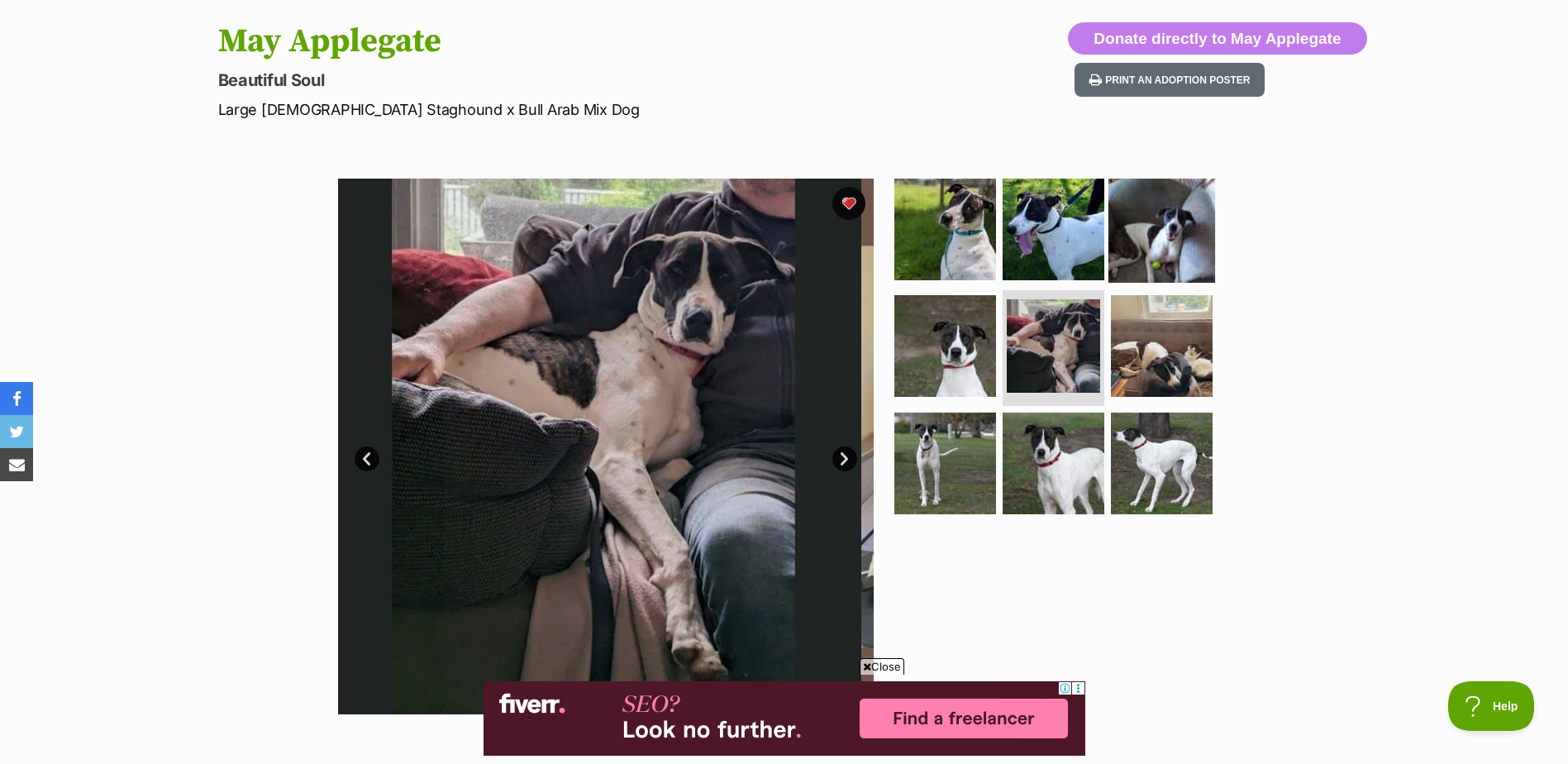
click at [1120, 255] on img at bounding box center [1162, 229] width 107 height 107
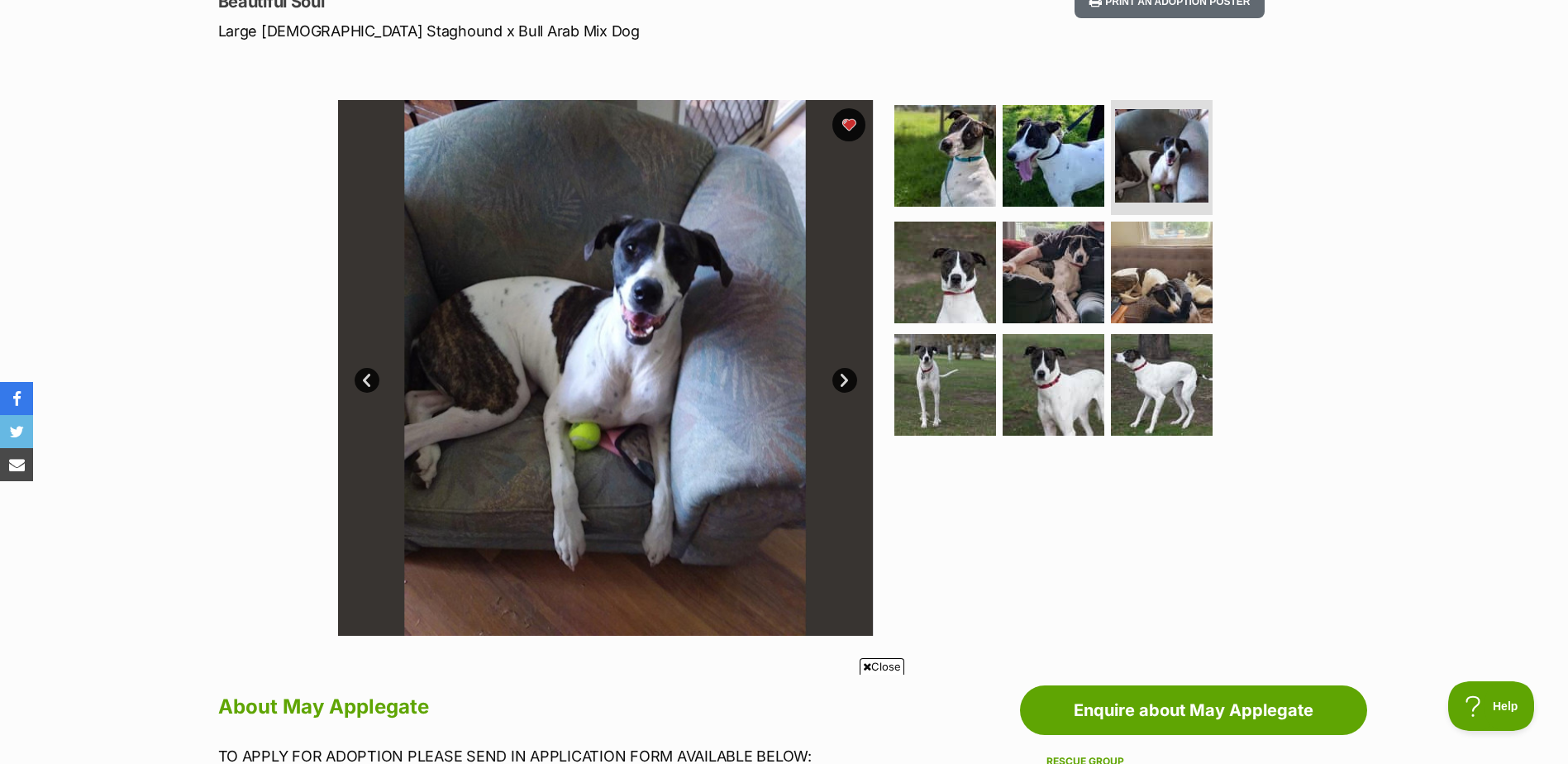
scroll to position [248, 0]
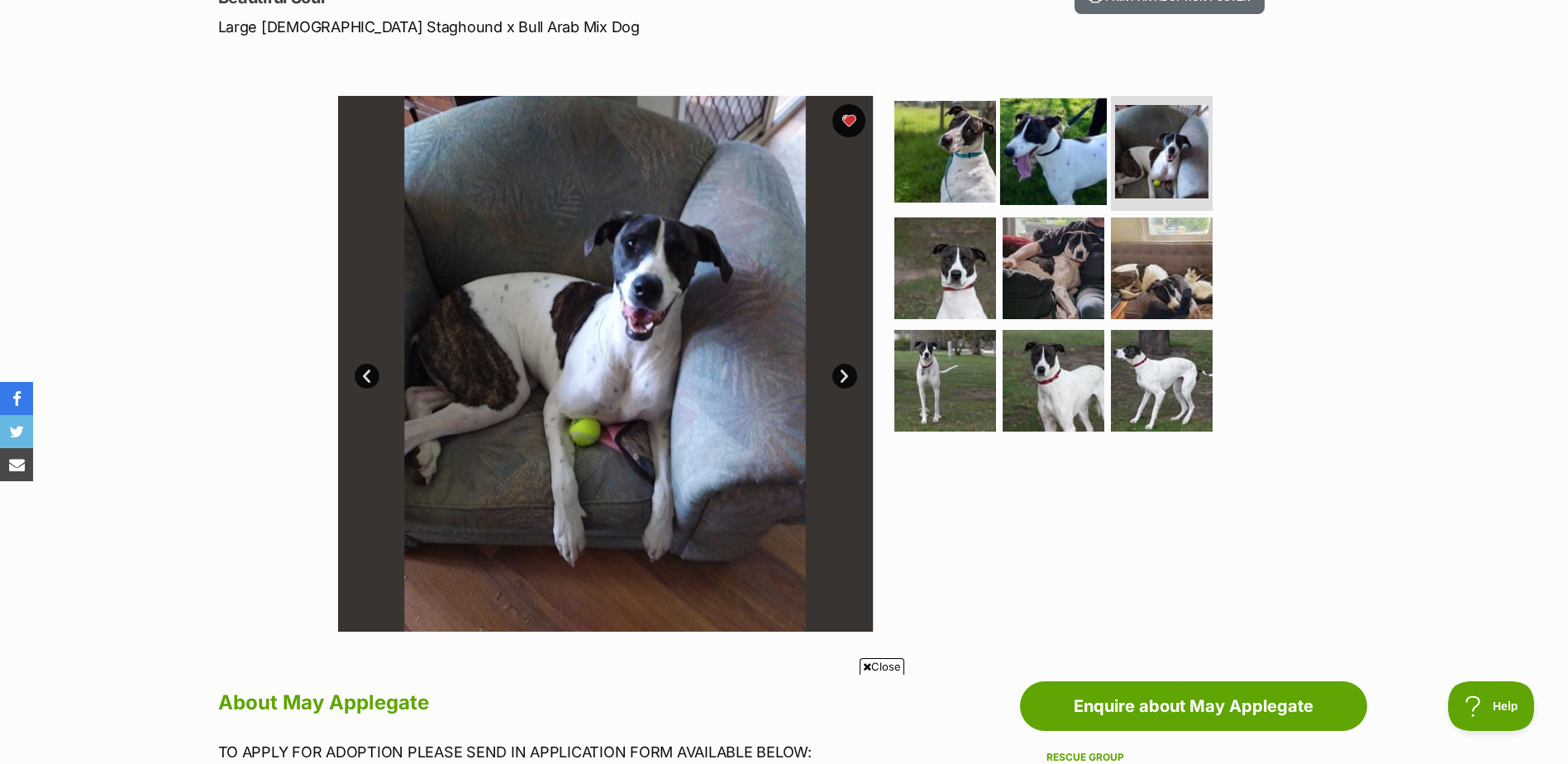
click at [1062, 193] on img at bounding box center [1054, 151] width 107 height 107
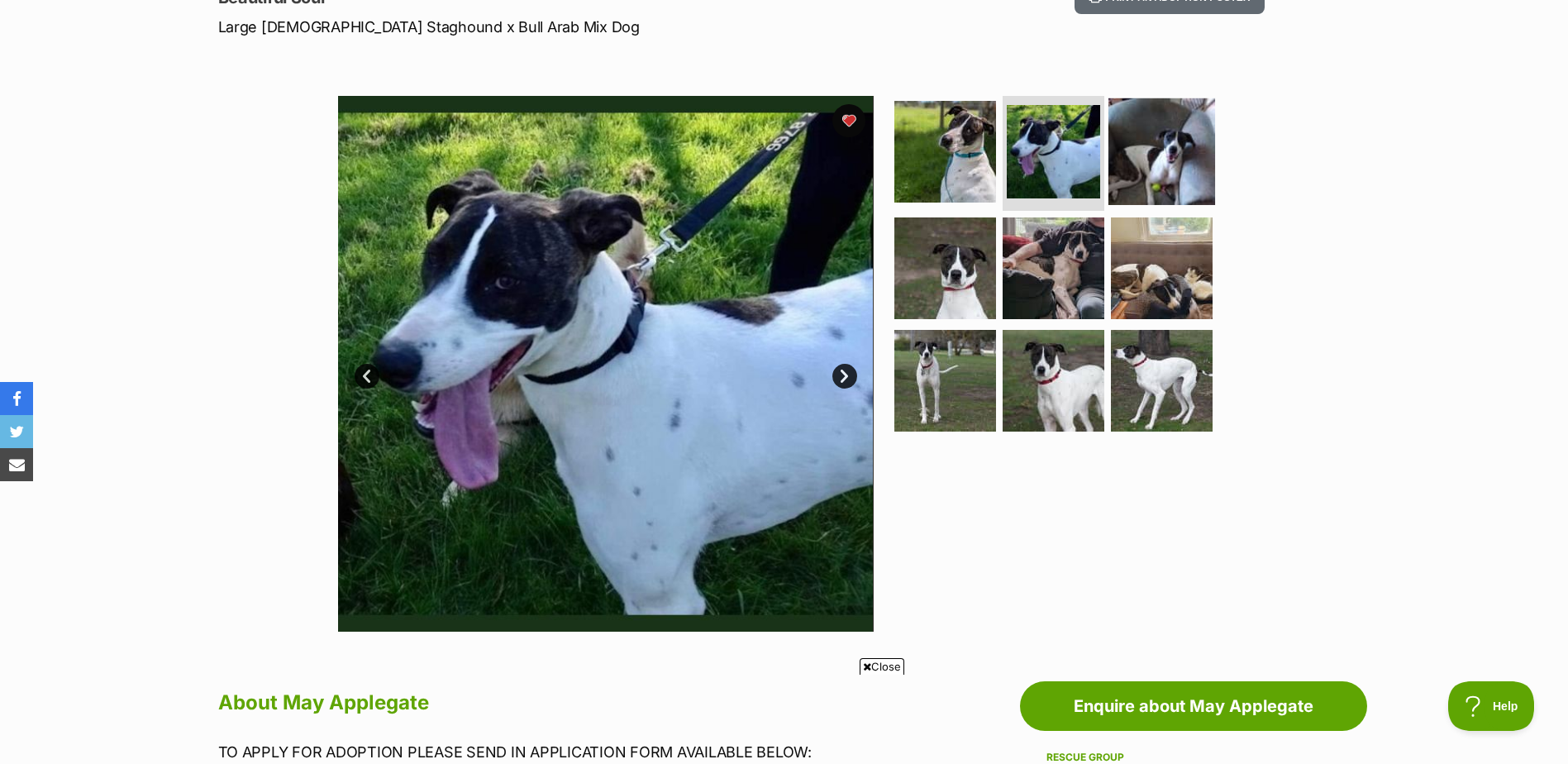
click at [1179, 173] on img at bounding box center [1162, 151] width 107 height 107
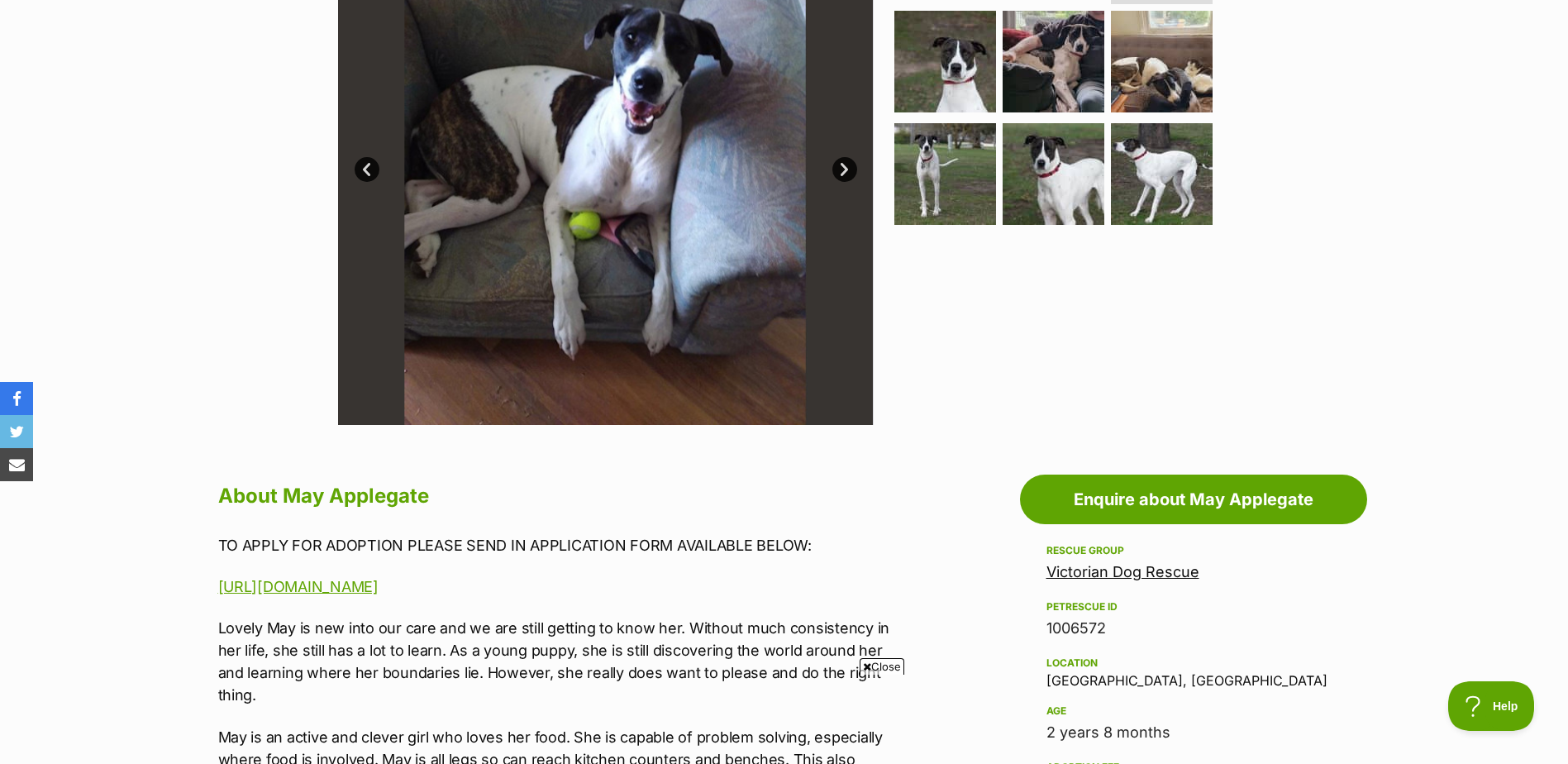
scroll to position [496, 0]
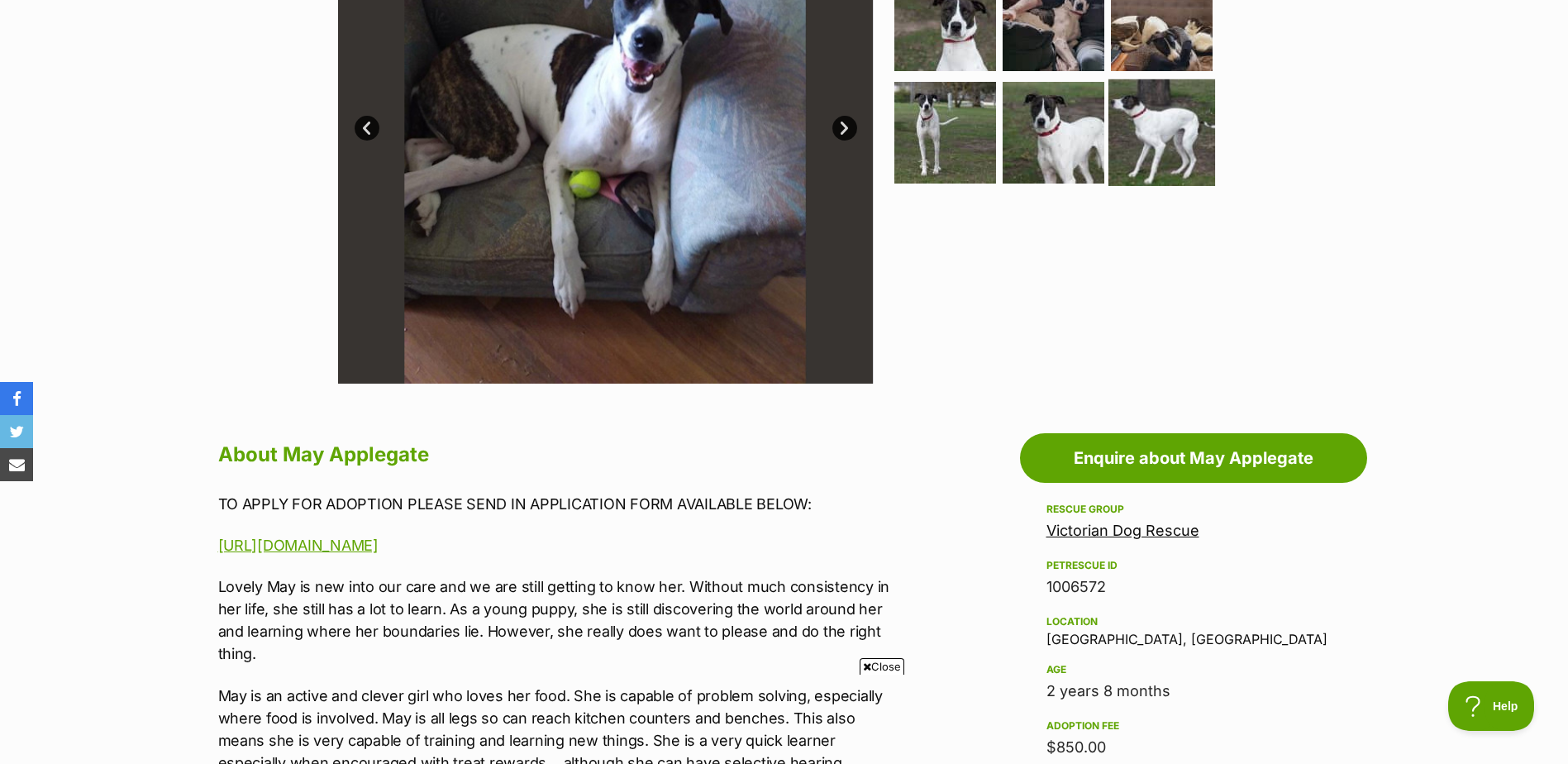
click at [1160, 151] on img at bounding box center [1162, 133] width 107 height 107
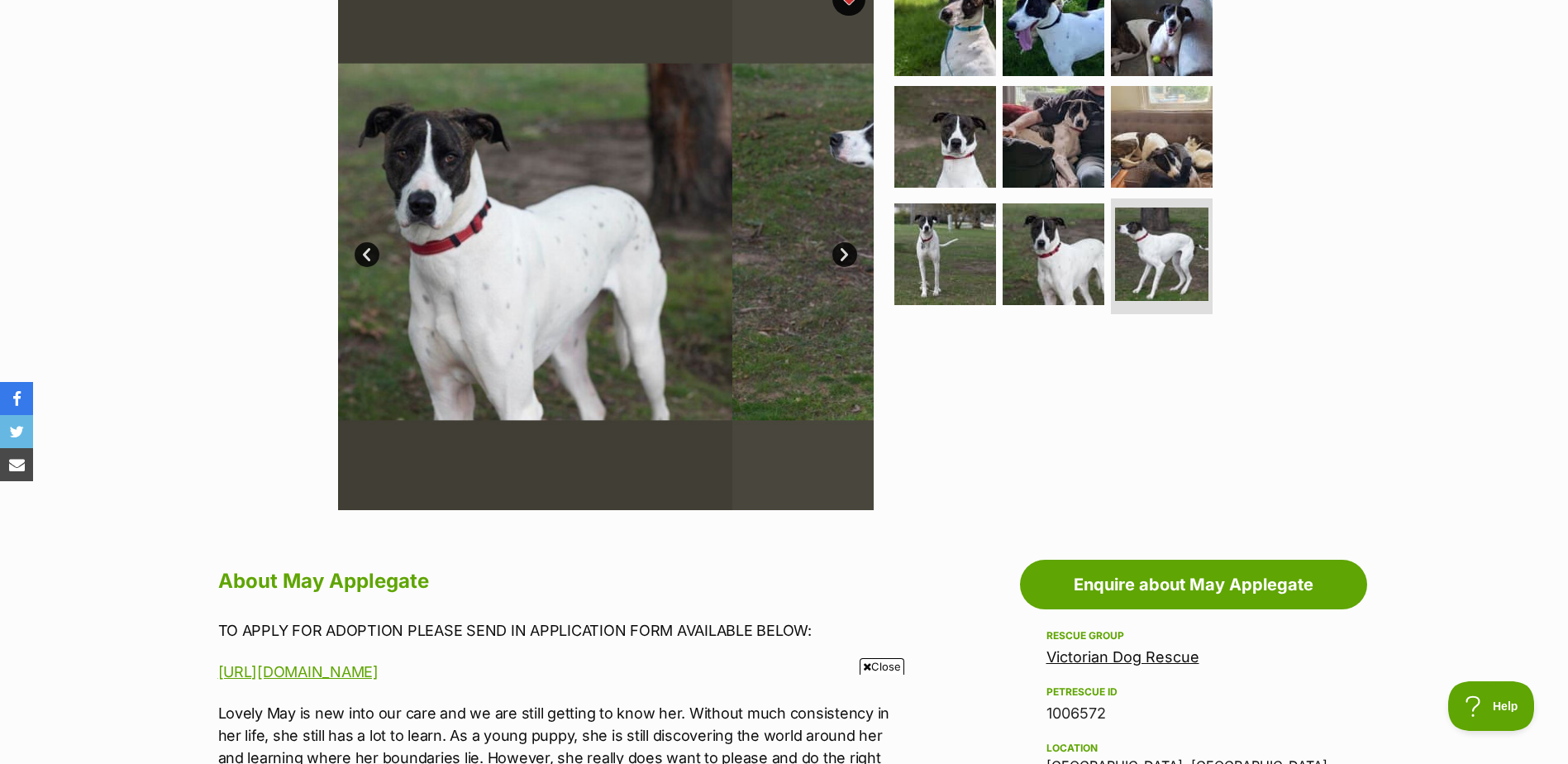
scroll to position [248, 0]
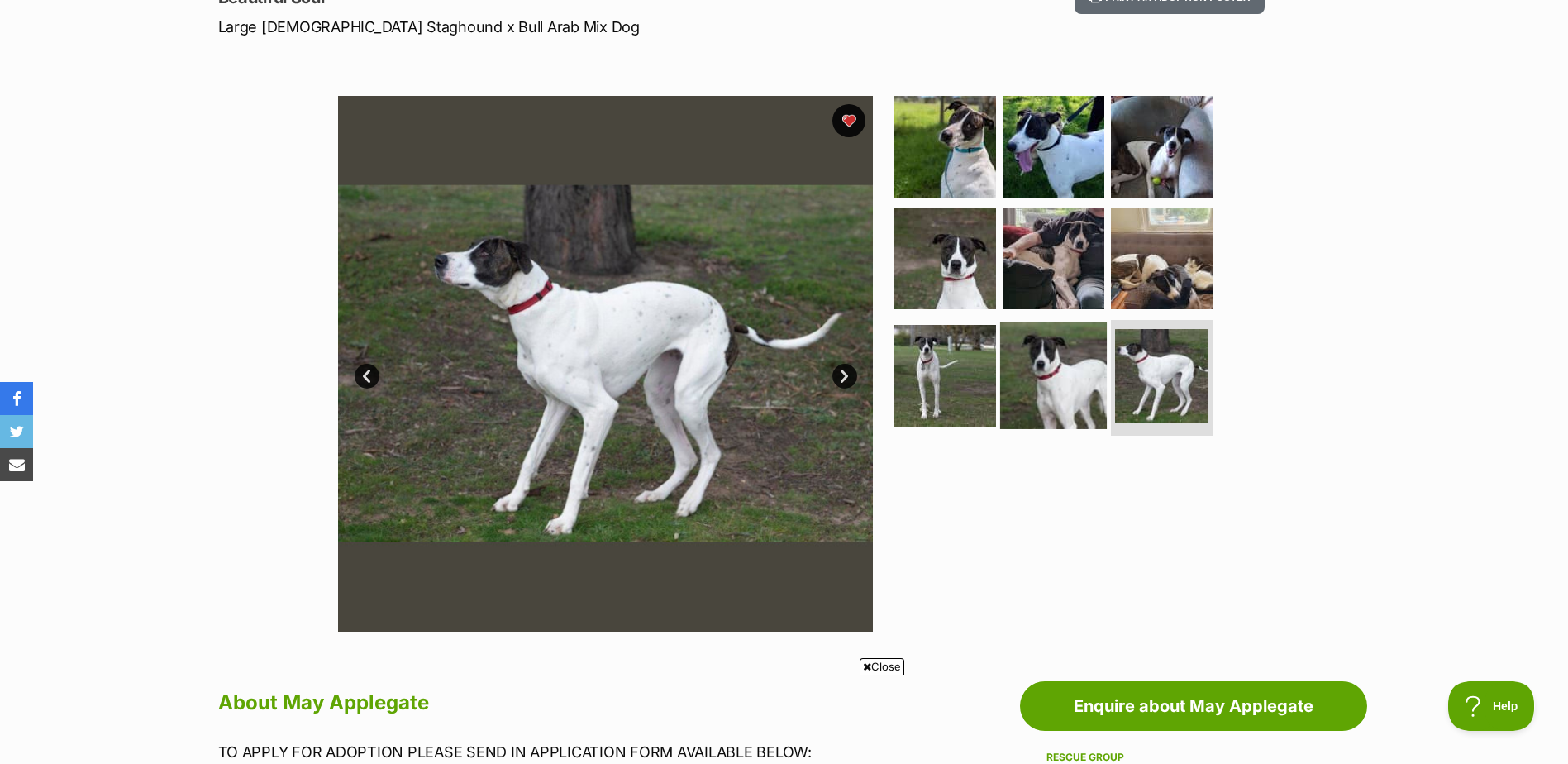
click at [1040, 350] on img at bounding box center [1054, 376] width 107 height 107
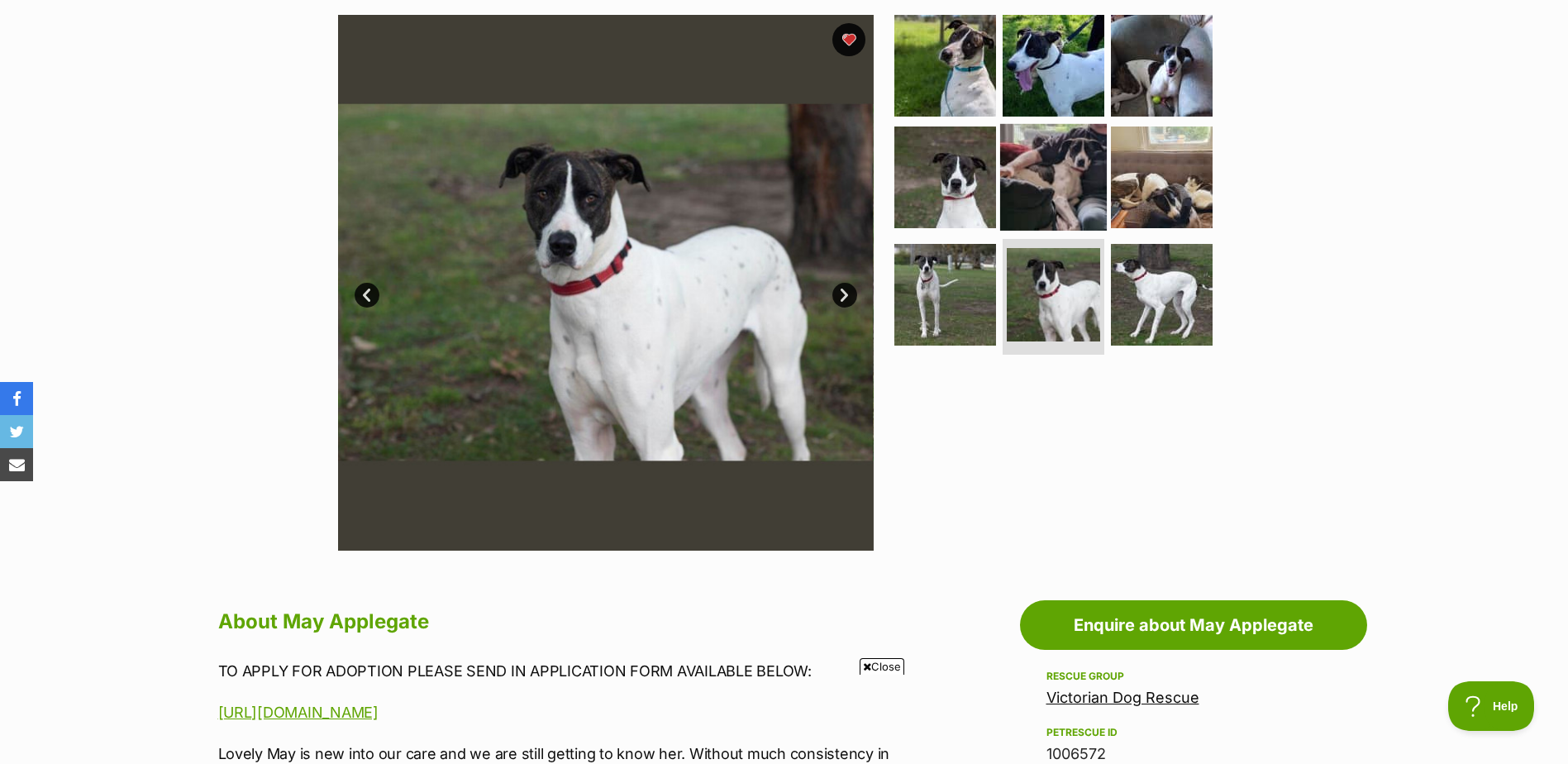
scroll to position [330, 0]
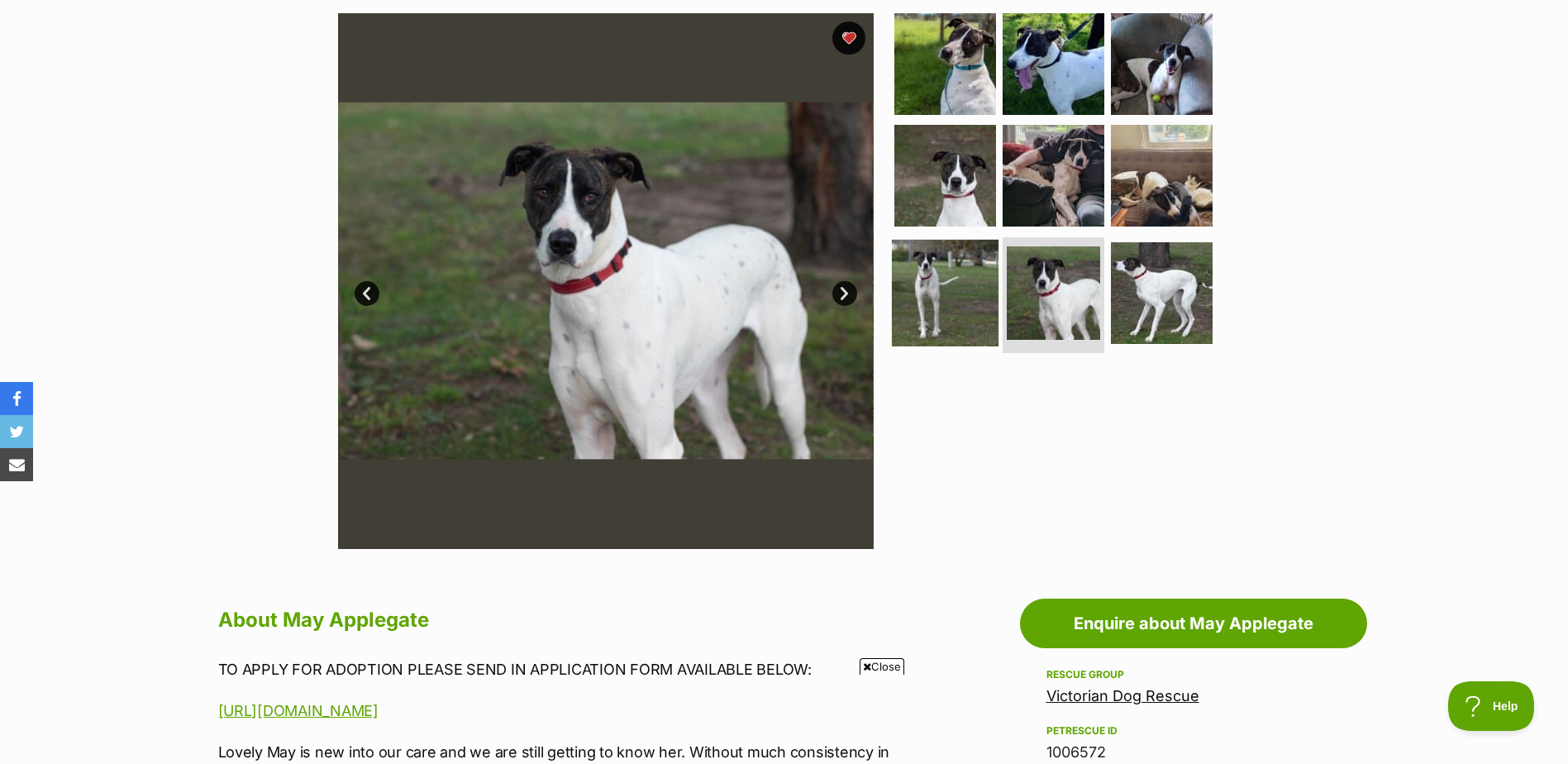
click at [946, 308] on img at bounding box center [945, 294] width 107 height 107
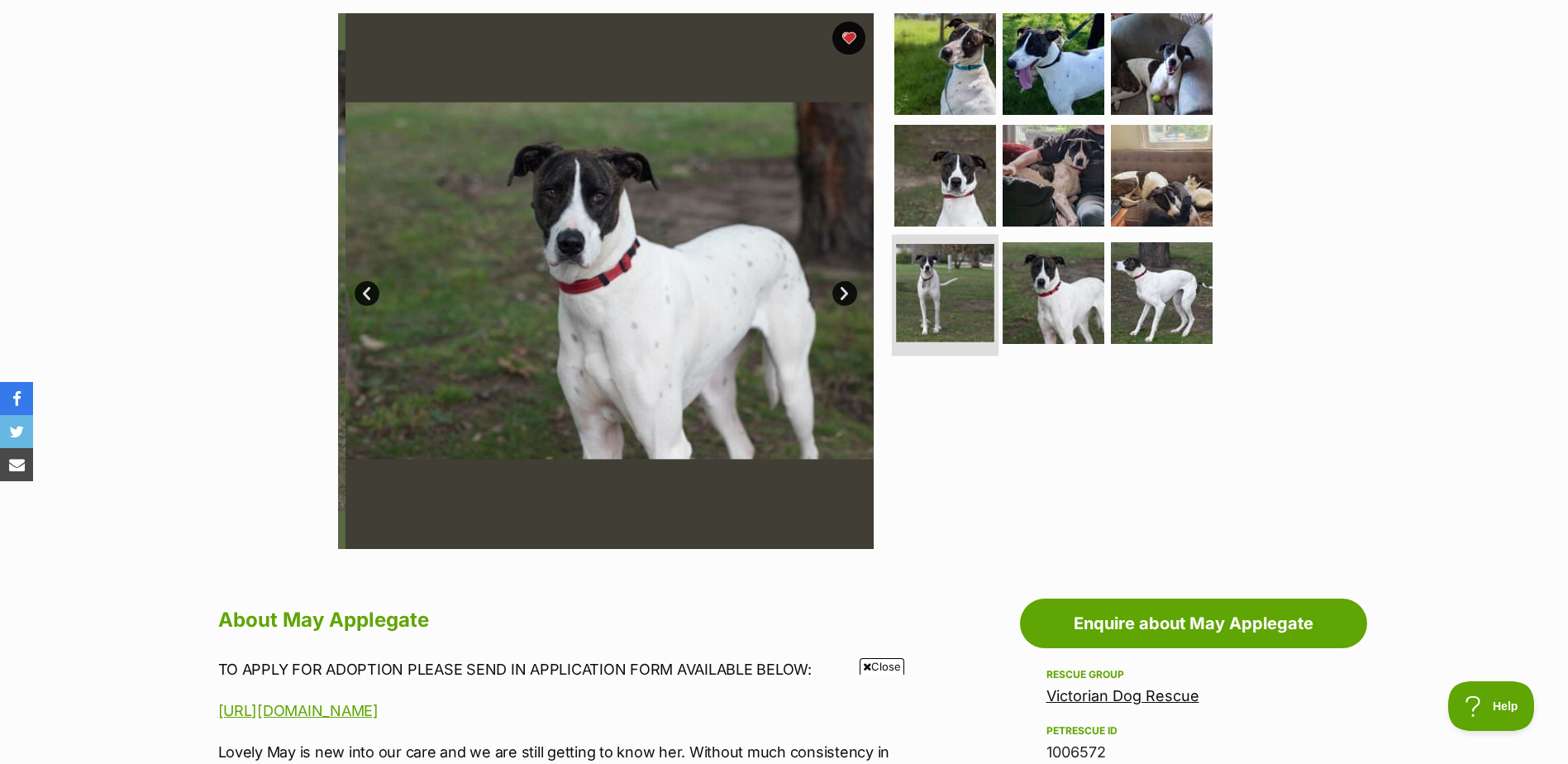
scroll to position [0, 0]
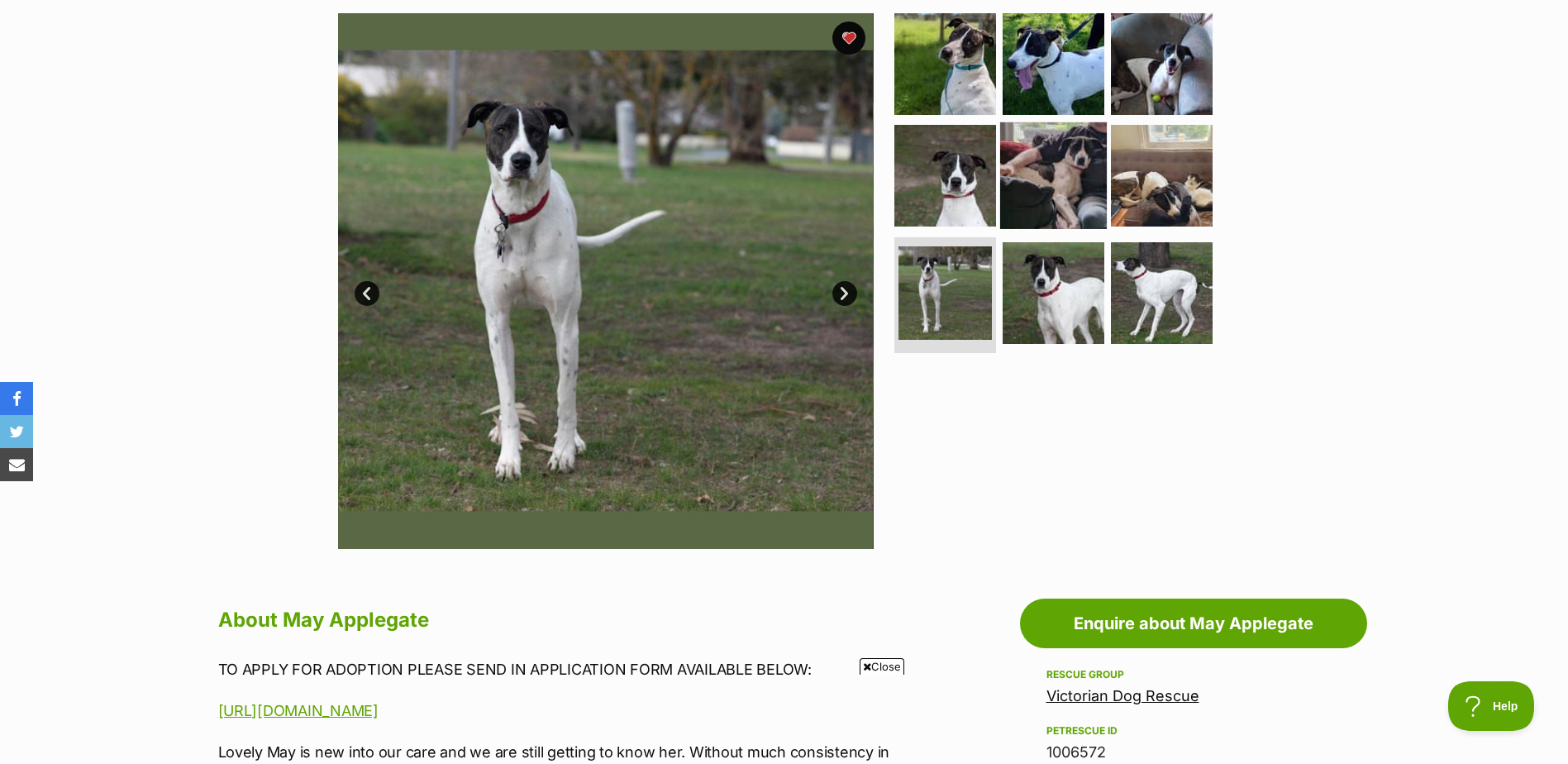
click at [1066, 168] on img at bounding box center [1054, 176] width 107 height 107
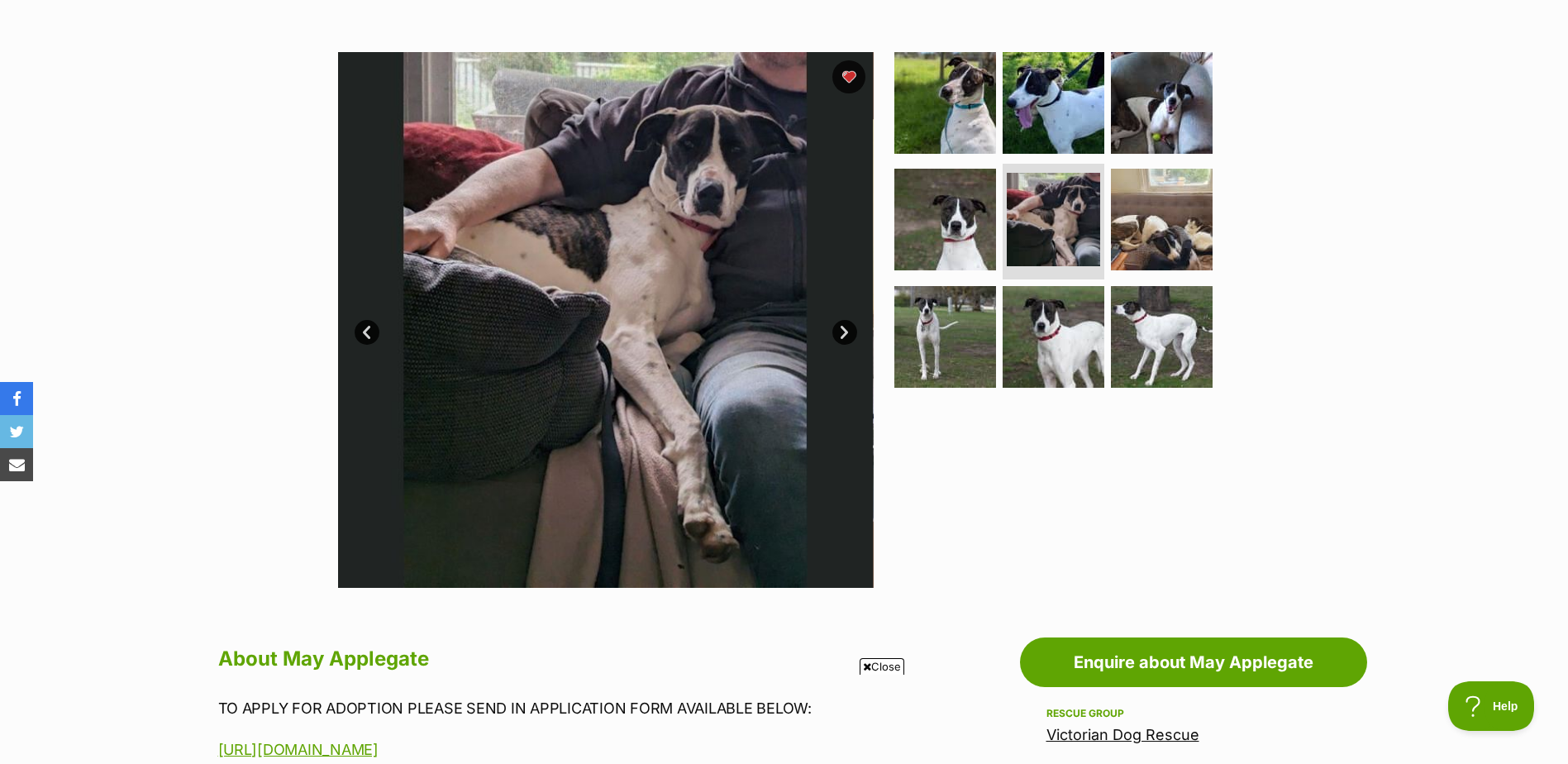
scroll to position [330, 0]
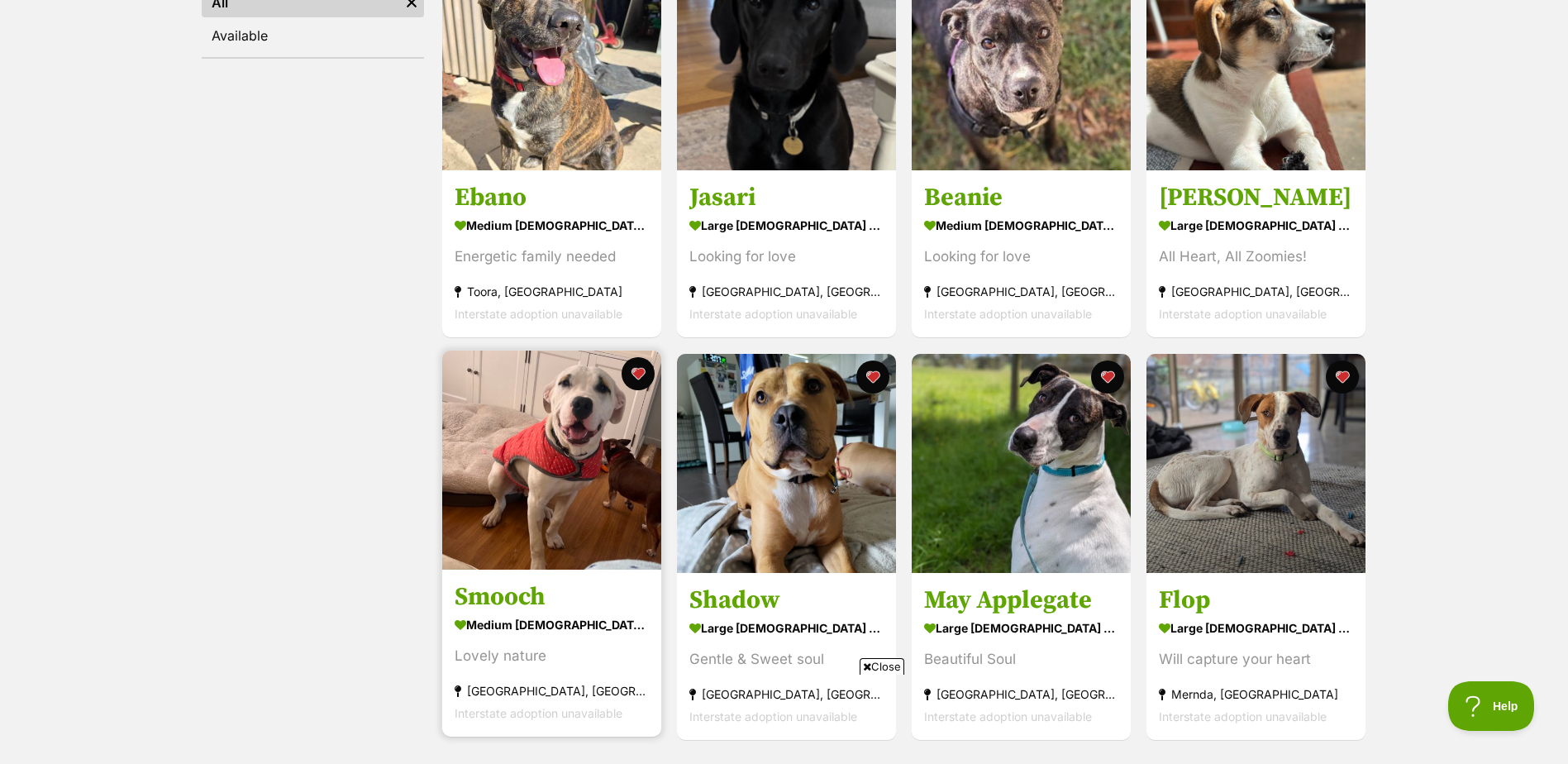
click at [572, 506] on img at bounding box center [552, 460] width 219 height 219
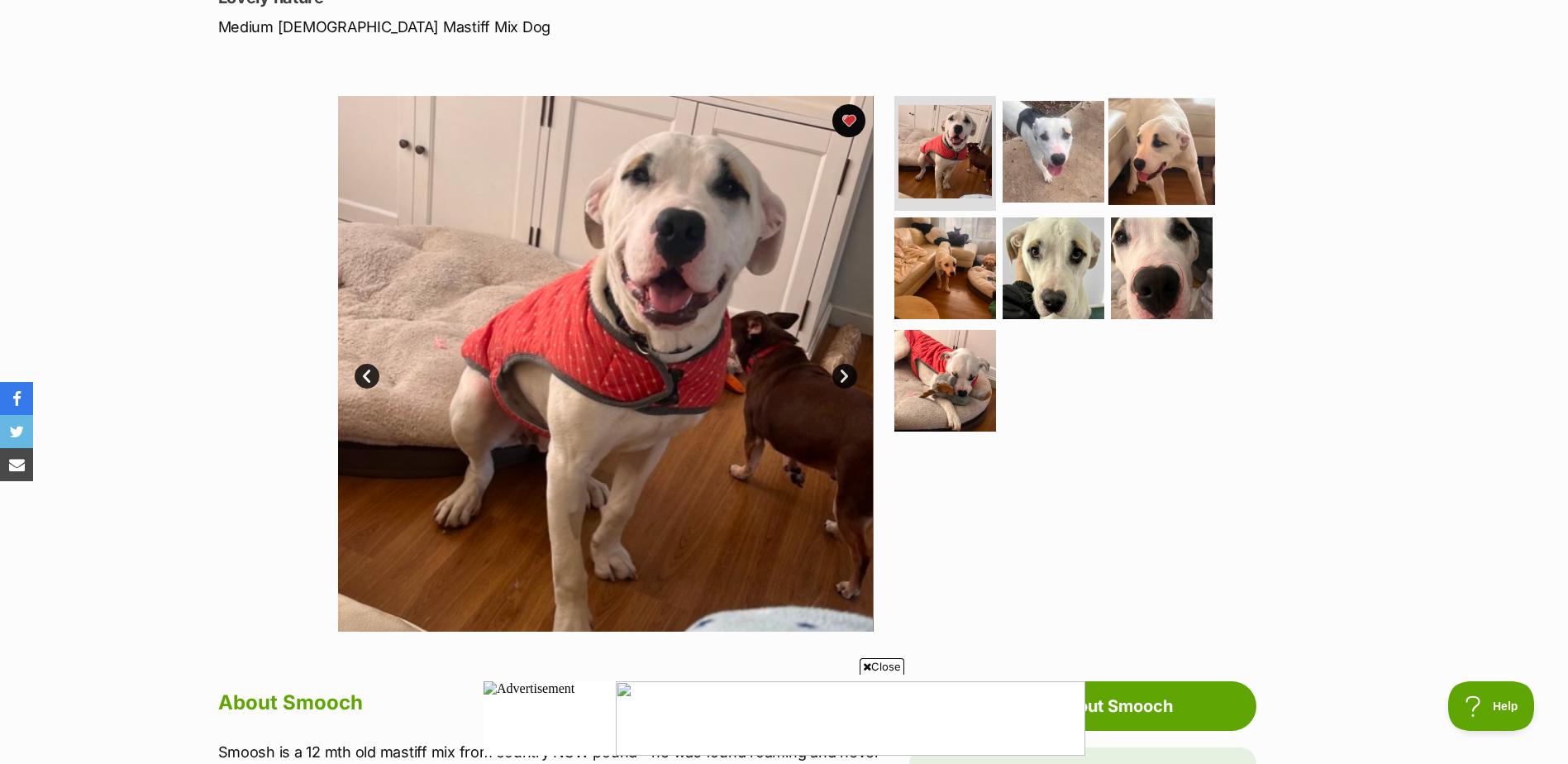
click at [1145, 172] on img at bounding box center [1162, 151] width 107 height 107
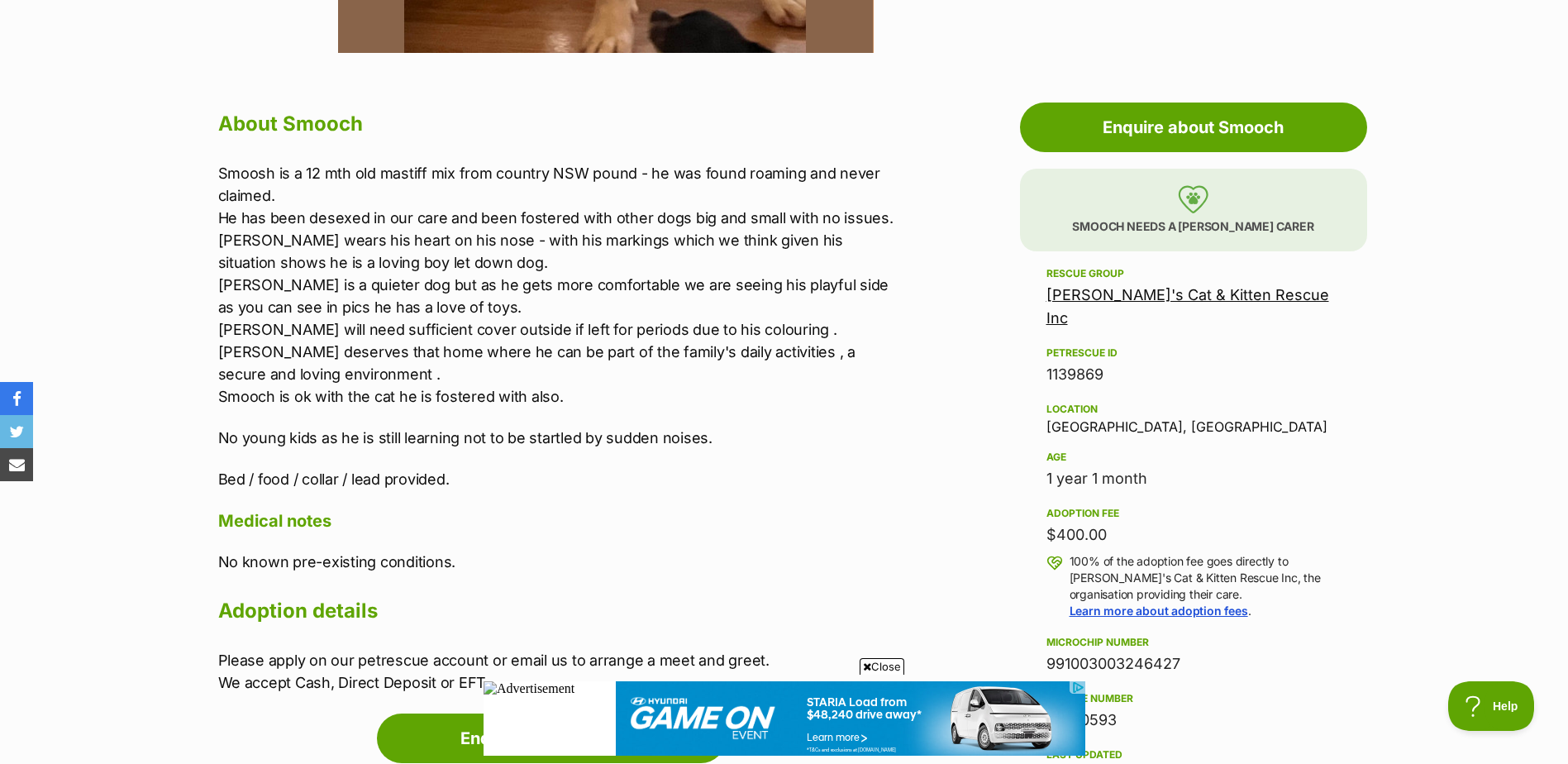
scroll to position [248, 0]
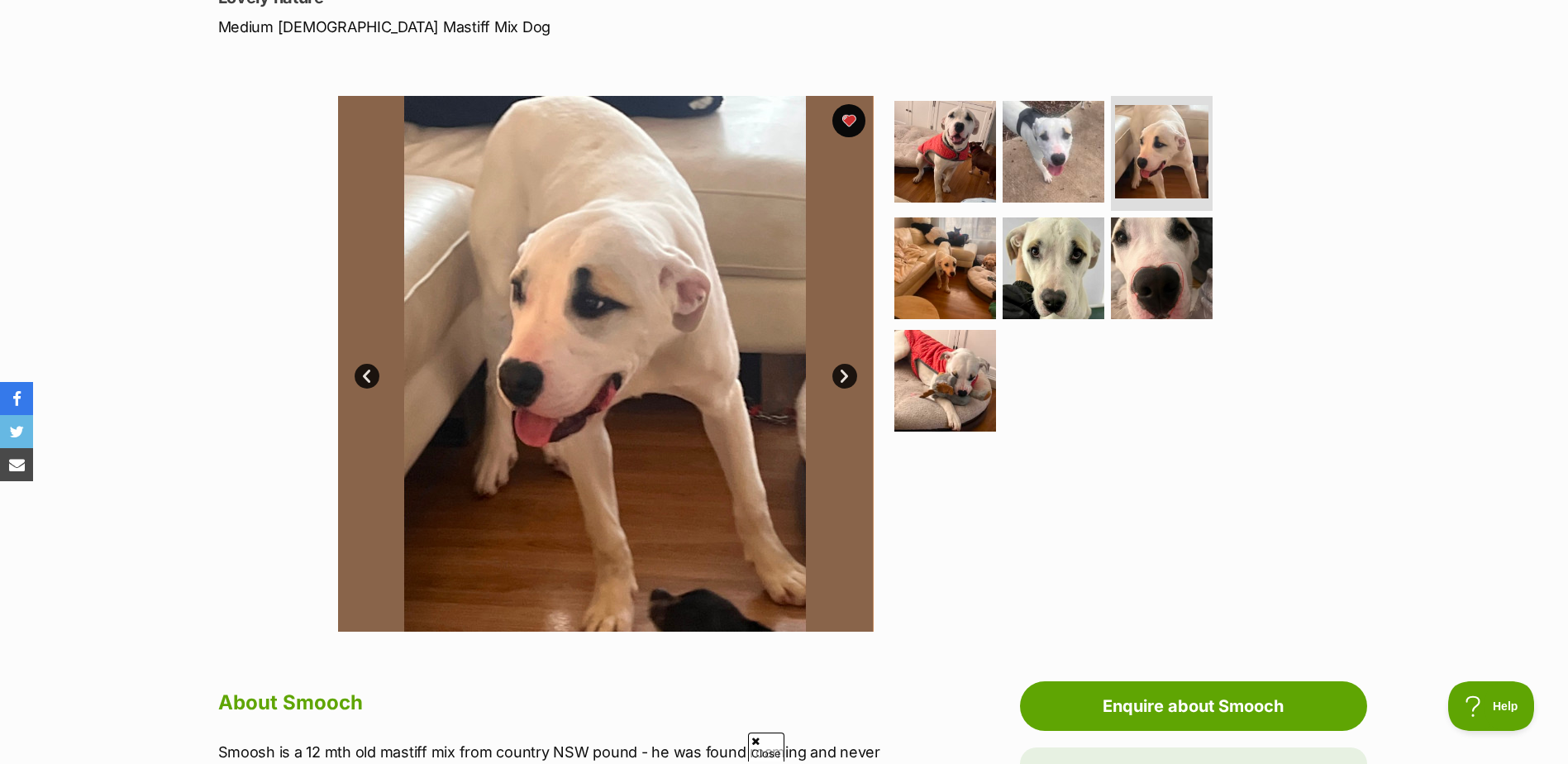
click at [858, 374] on img at bounding box center [604, 363] width 535 height 535
click at [851, 374] on link "Next" at bounding box center [844, 376] width 25 height 25
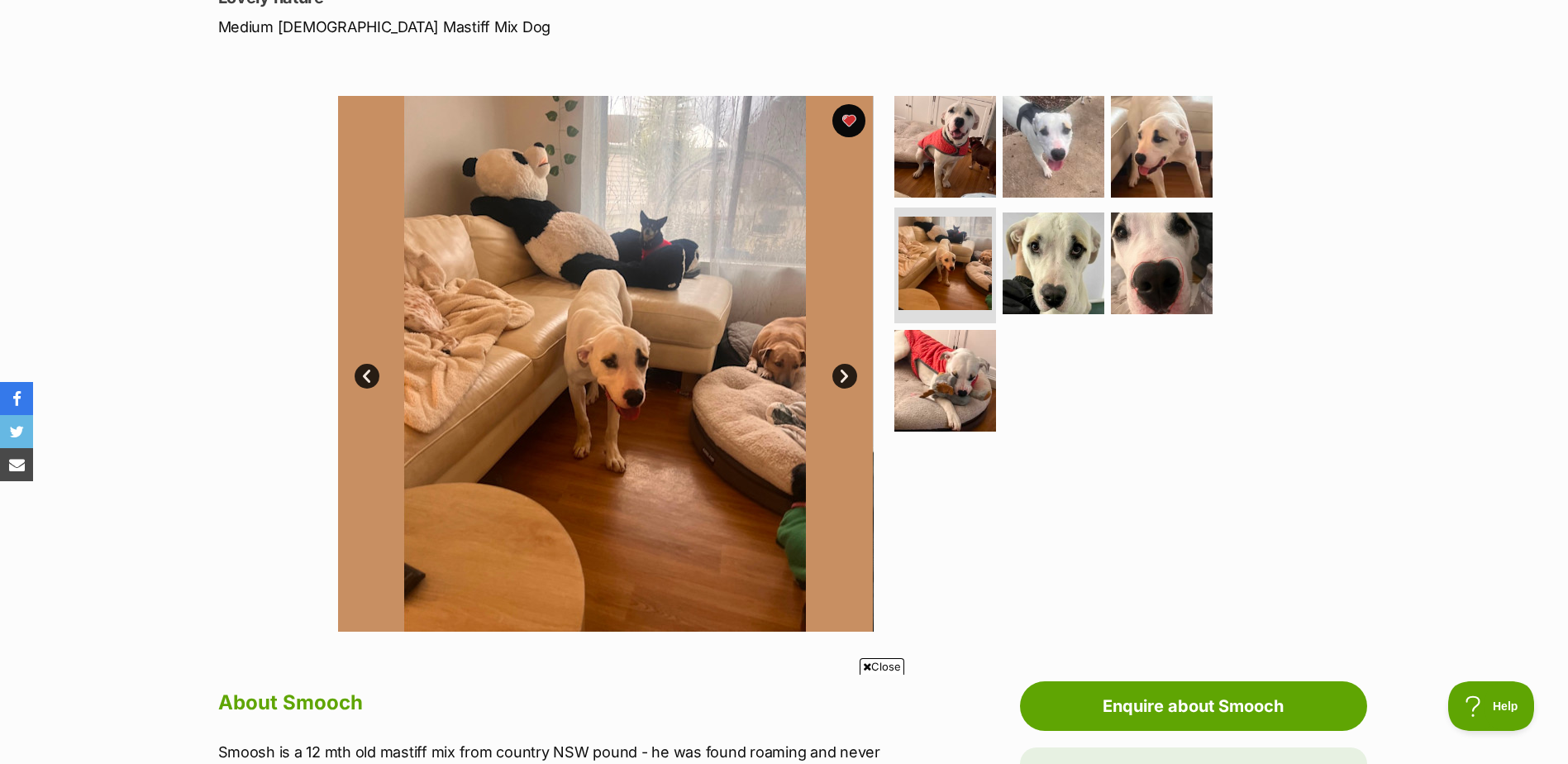
click at [851, 374] on link "Next" at bounding box center [844, 376] width 25 height 25
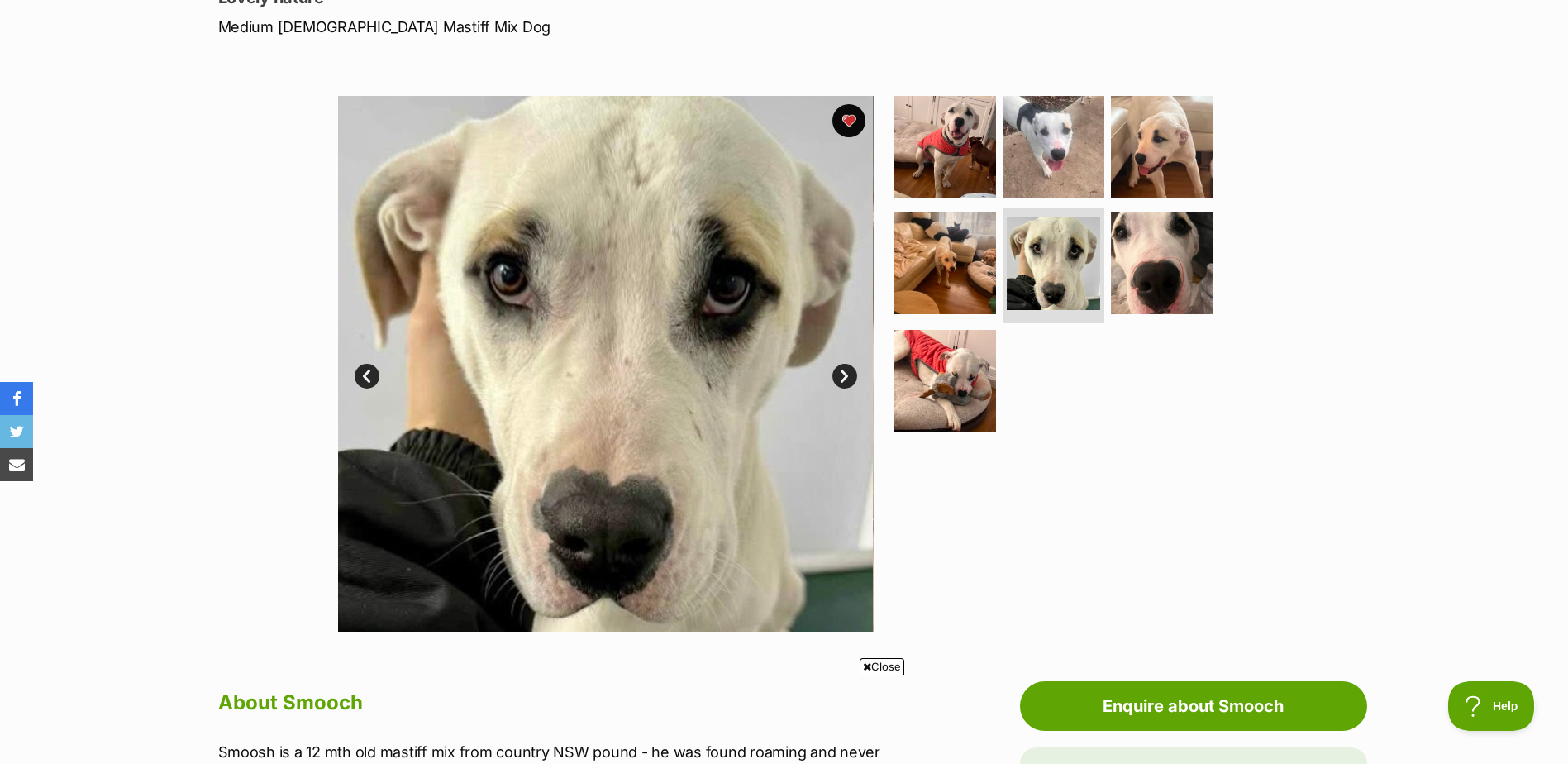
click at [851, 375] on link "Next" at bounding box center [844, 376] width 25 height 25
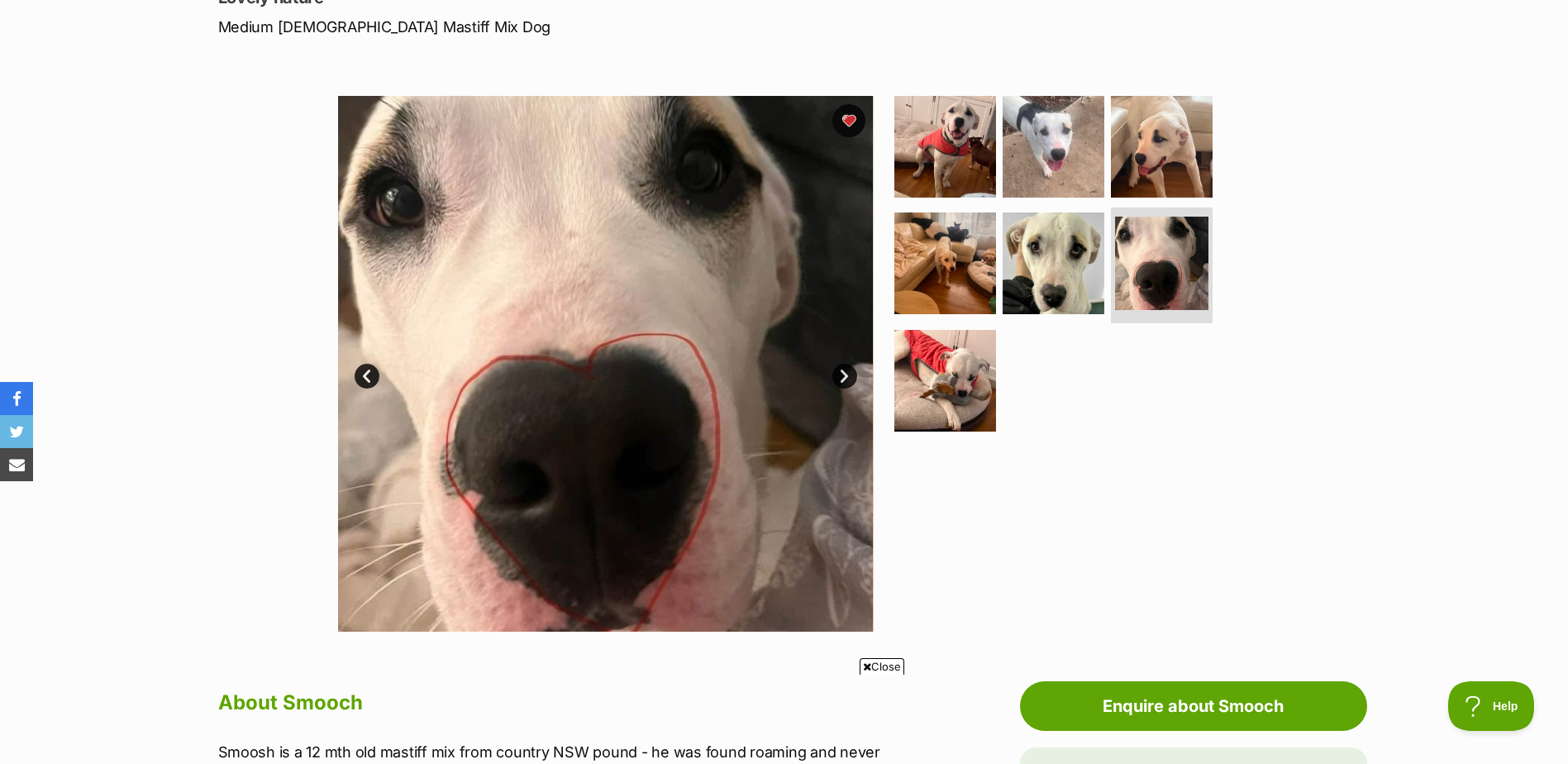
click at [851, 375] on link "Next" at bounding box center [844, 376] width 25 height 25
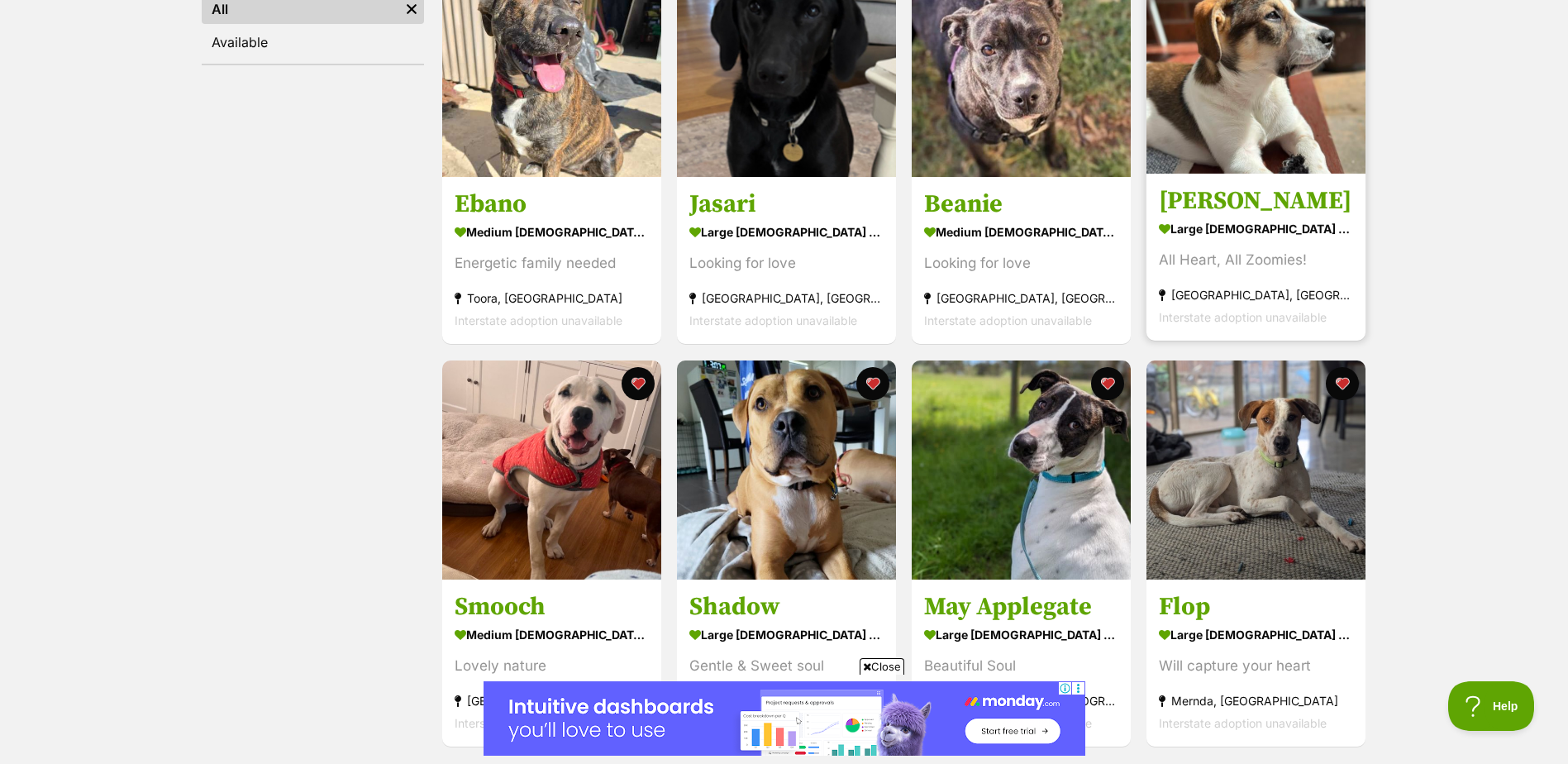
scroll to position [298, 0]
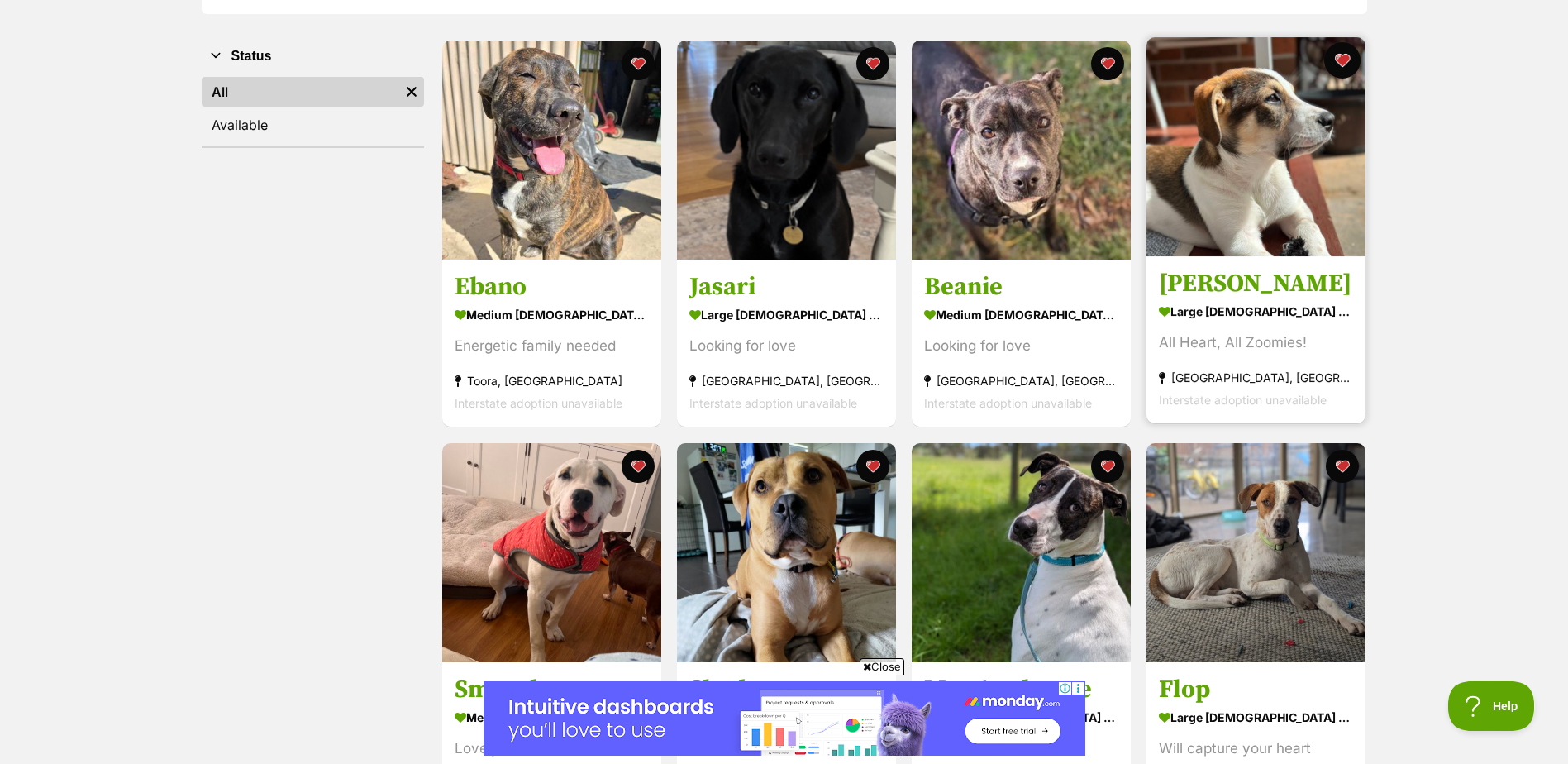
click at [1345, 59] on button "favourite" at bounding box center [1343, 60] width 37 height 37
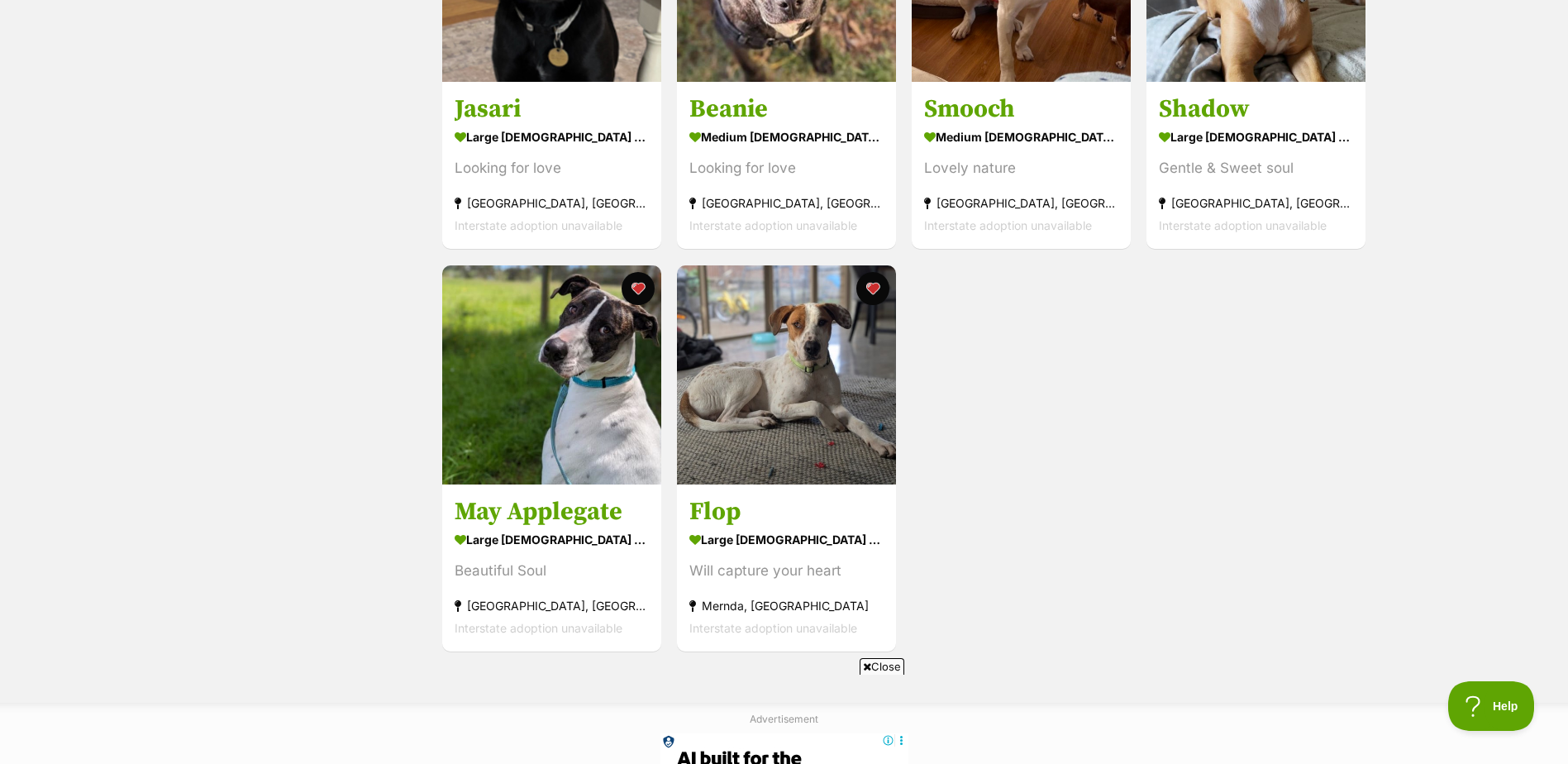
scroll to position [477, 0]
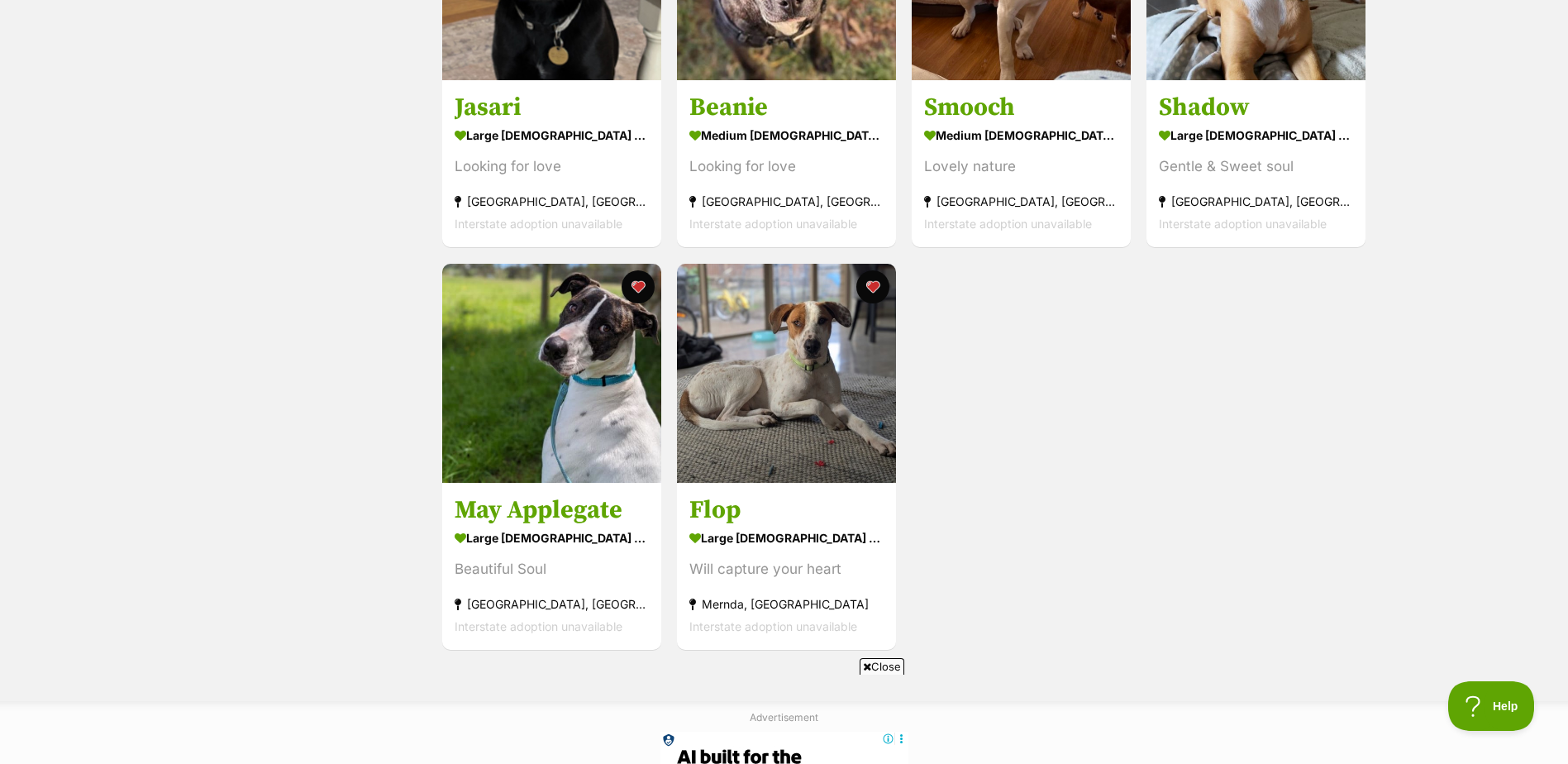
click at [869, 661] on span "Close" at bounding box center [881, 666] width 45 height 17
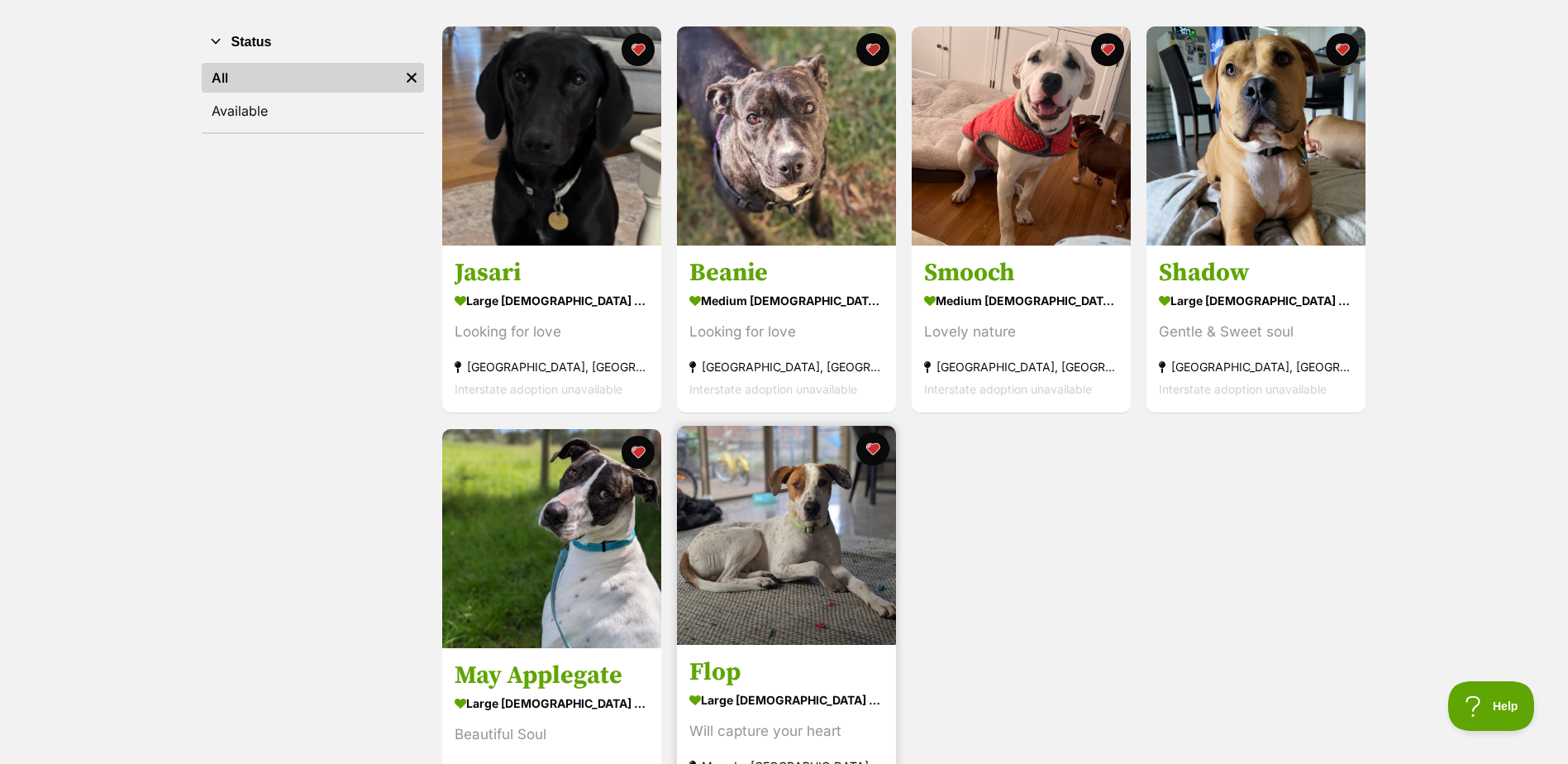
scroll to position [0, 0]
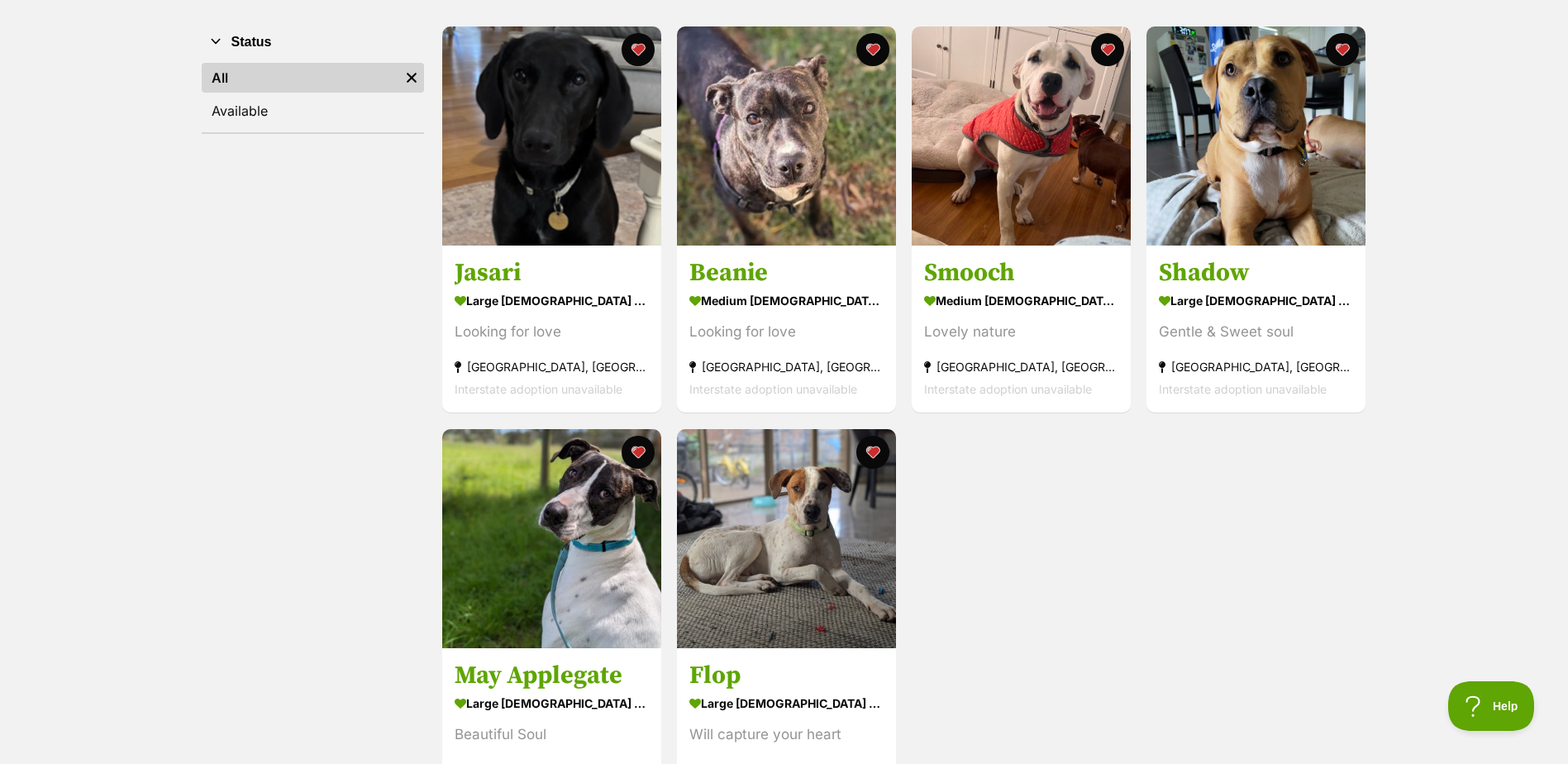
click at [1236, 505] on div "Jasari large female Dog Looking for love Badger Creek, VIC Interstate adoption …" at bounding box center [904, 421] width 927 height 792
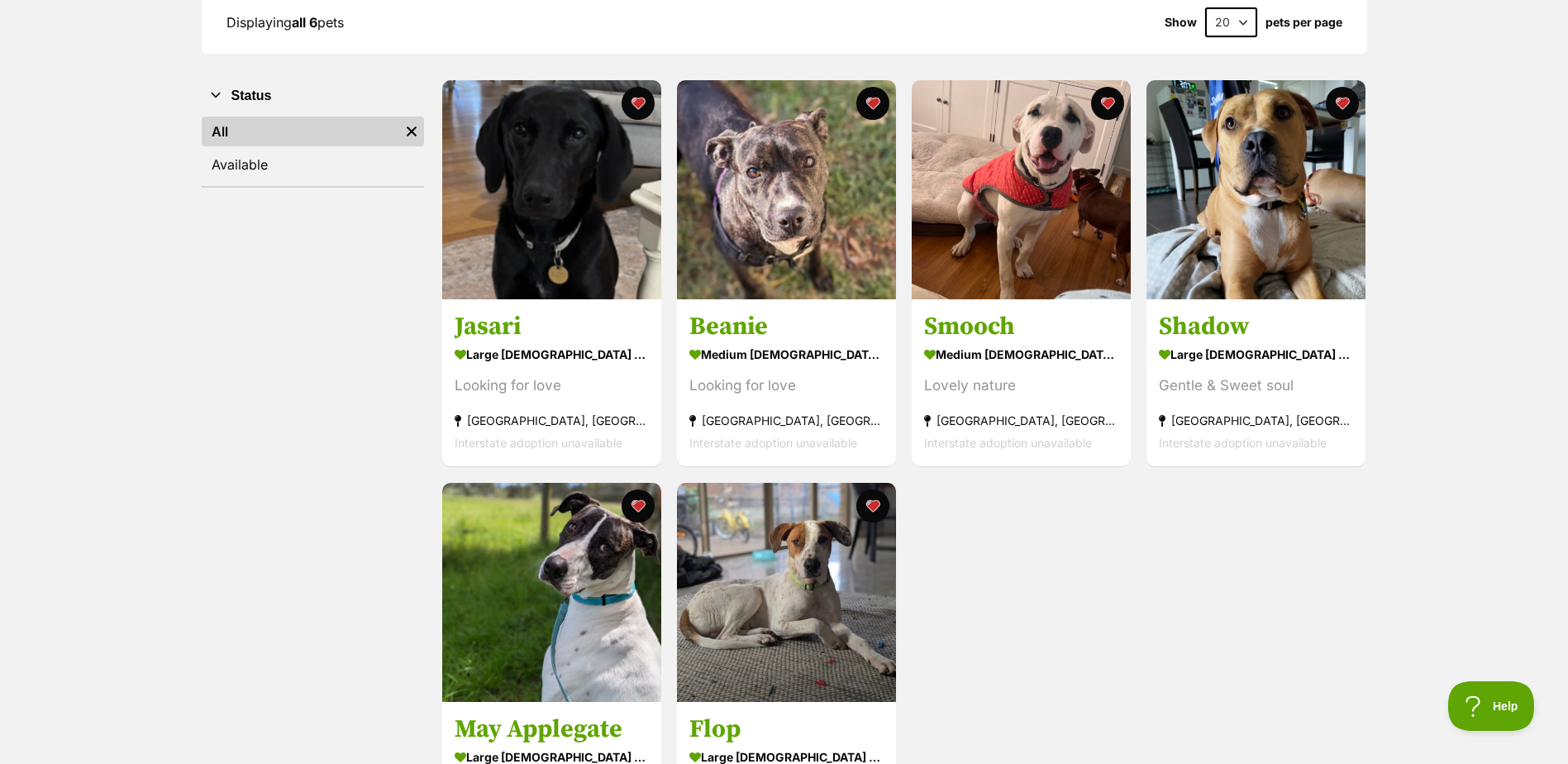
scroll to position [229, 0]
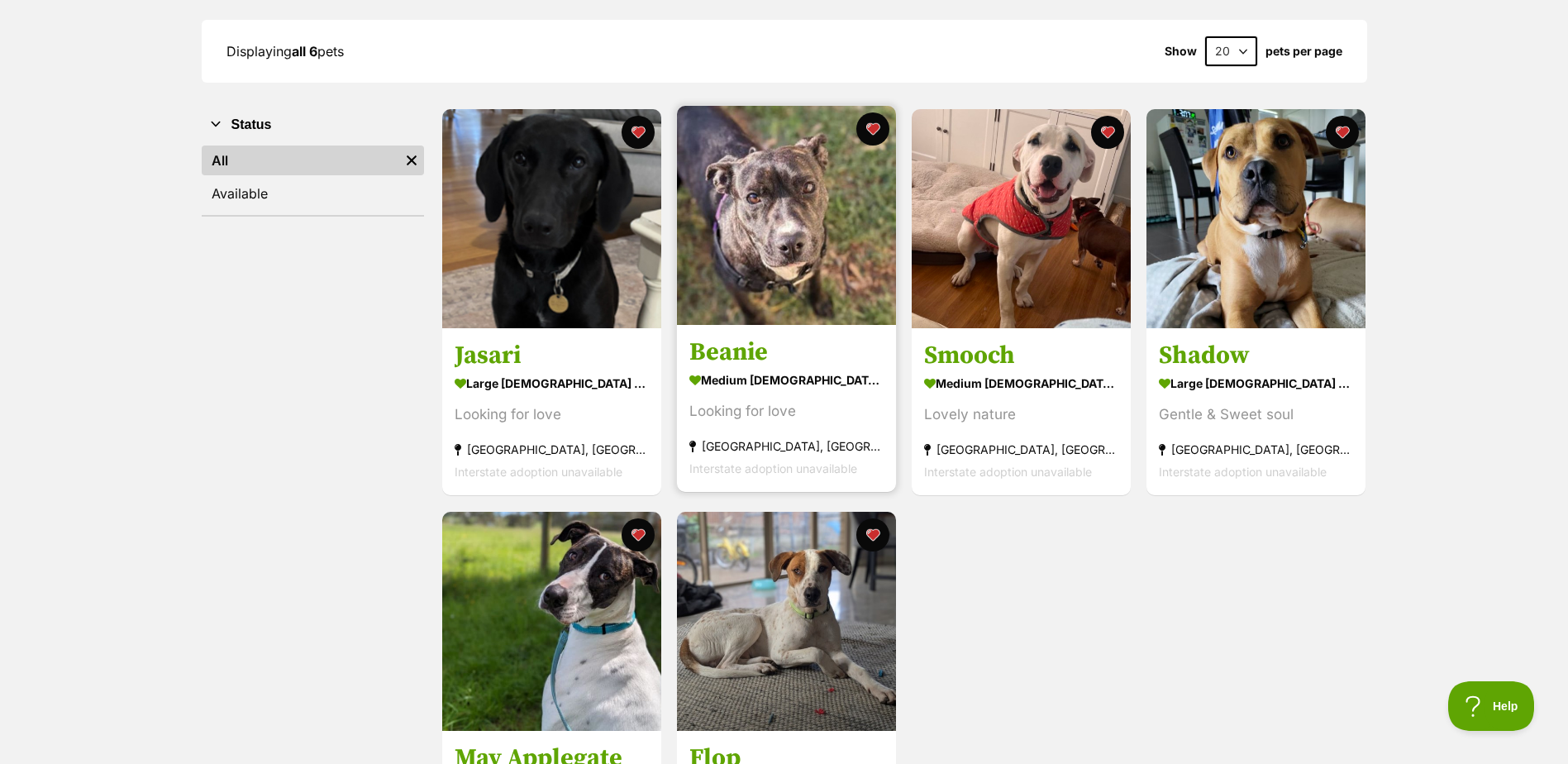
click at [738, 350] on h3 "Beanie" at bounding box center [787, 353] width 194 height 32
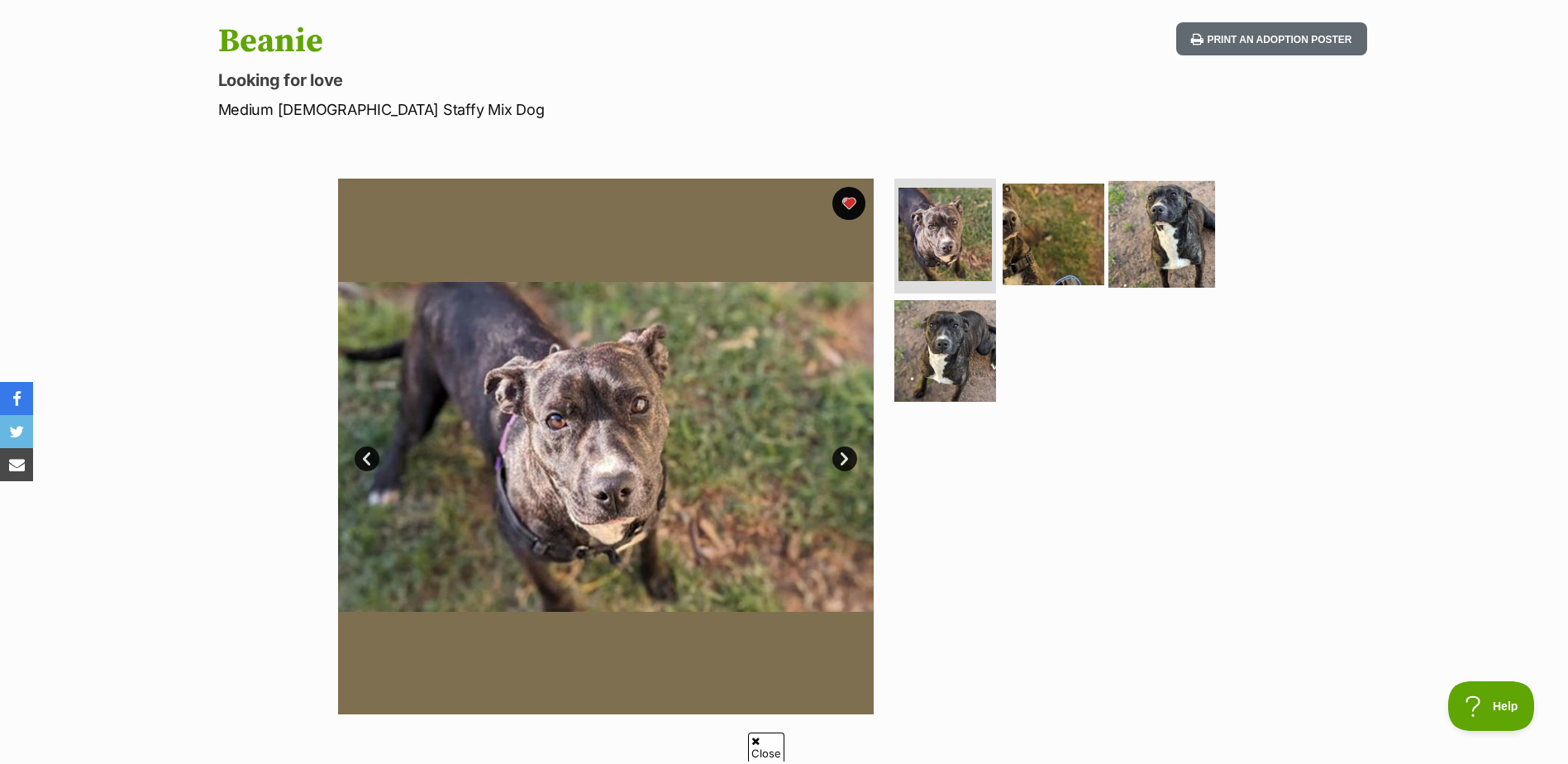
click at [1123, 244] on img at bounding box center [1162, 234] width 107 height 107
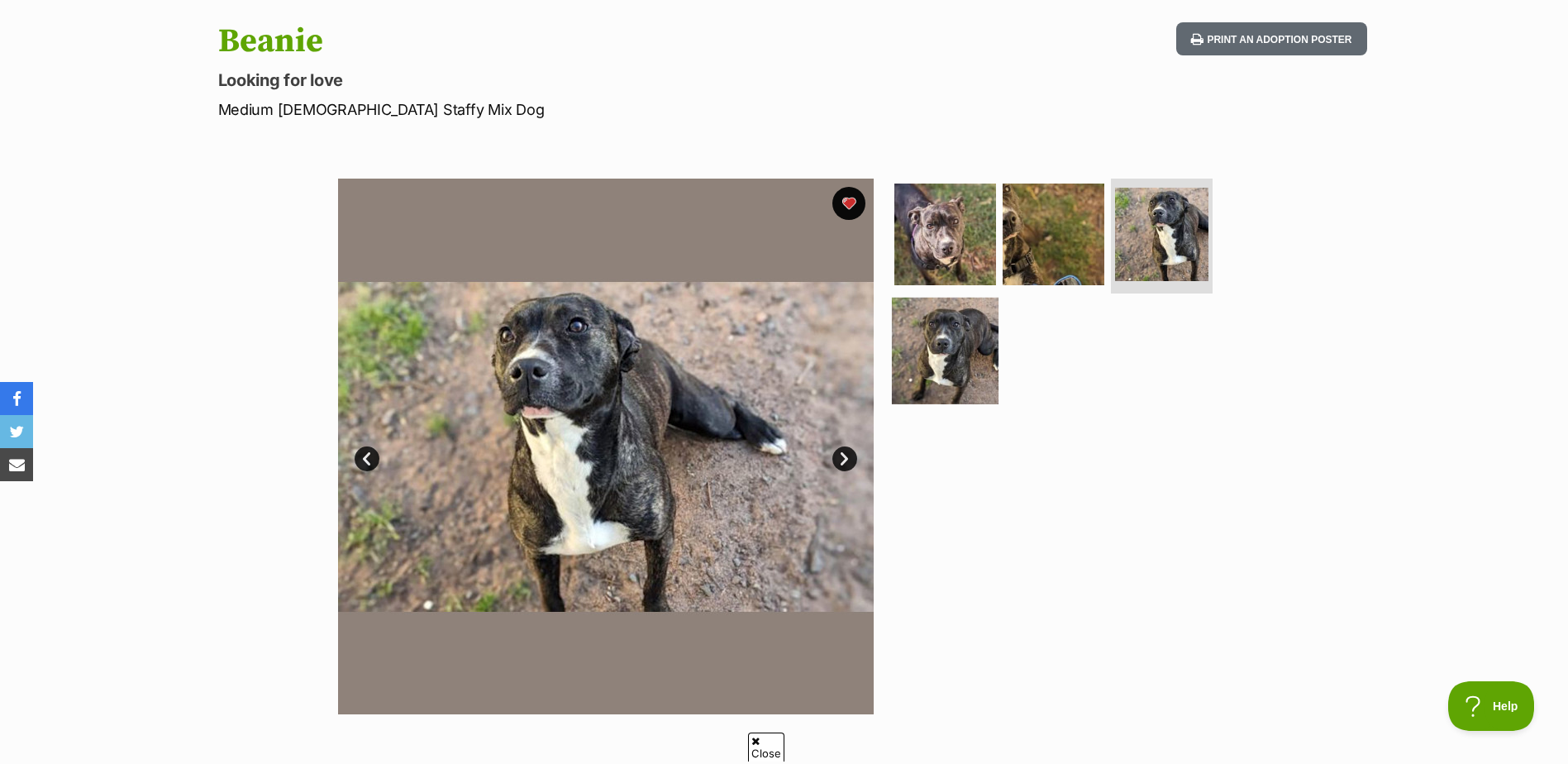
click at [964, 340] on img at bounding box center [945, 351] width 107 height 107
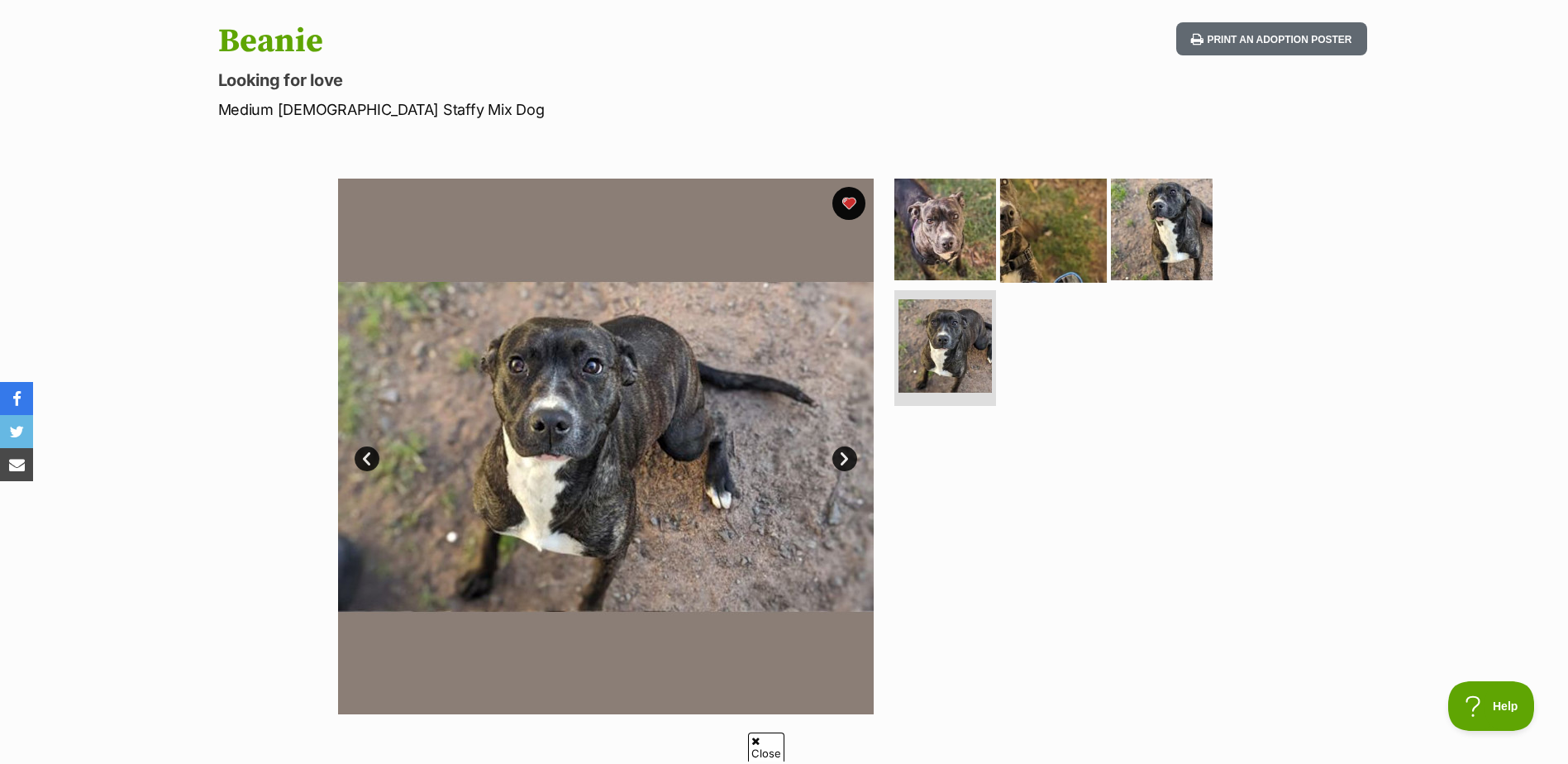
click at [1057, 236] on img at bounding box center [1054, 229] width 107 height 107
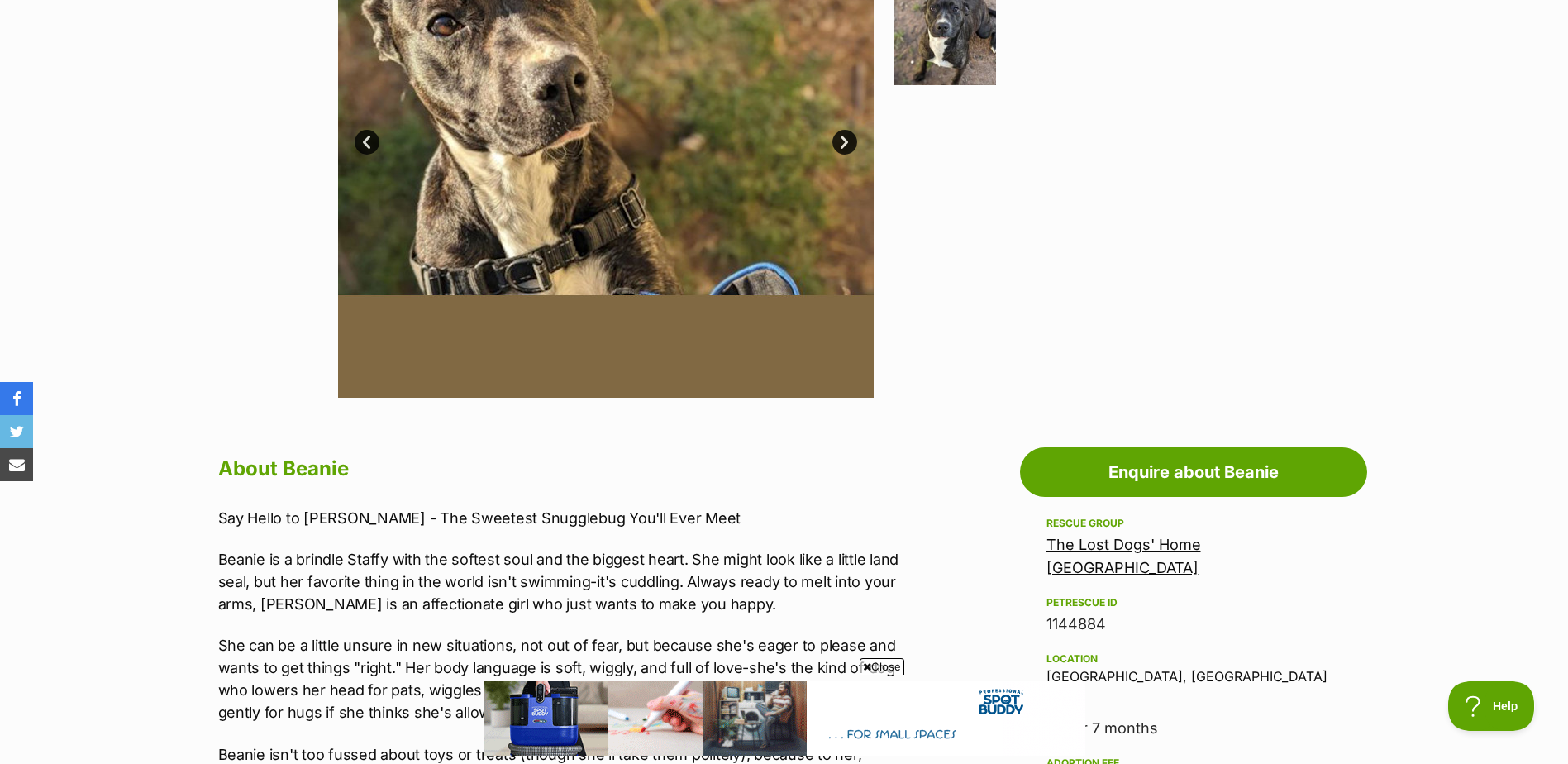
scroll to position [166, 0]
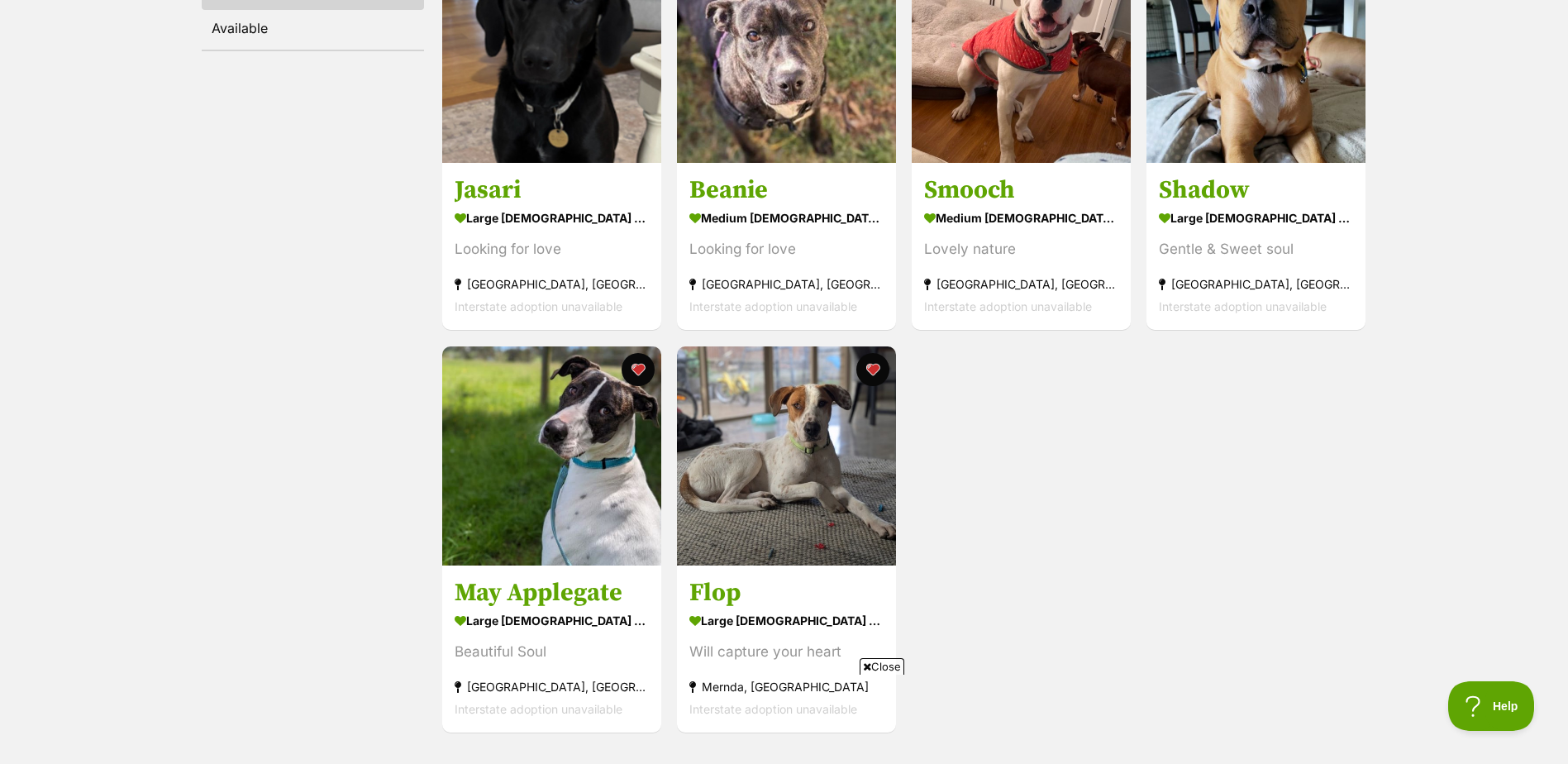
scroll to position [312, 0]
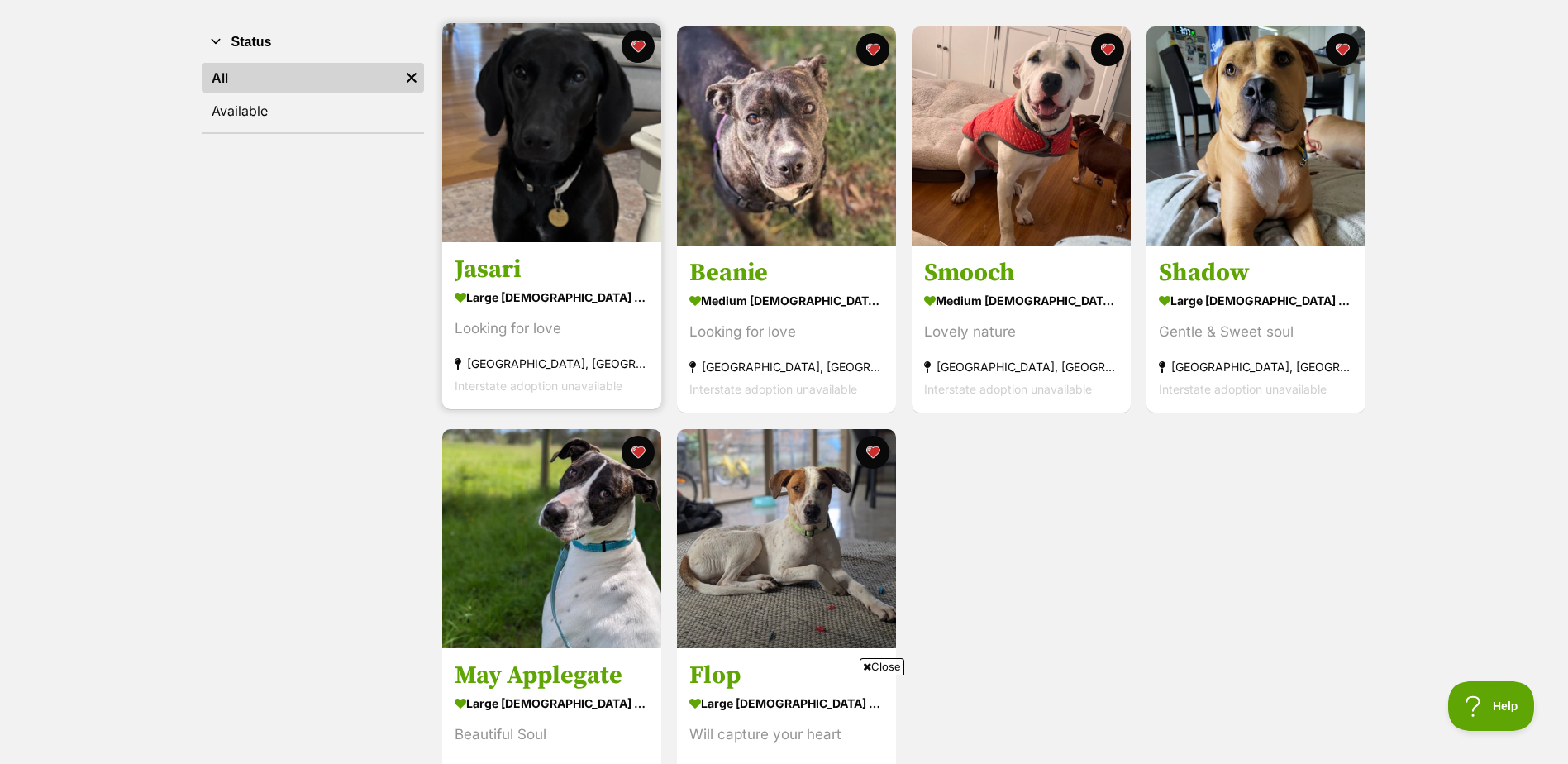
click at [573, 292] on div "large [DEMOGRAPHIC_DATA] Dog" at bounding box center [552, 297] width 194 height 24
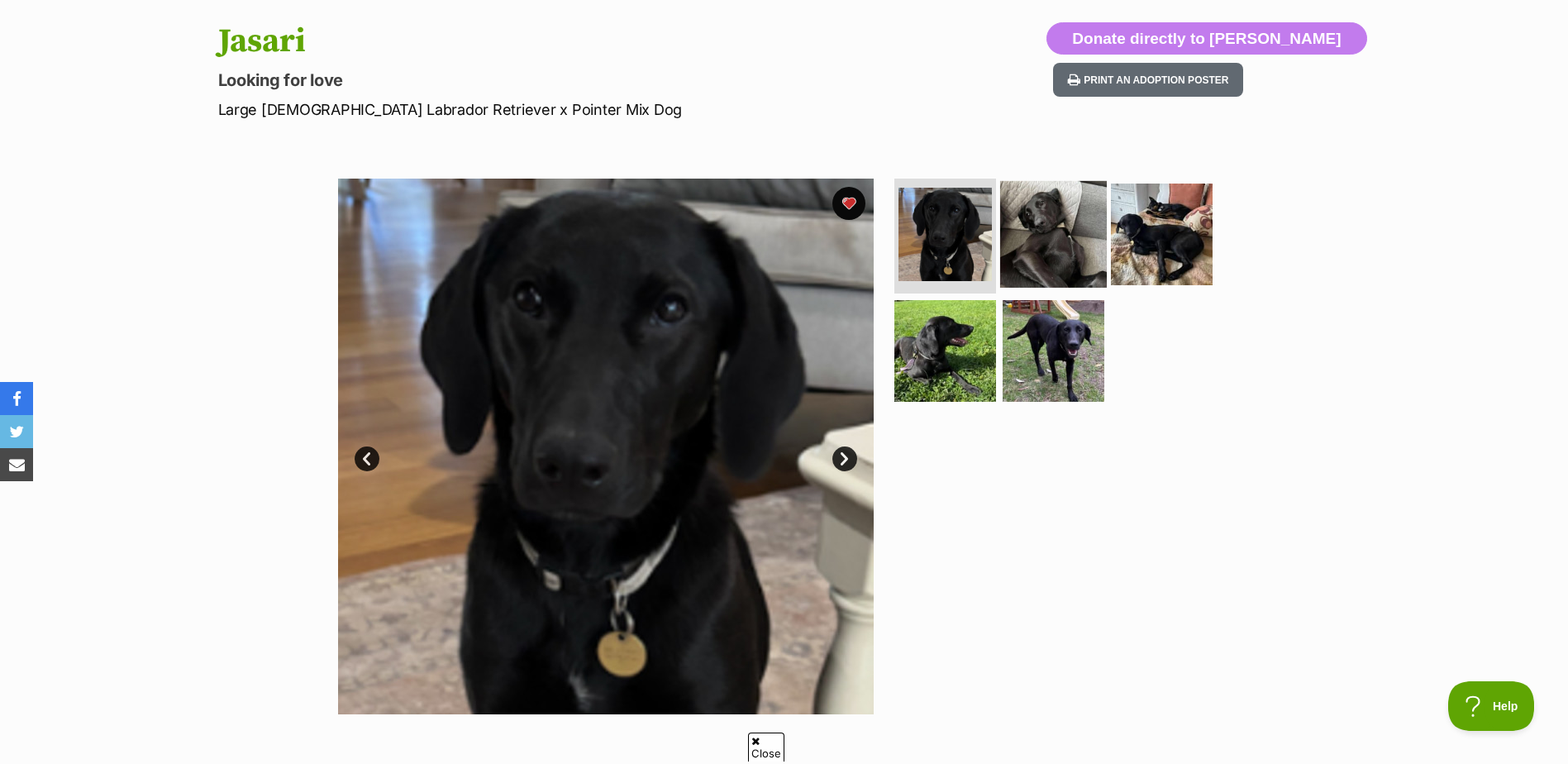
click at [1035, 230] on img at bounding box center [1054, 234] width 107 height 107
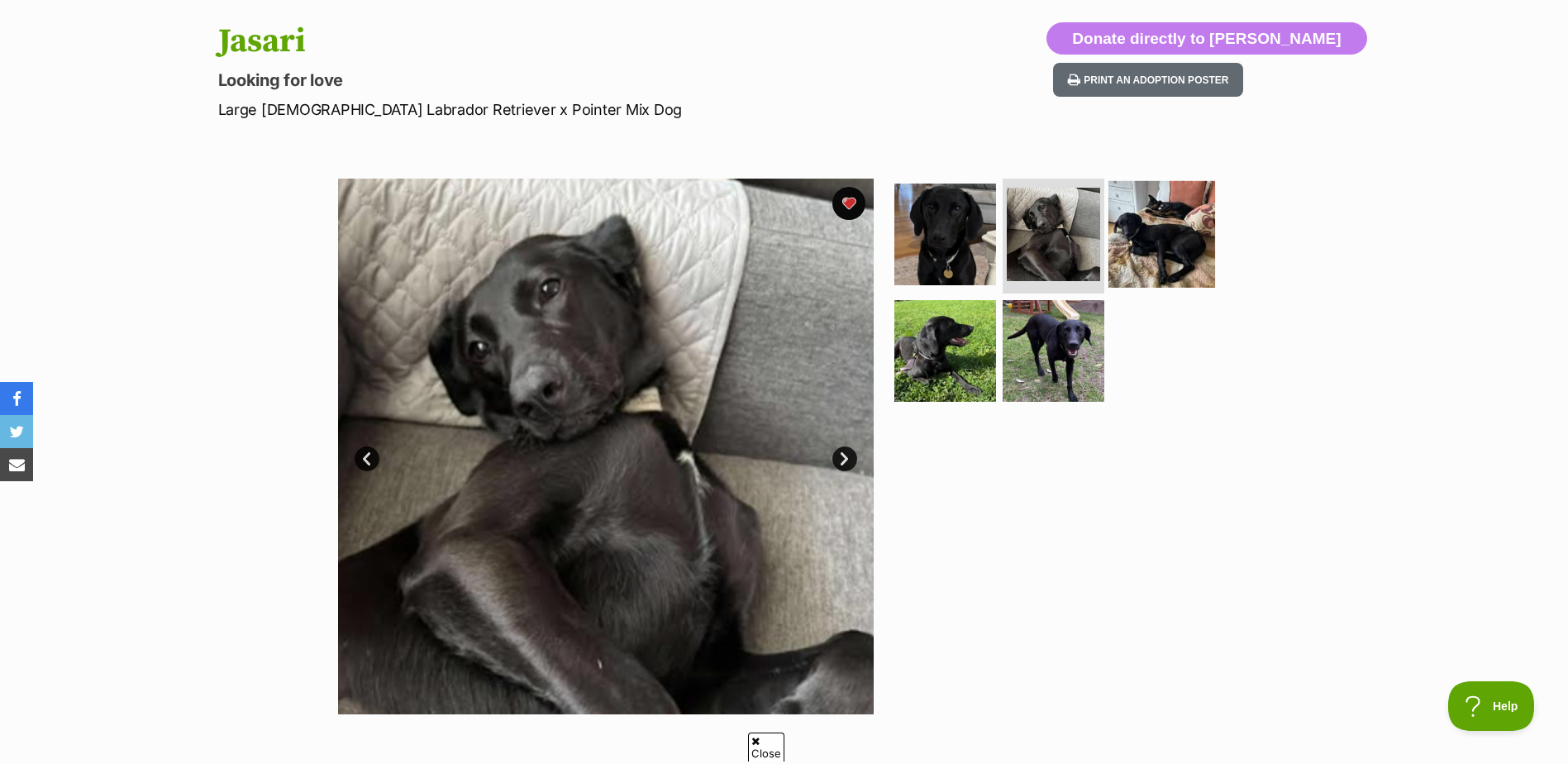
click at [1172, 242] on img at bounding box center [1162, 234] width 107 height 107
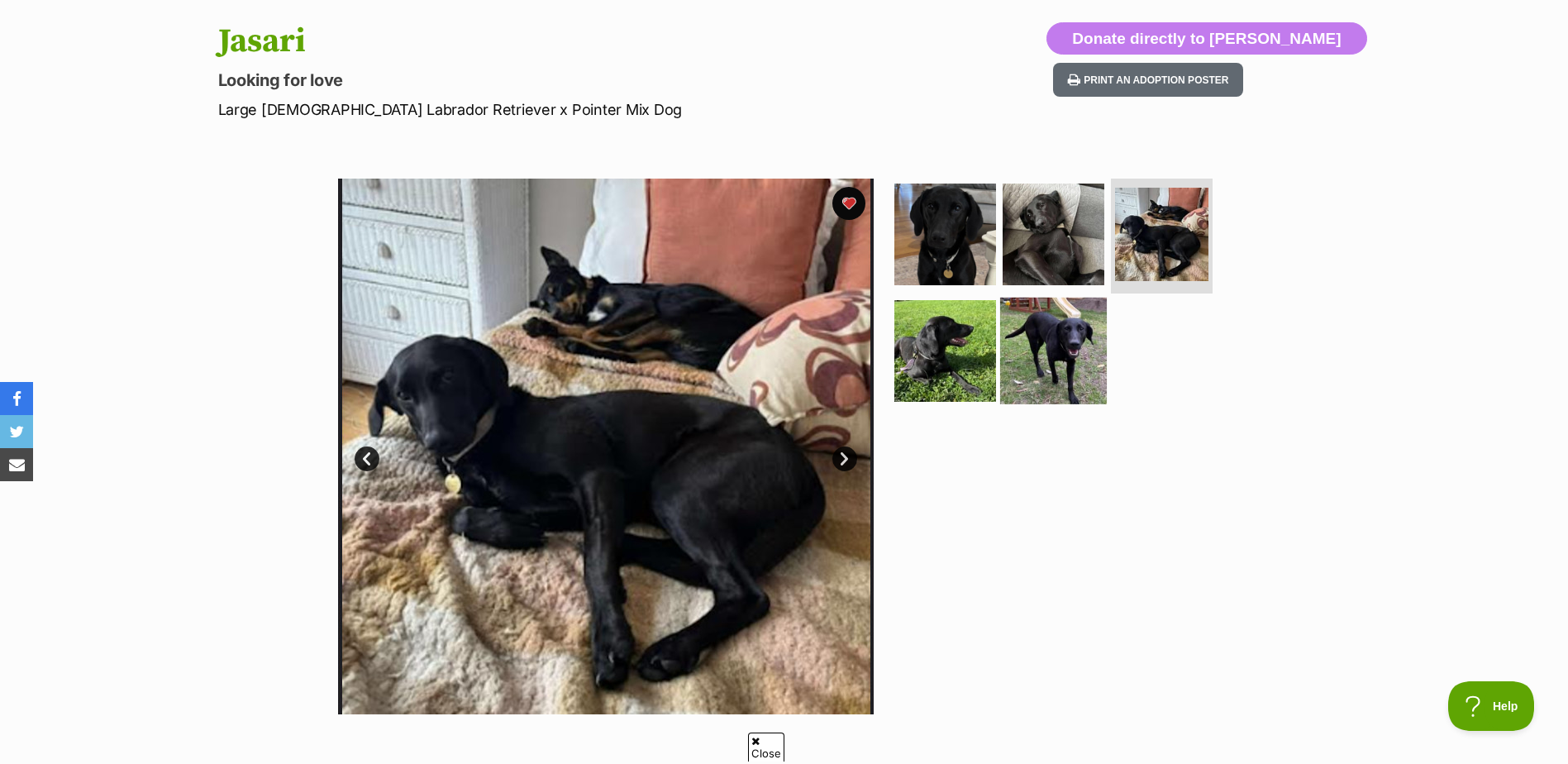
click at [1047, 344] on img at bounding box center [1054, 351] width 107 height 107
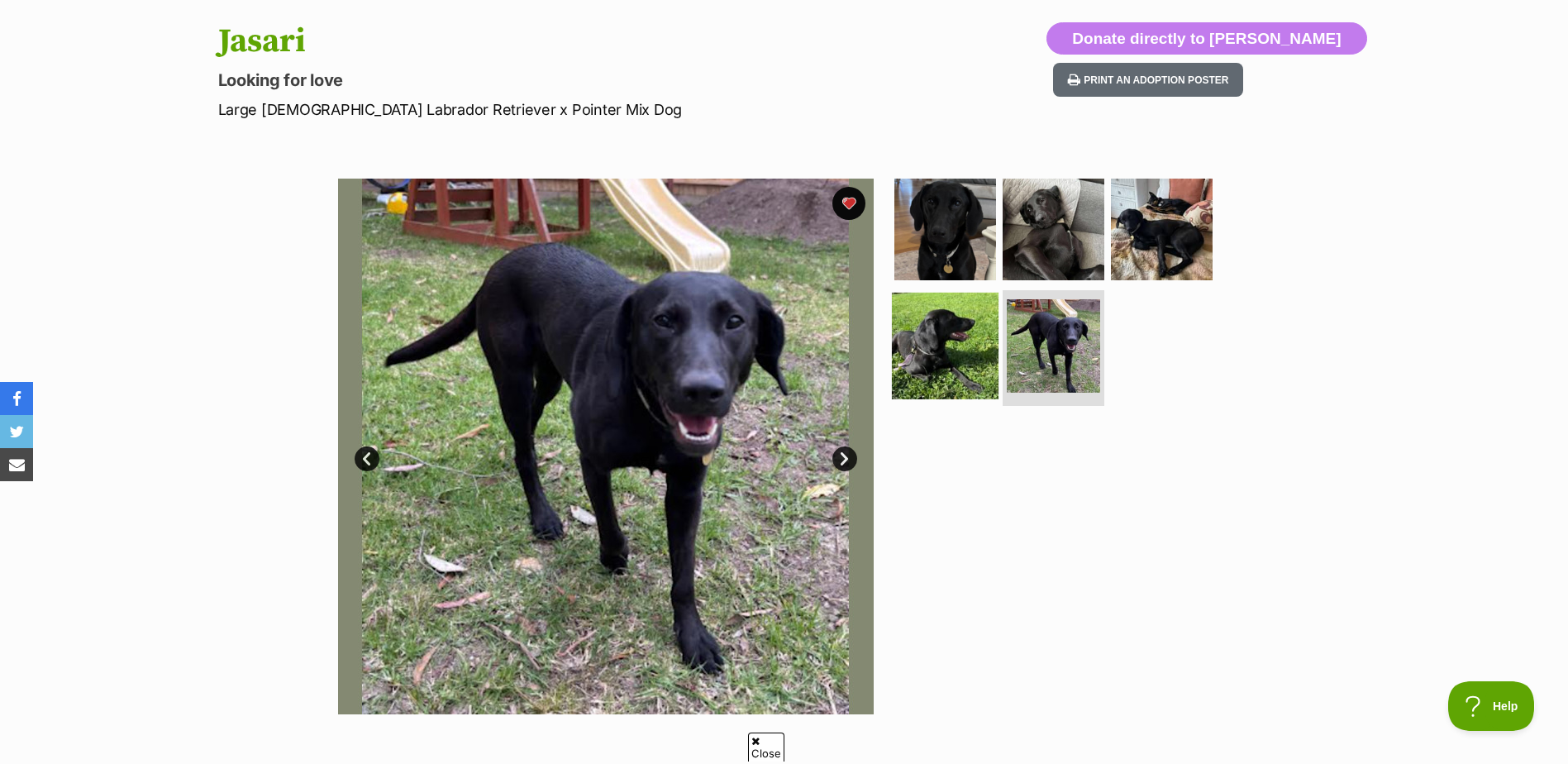
click at [973, 346] on img at bounding box center [945, 346] width 107 height 107
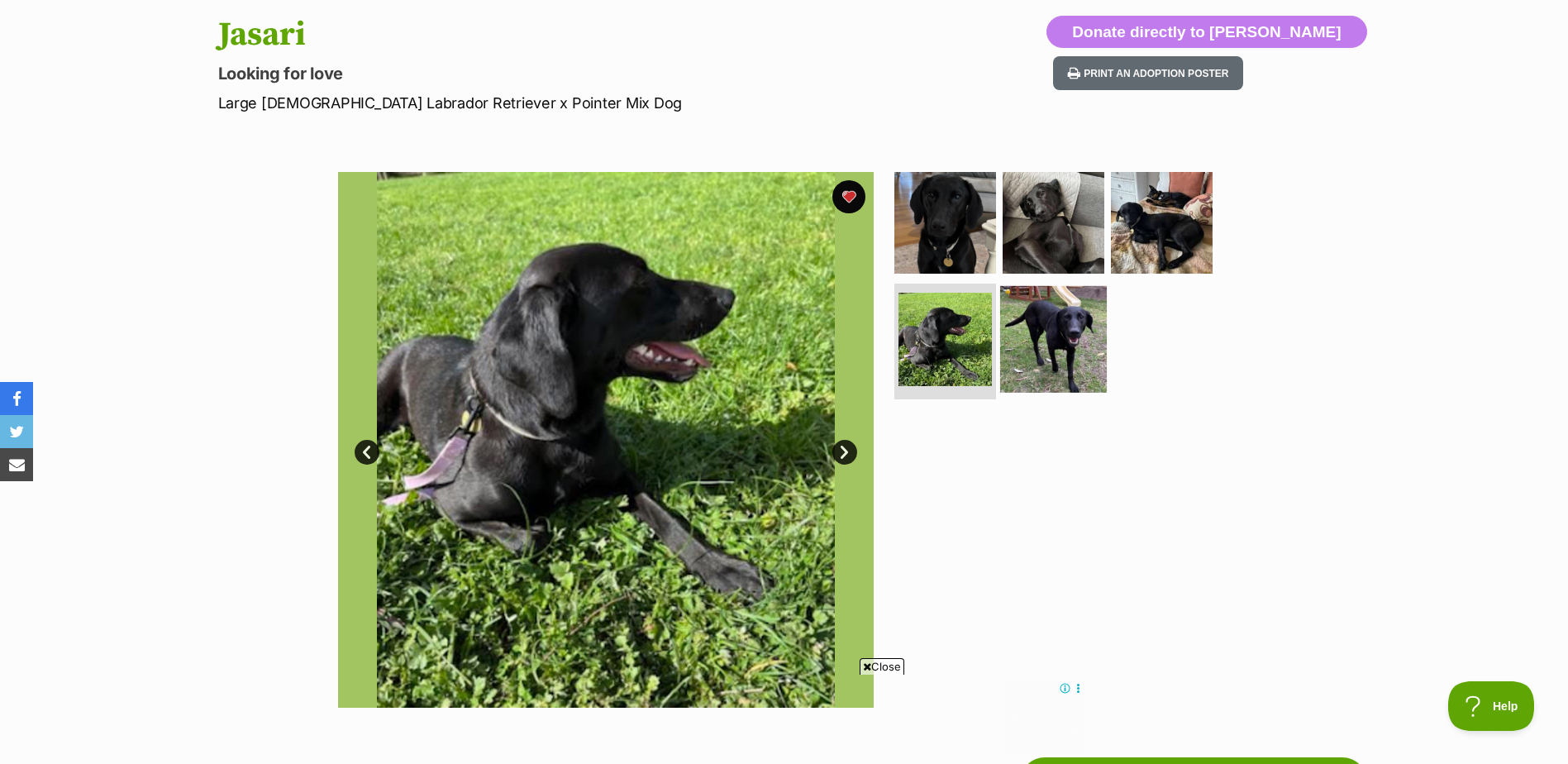
scroll to position [166, 0]
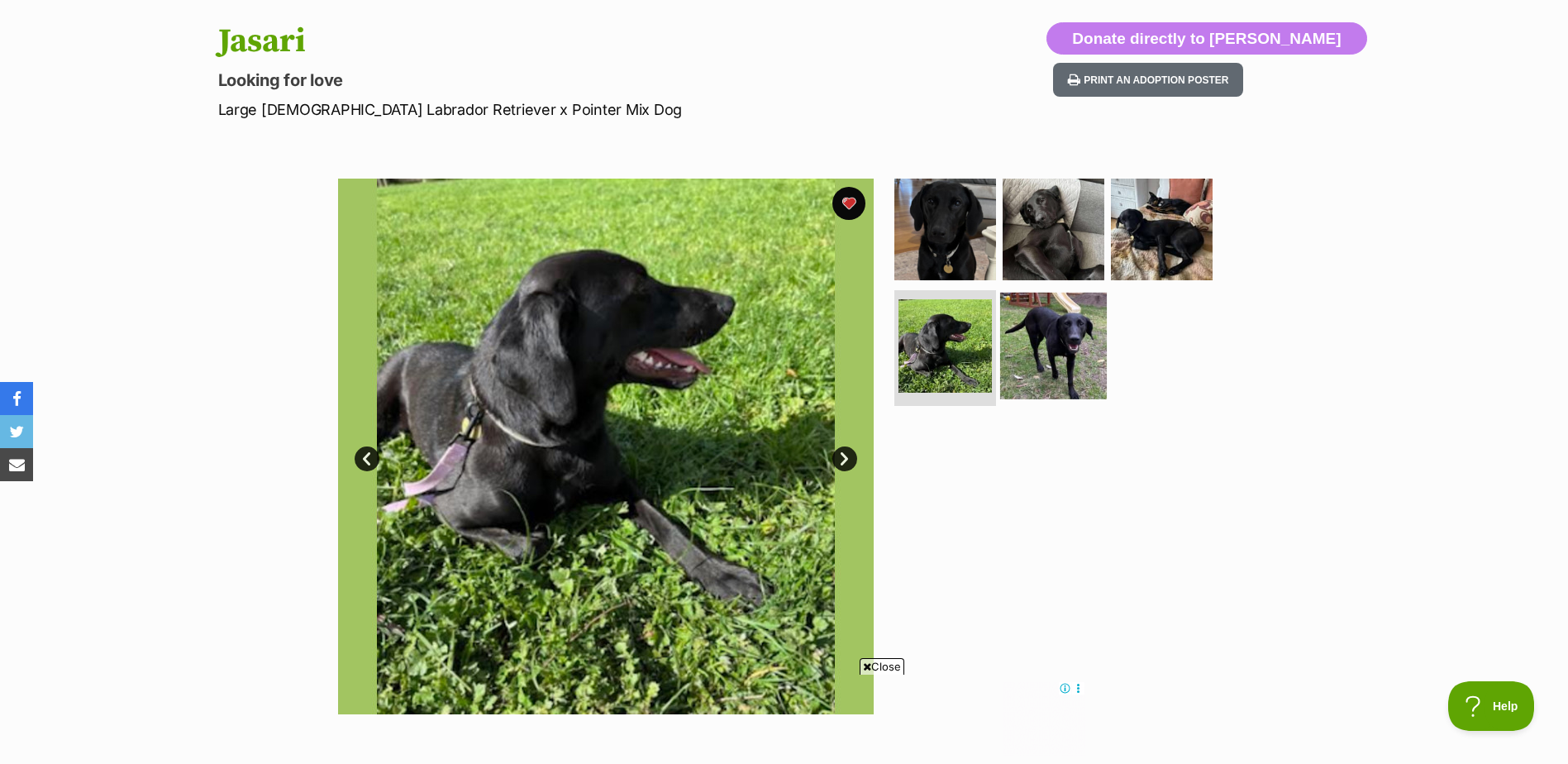
click at [1060, 314] on img at bounding box center [1054, 346] width 107 height 107
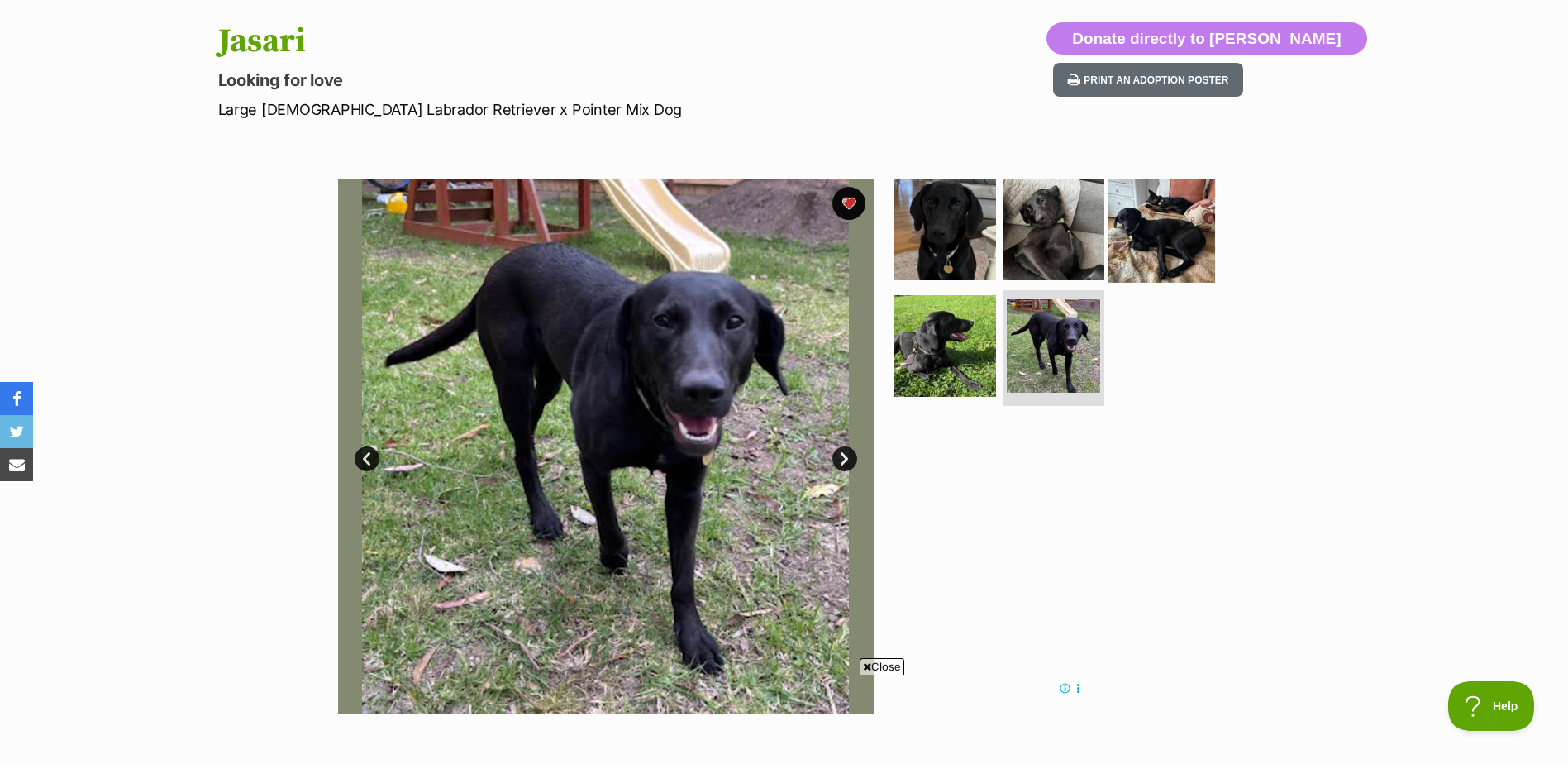
click at [1163, 239] on img at bounding box center [1162, 229] width 107 height 107
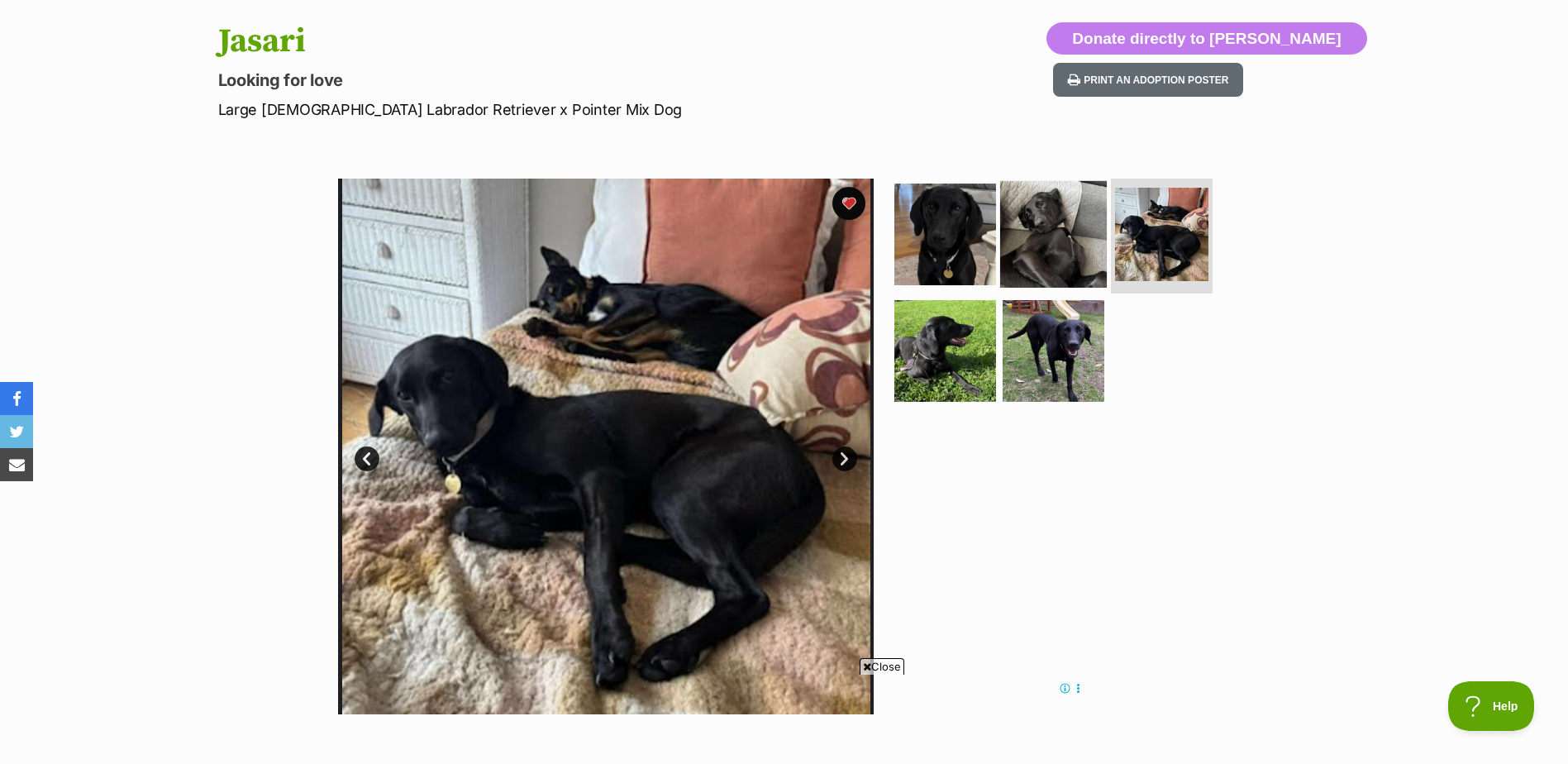
click at [1092, 227] on img at bounding box center [1054, 234] width 107 height 107
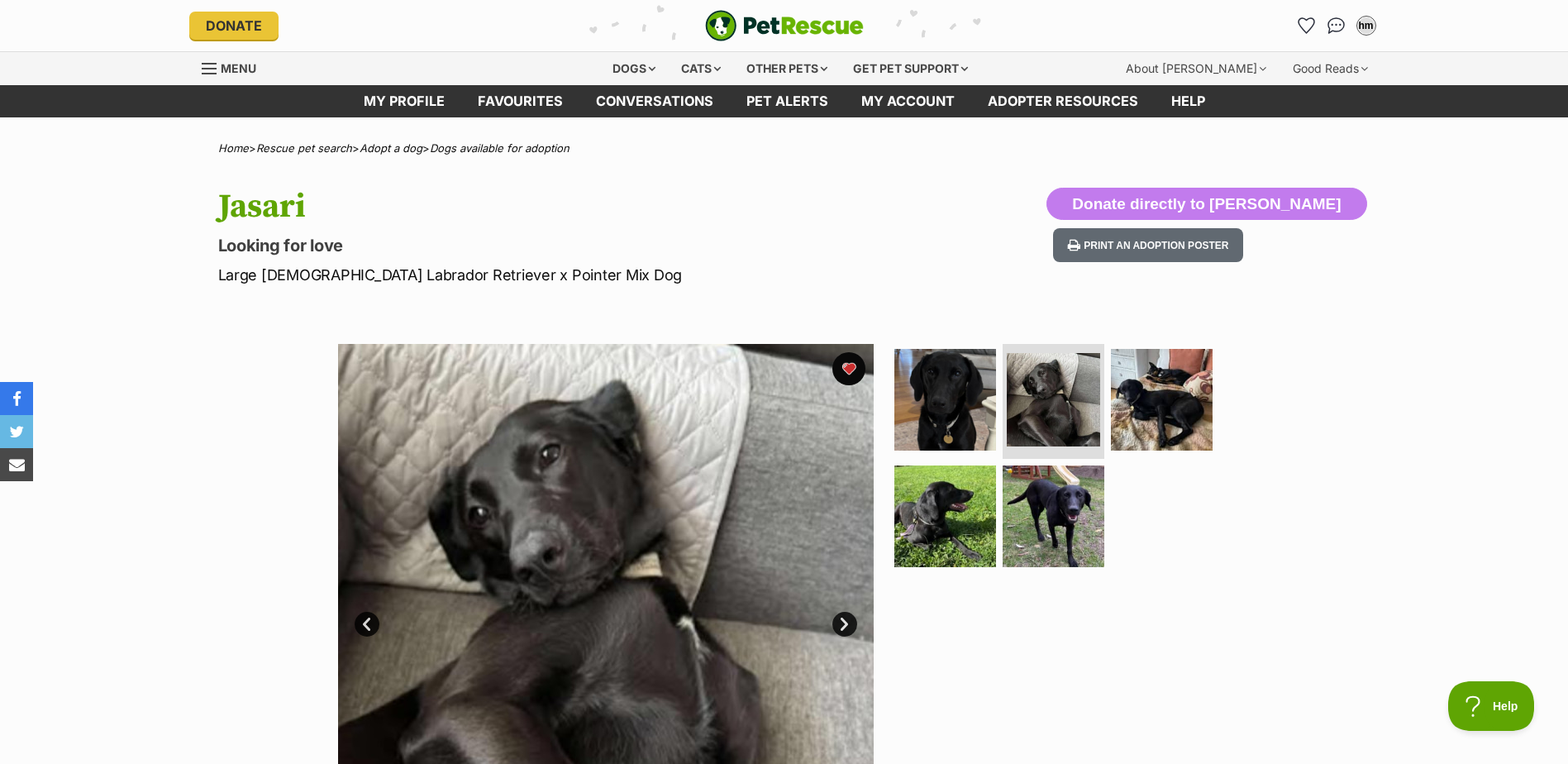
scroll to position [0, 0]
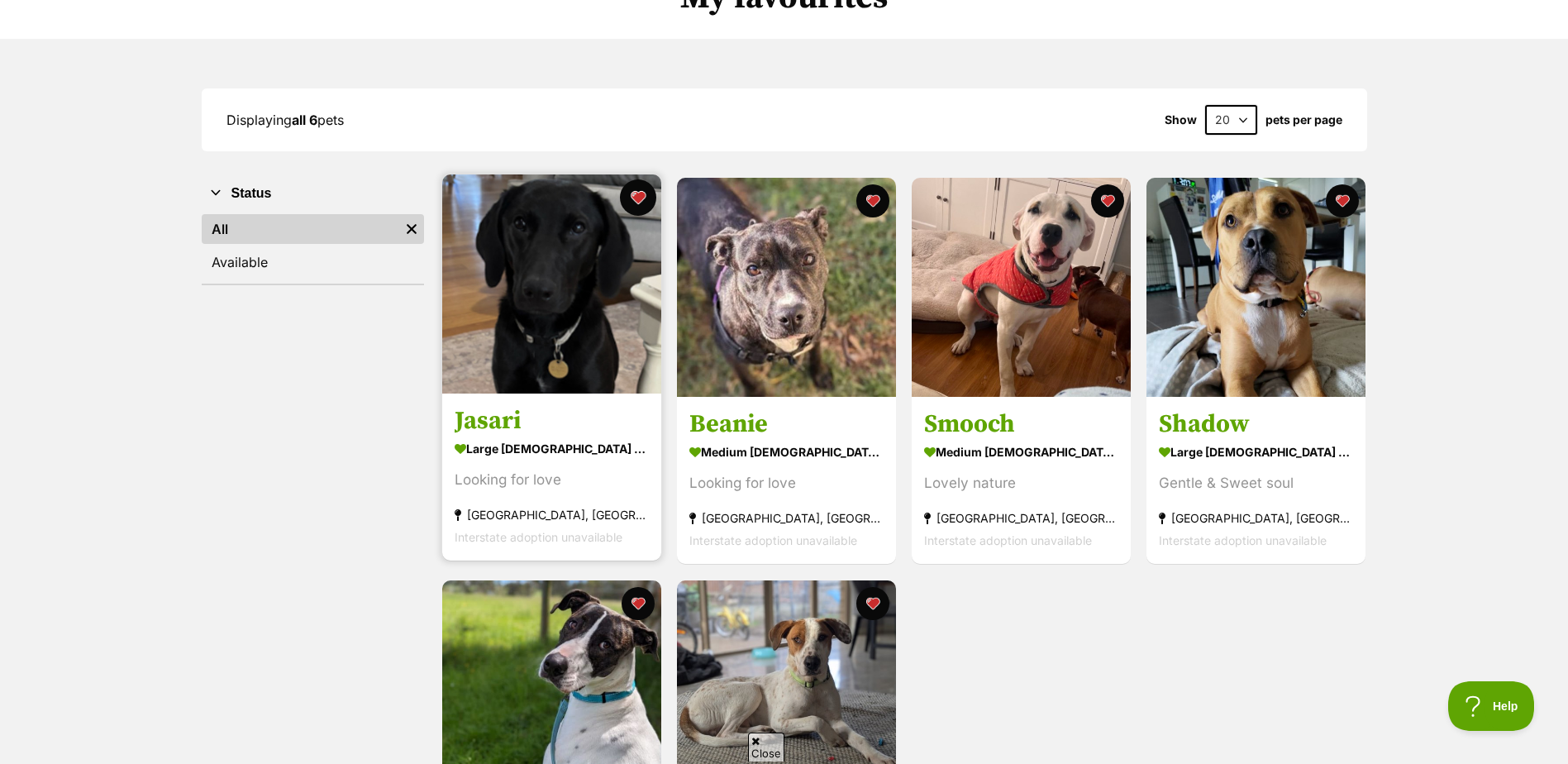
drag, startPoint x: 634, startPoint y: 193, endPoint x: 634, endPoint y: 204, distance: 11.0
click at [634, 193] on button "favourite" at bounding box center [639, 198] width 37 height 37
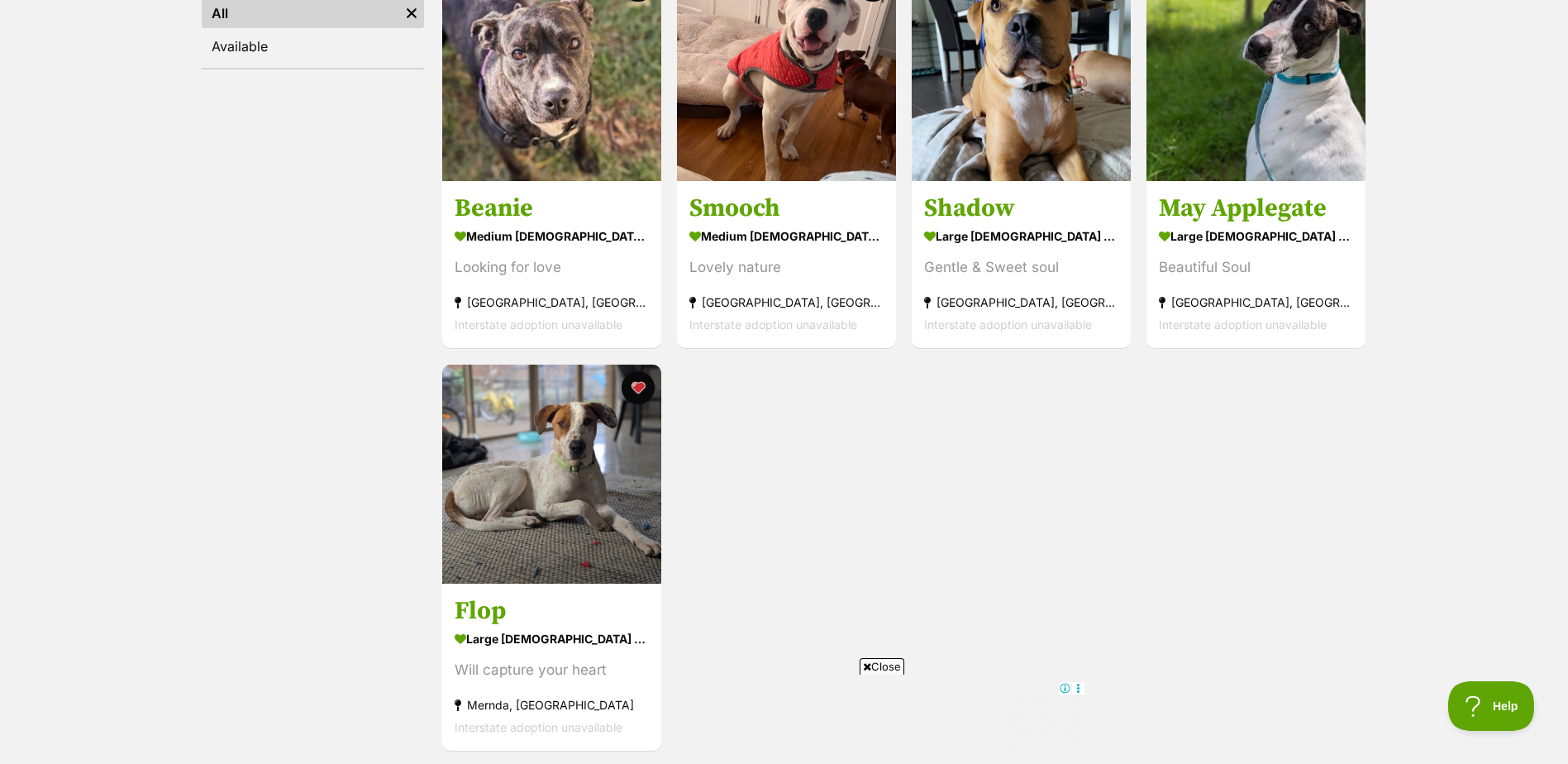
scroll to position [414, 0]
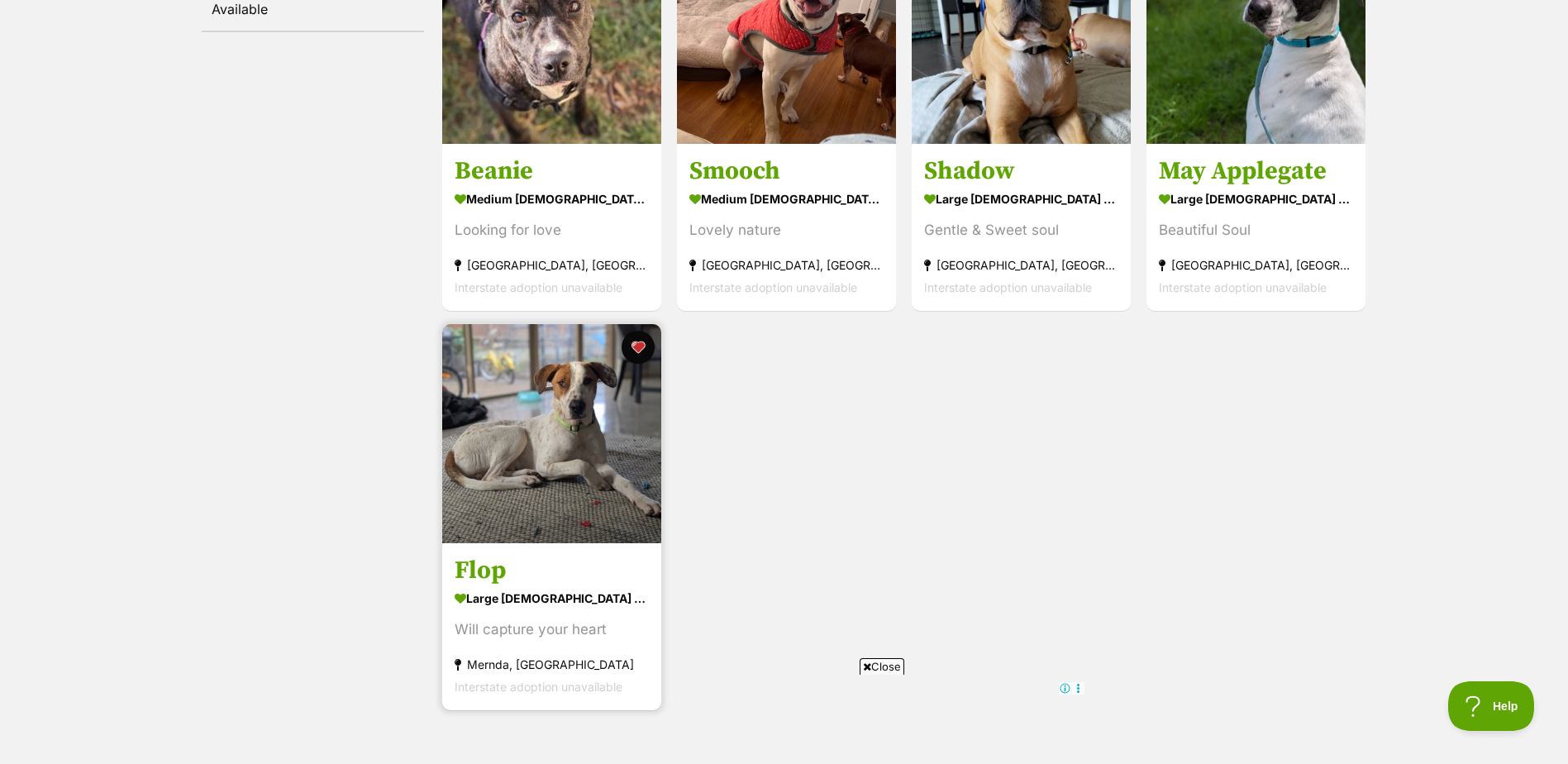
click at [486, 573] on h3 "Flop" at bounding box center [552, 570] width 194 height 32
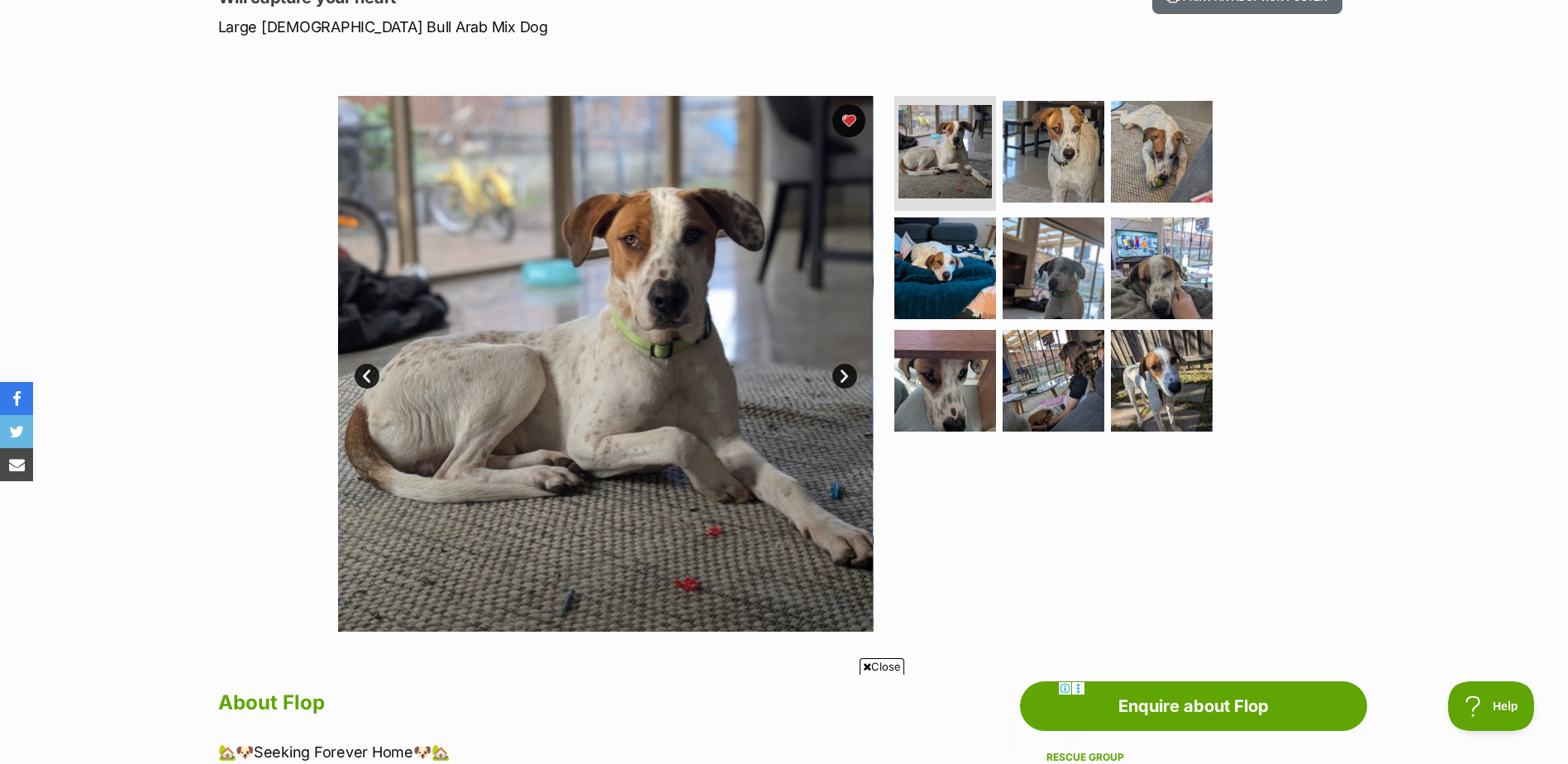
click at [847, 377] on link "Next" at bounding box center [844, 376] width 25 height 25
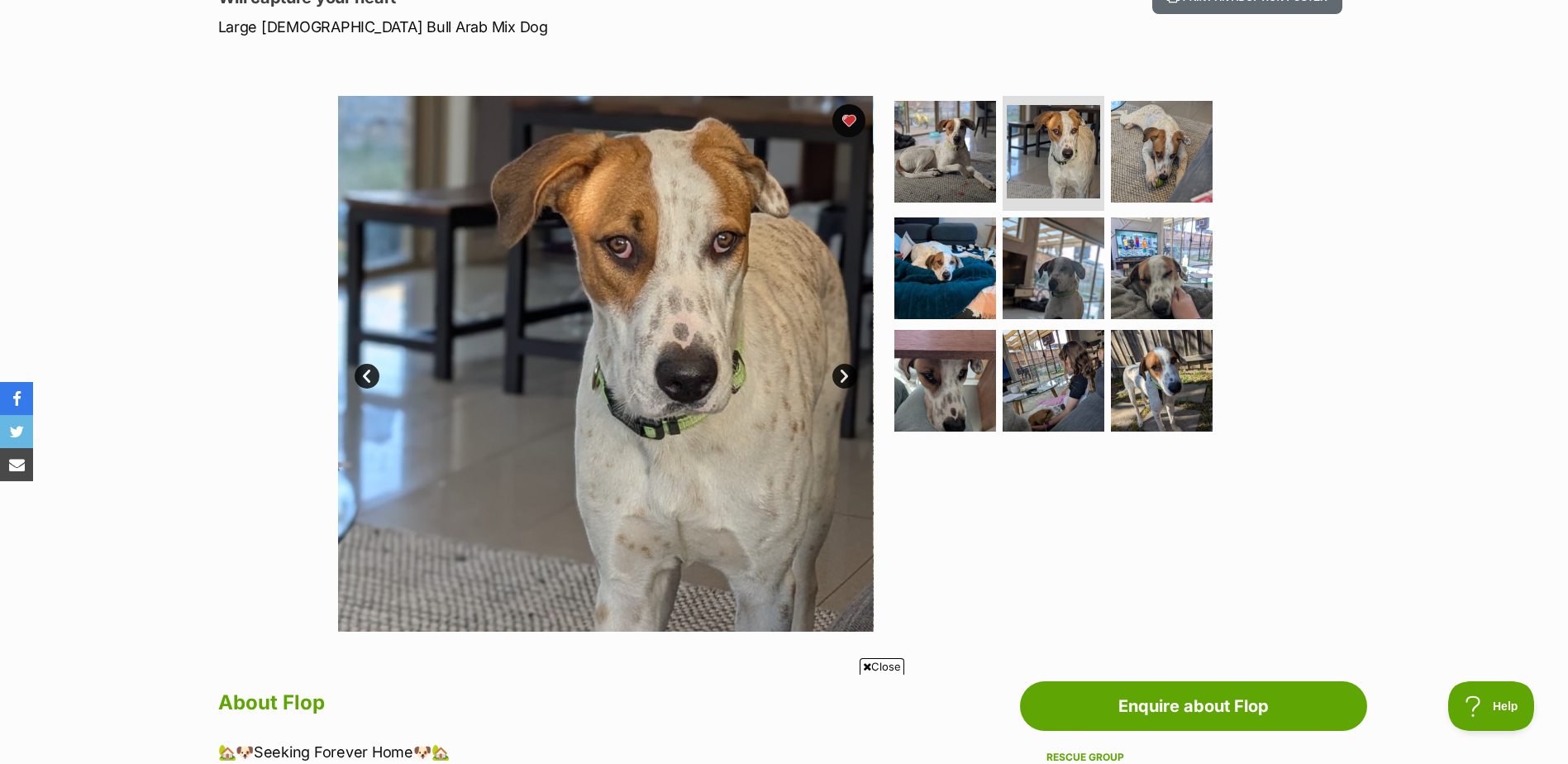
click at [845, 377] on link "Next" at bounding box center [844, 376] width 25 height 25
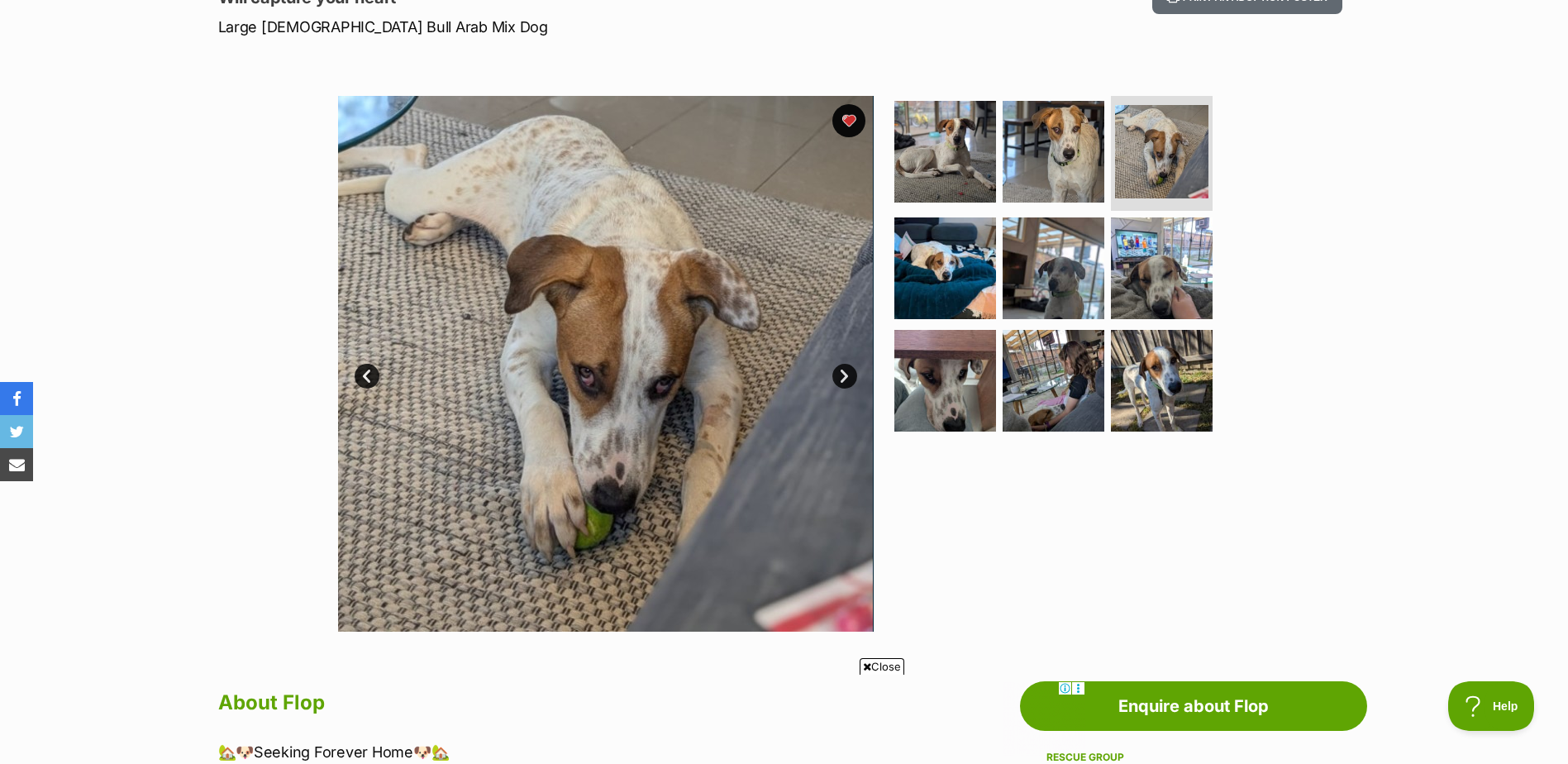
click at [845, 377] on link "Next" at bounding box center [844, 376] width 25 height 25
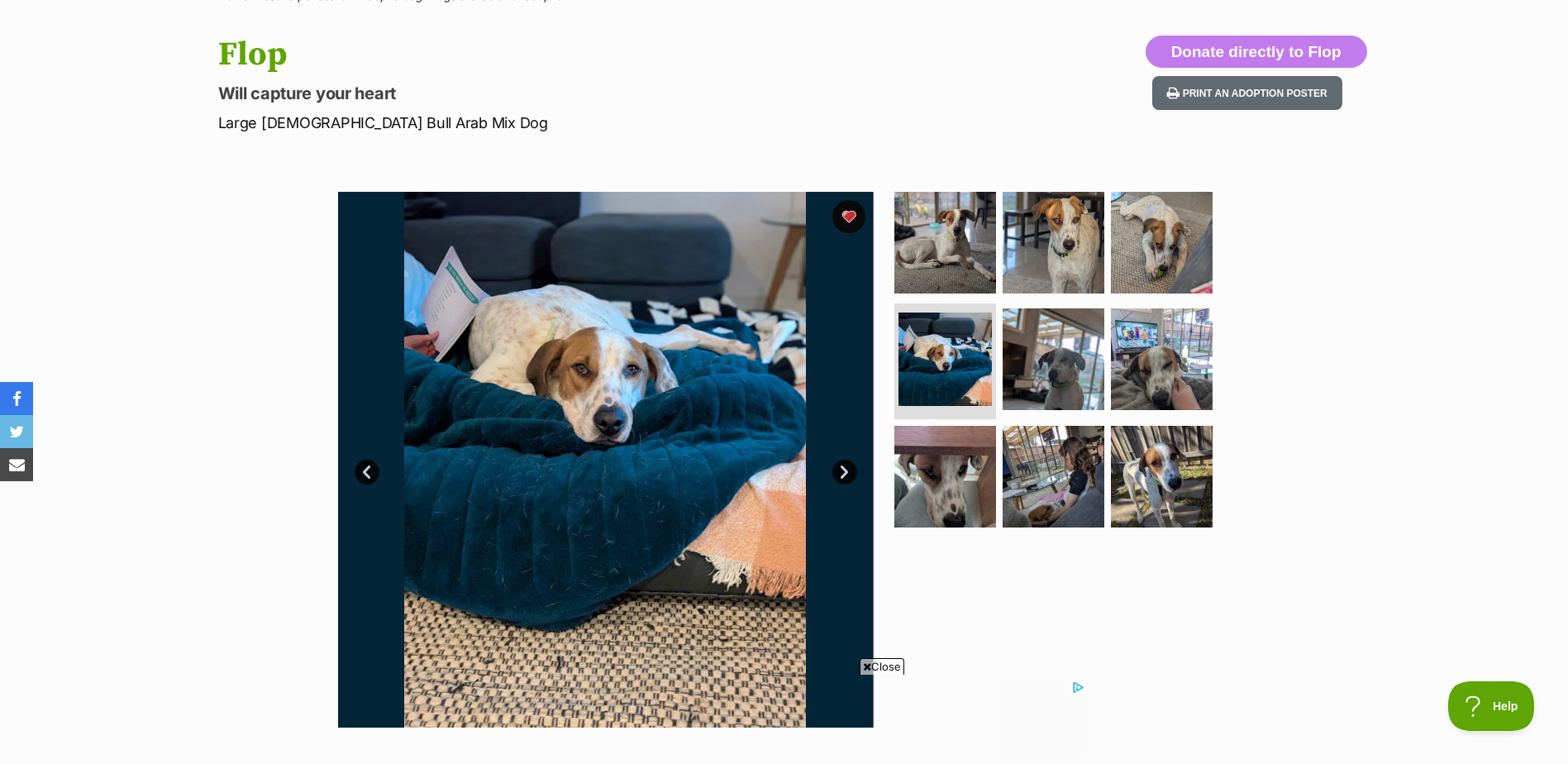
scroll to position [166, 0]
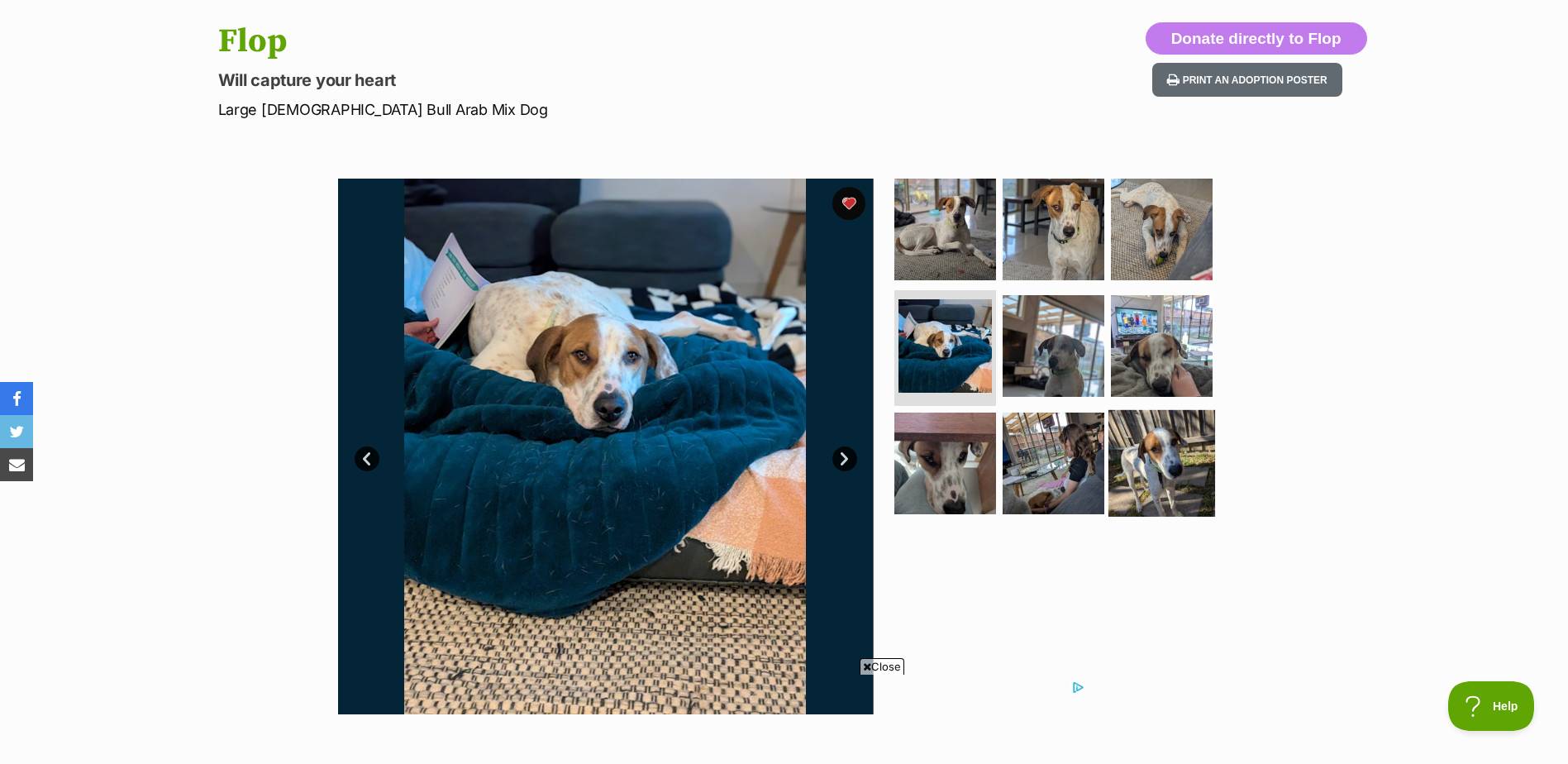
click at [1141, 476] on img at bounding box center [1162, 463] width 107 height 107
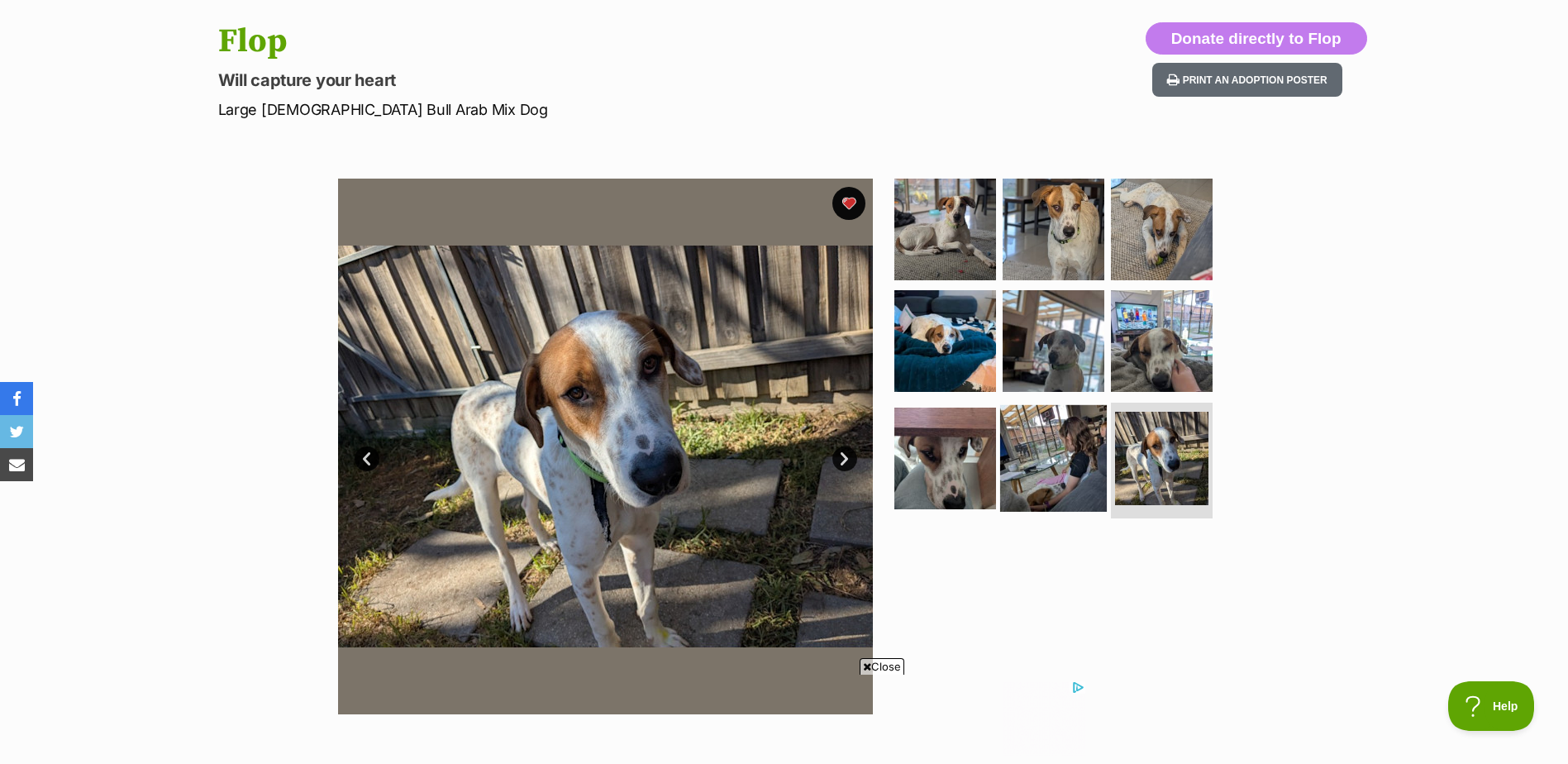
click at [1078, 465] on img at bounding box center [1054, 458] width 107 height 107
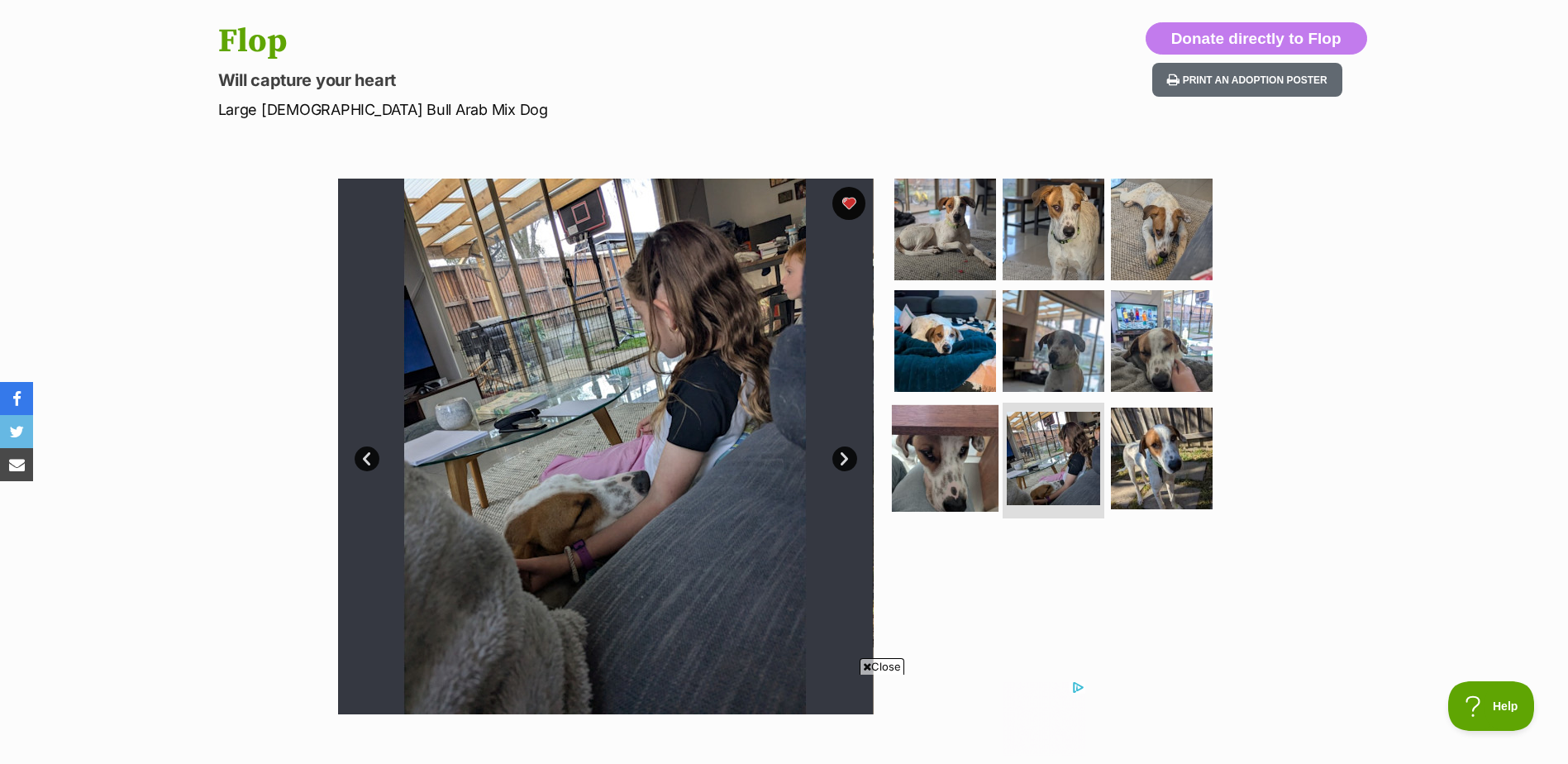
click at [943, 459] on img at bounding box center [945, 458] width 107 height 107
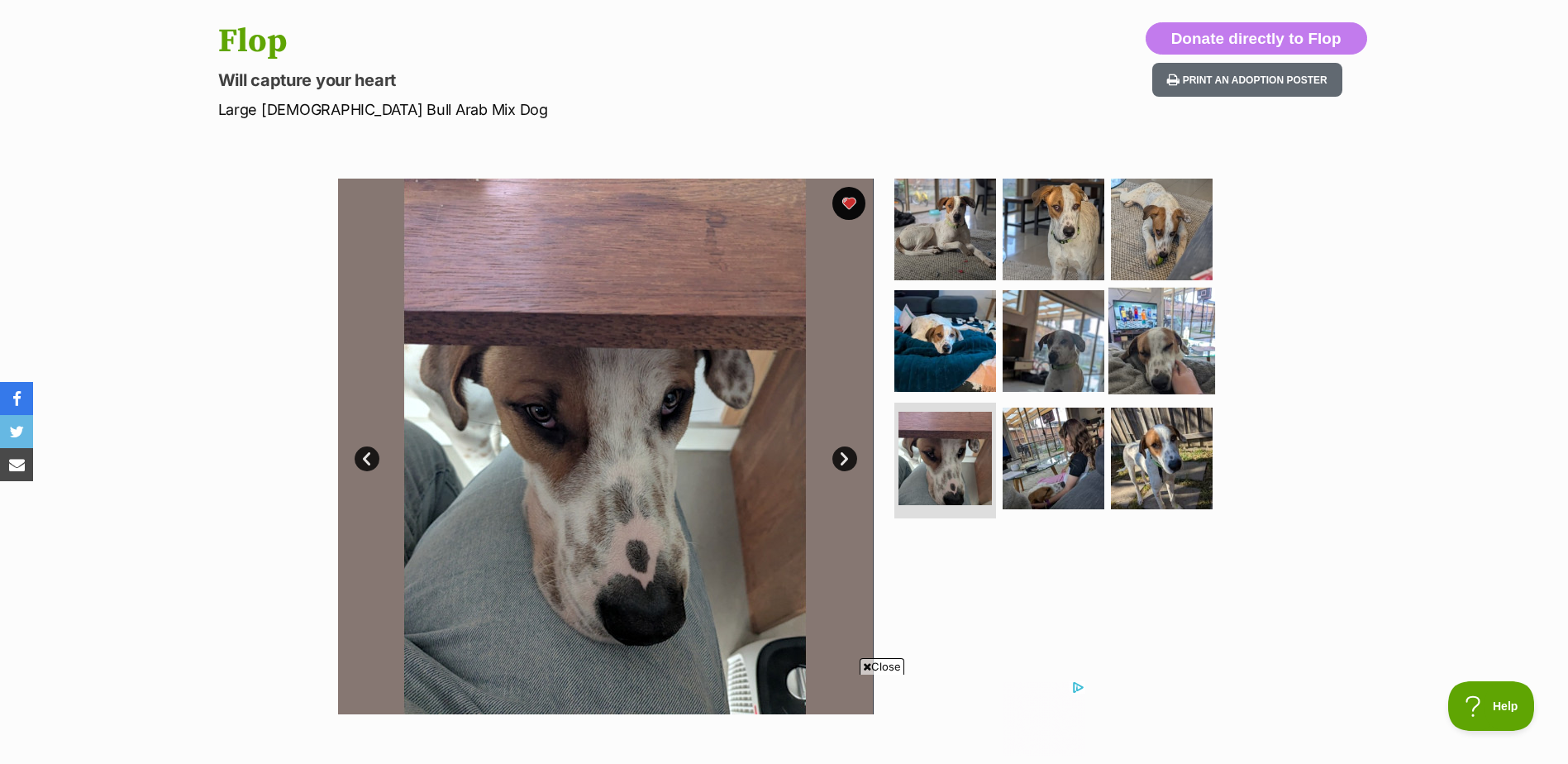
click at [1141, 367] on img at bounding box center [1162, 341] width 107 height 107
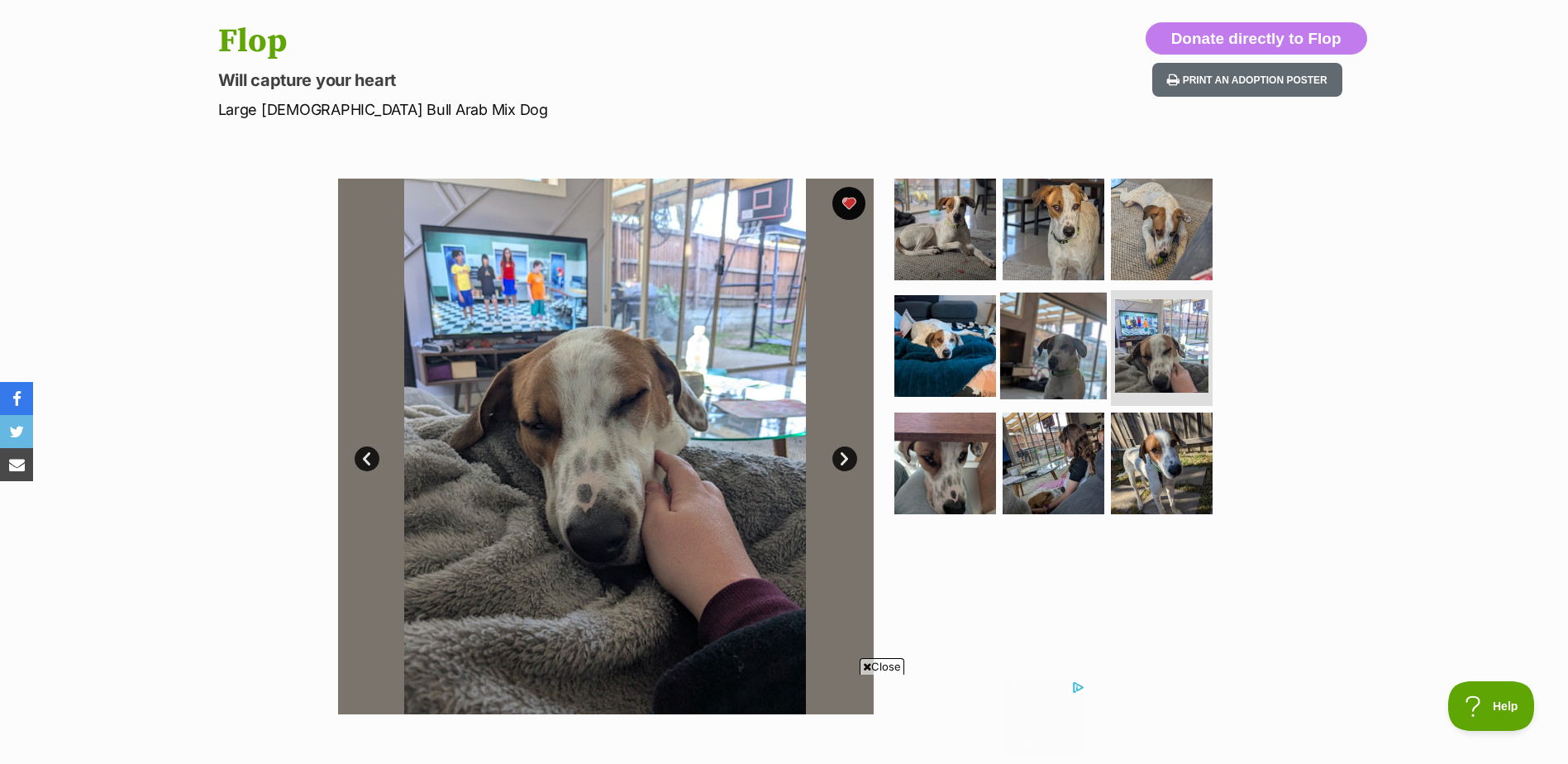
click at [1036, 371] on img at bounding box center [1054, 346] width 107 height 107
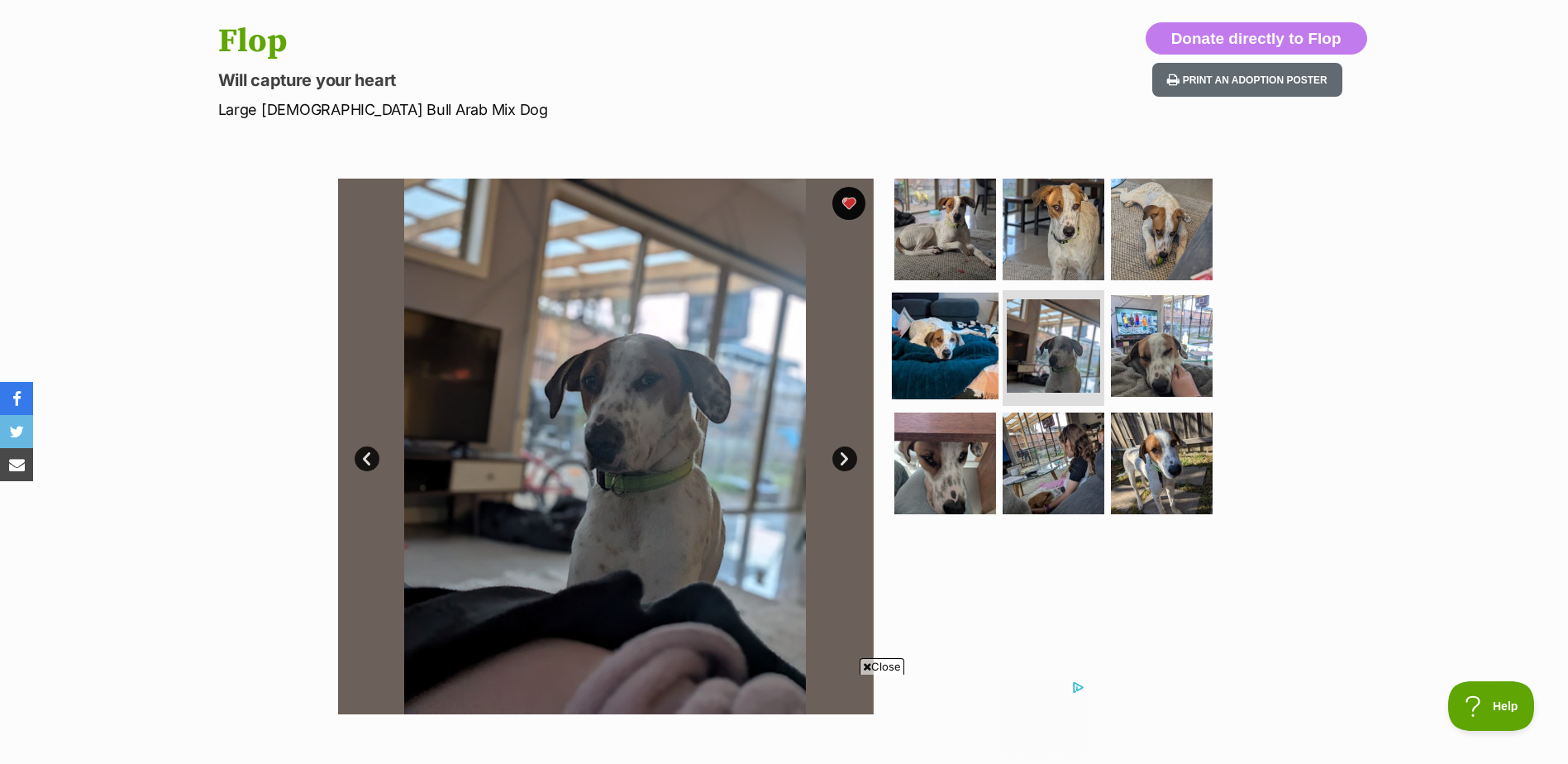
click at [945, 360] on img at bounding box center [945, 346] width 107 height 107
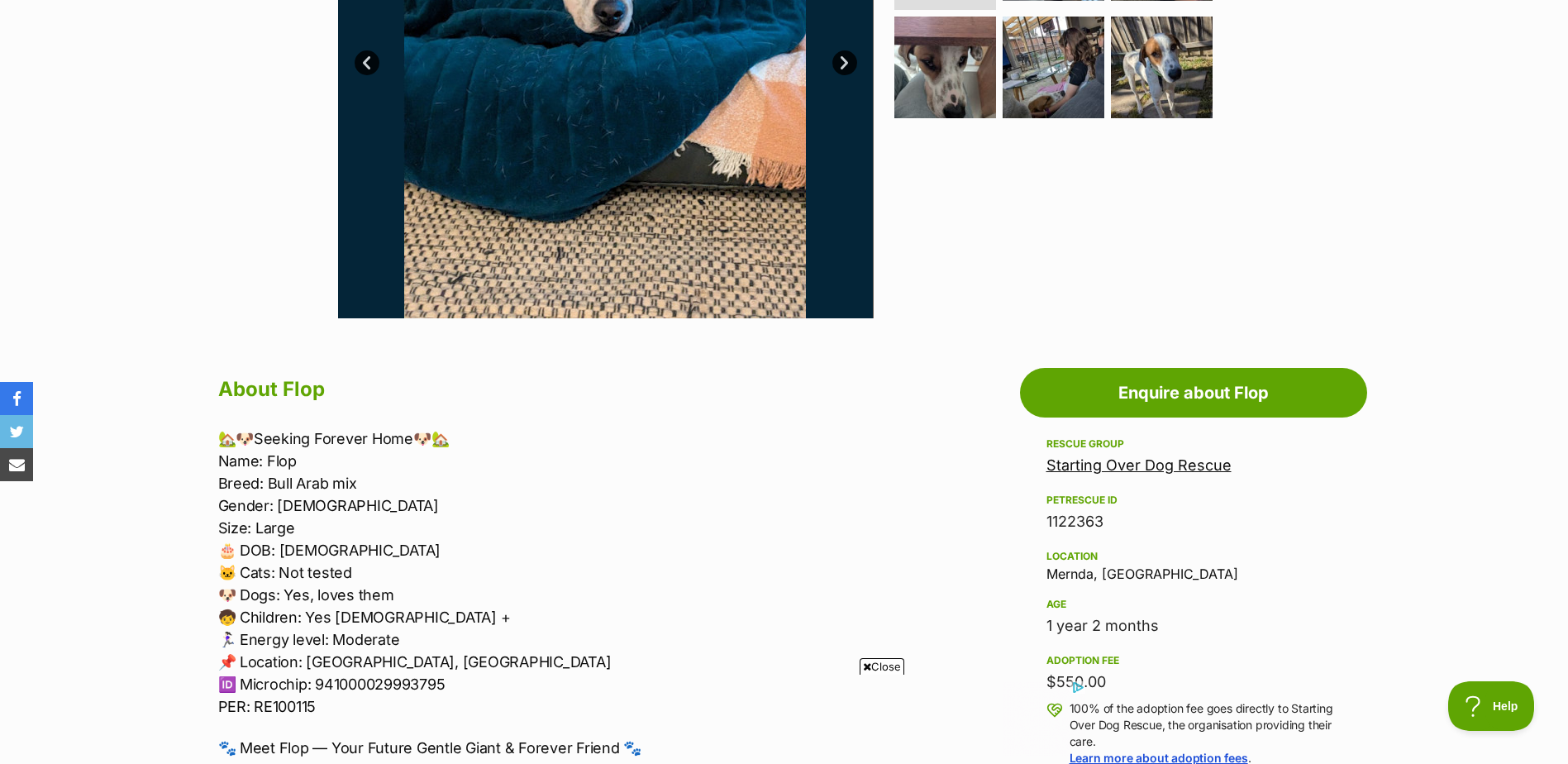
scroll to position [579, 0]
